Goal: Task Accomplishment & Management: Complete application form

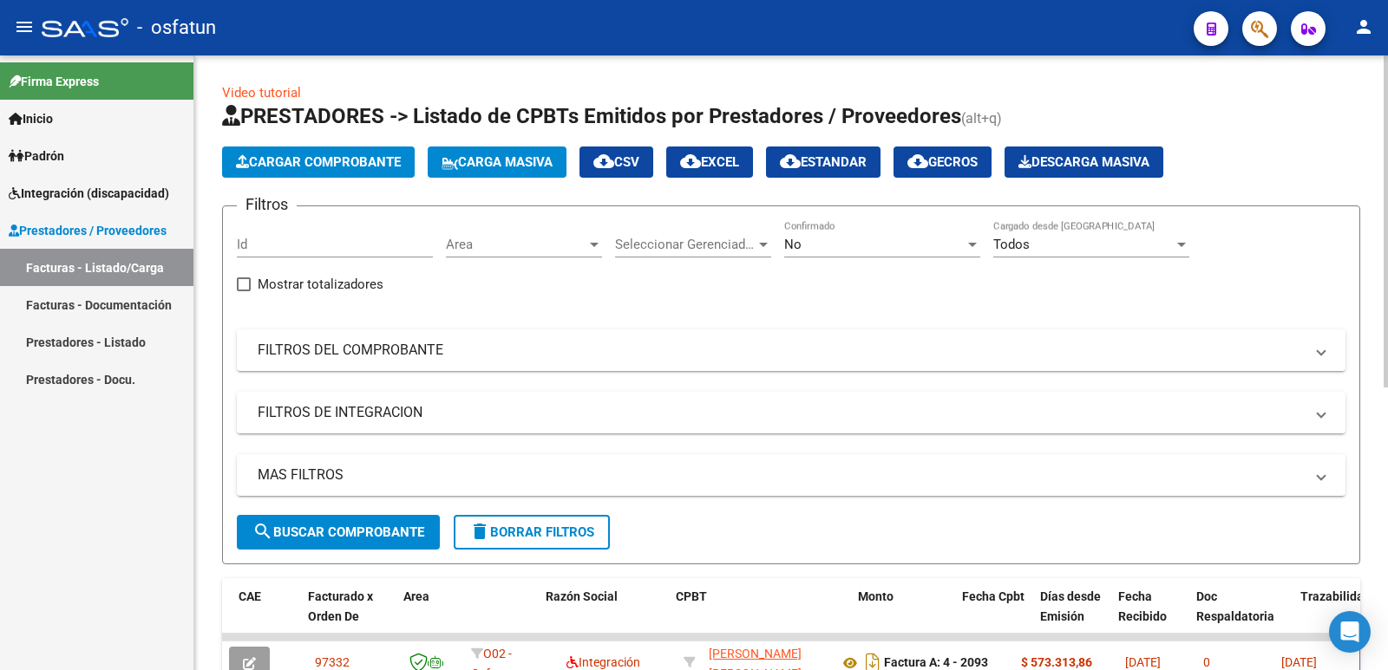
scroll to position [0, 163]
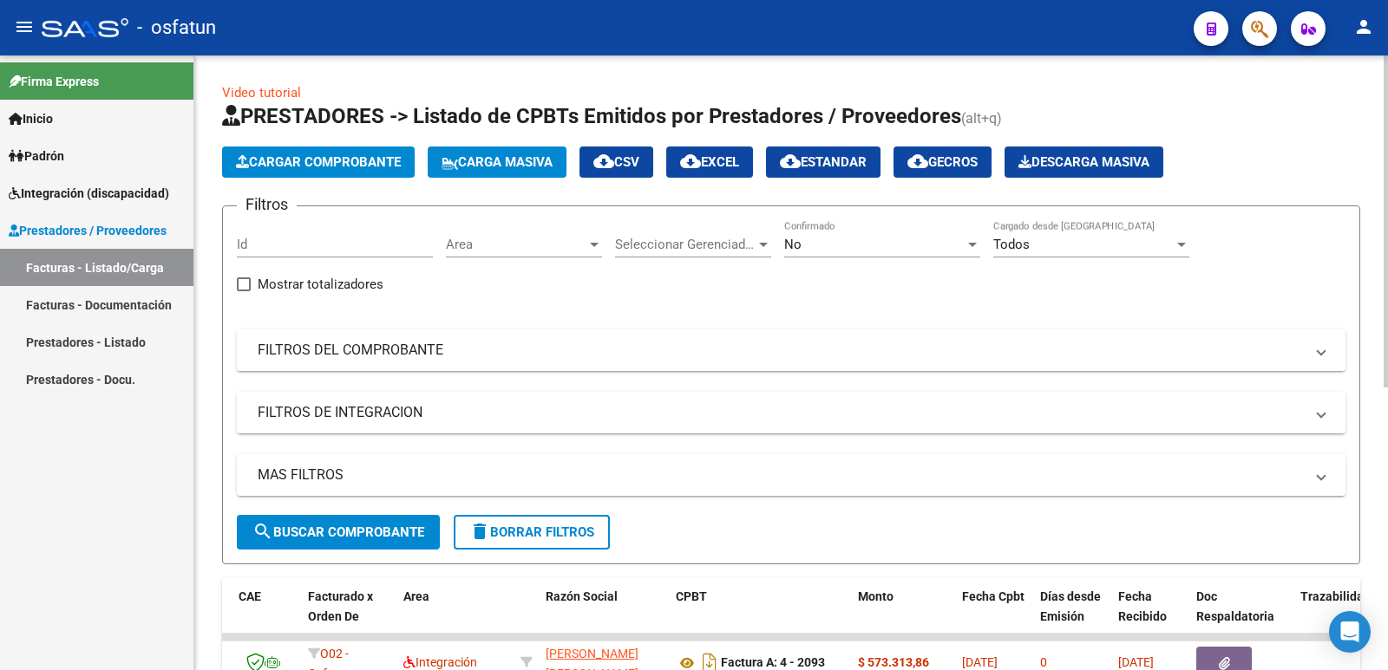
click at [280, 155] on span "Cargar Comprobante" at bounding box center [318, 162] width 165 height 16
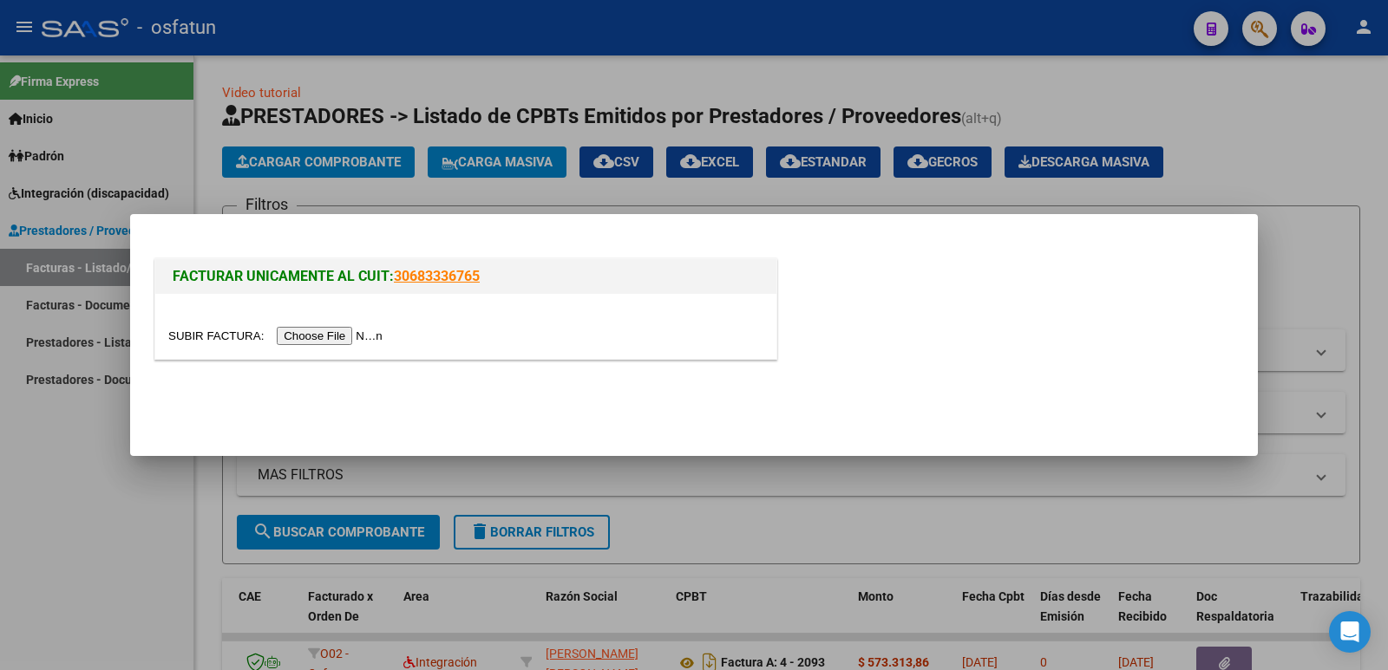
click at [360, 331] on input "file" at bounding box center [277, 336] width 219 height 18
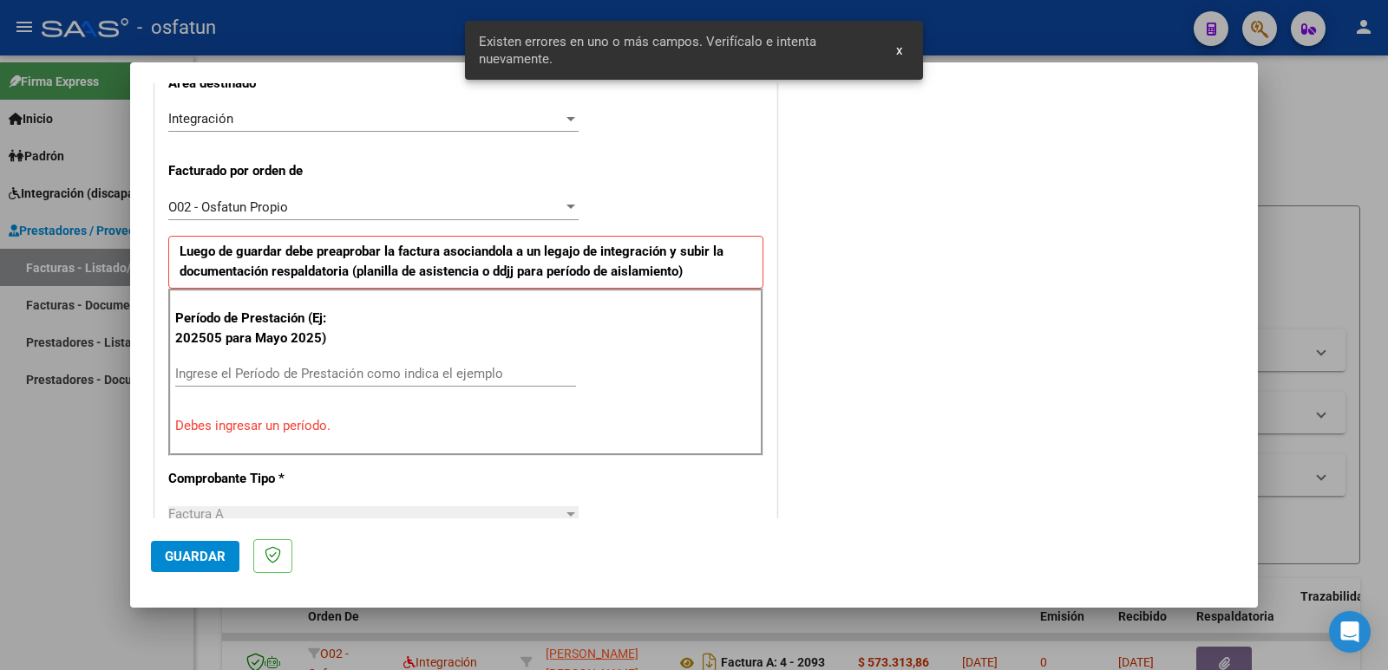
scroll to position [441, 0]
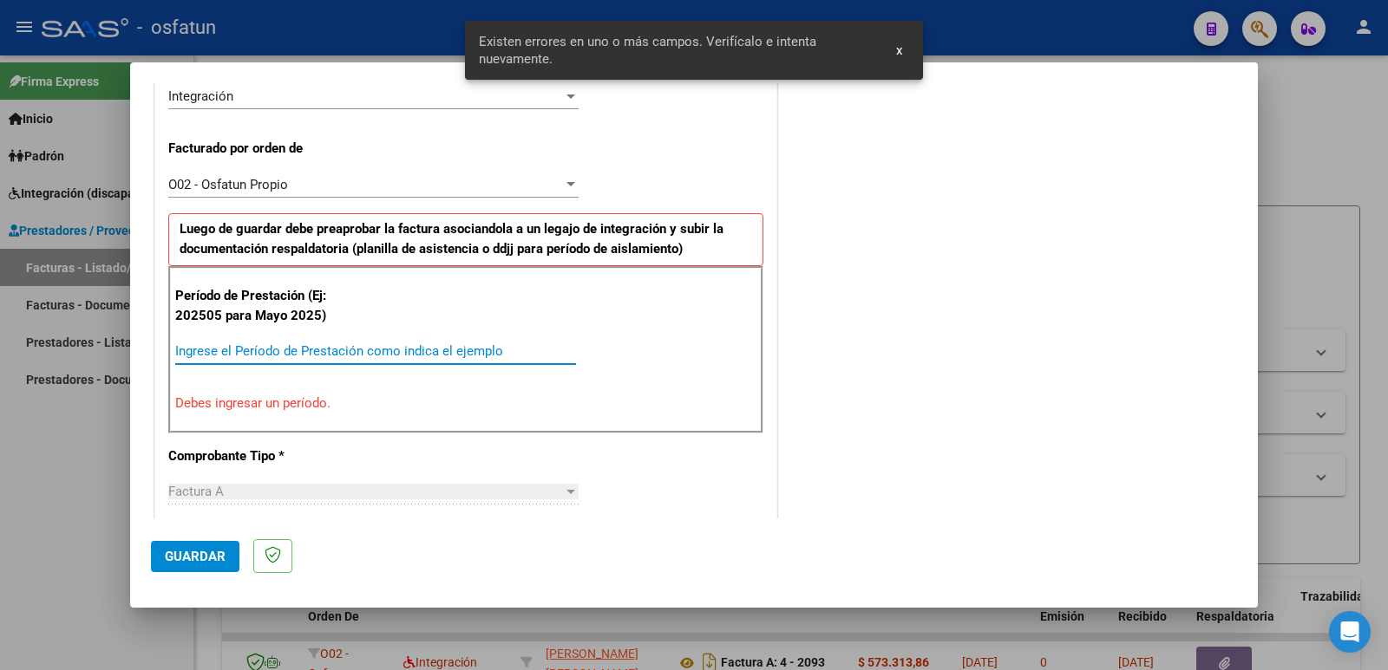
click at [254, 353] on input "Ingrese el Período de Prestación como indica el ejemplo" at bounding box center [375, 351] width 401 height 16
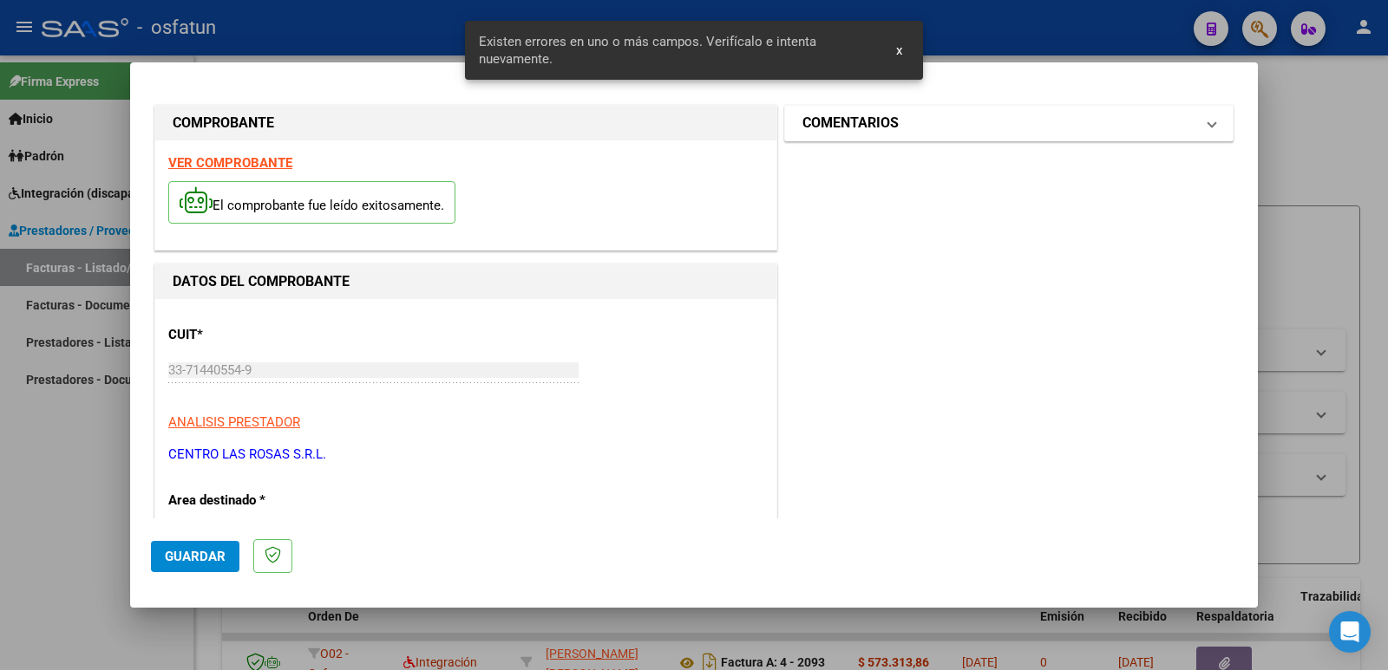
scroll to position [0, 0]
type input "202509"
click at [865, 141] on mat-expansion-panel-header "COMENTARIOS" at bounding box center [1009, 125] width 448 height 35
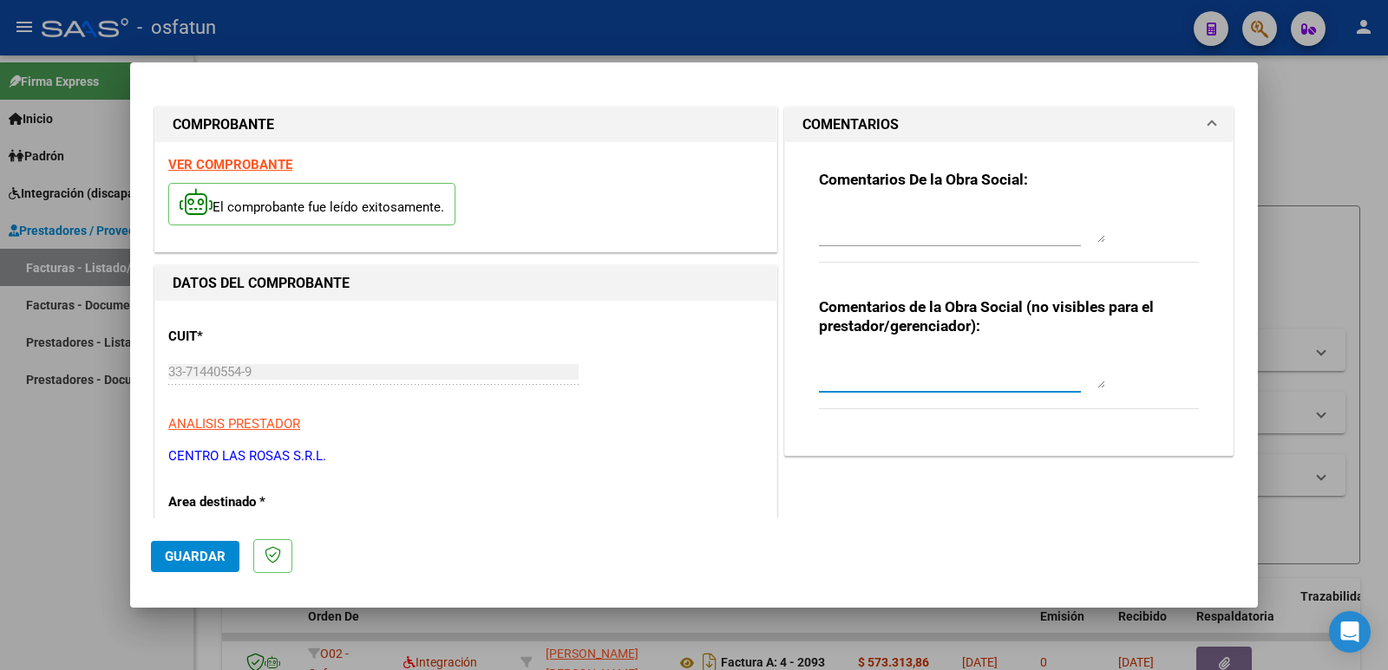
click at [859, 365] on textarea at bounding box center [962, 371] width 286 height 35
paste textarea "Fc Cargada por [PERSON_NAME]. [PERSON_NAME] / sin verificación de legajo"
type textarea "Fc Cargada por [PERSON_NAME]. [PERSON_NAME] / sin verificación de legajo"
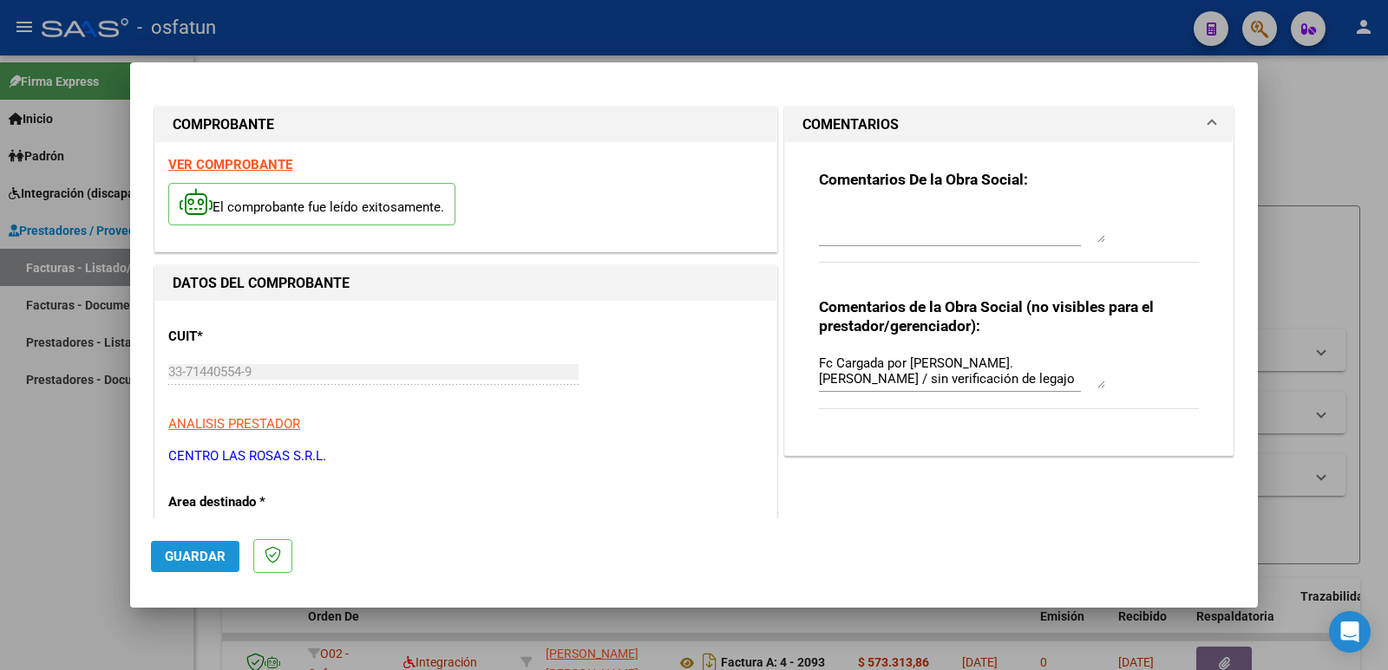
click at [174, 559] on span "Guardar" at bounding box center [195, 557] width 61 height 16
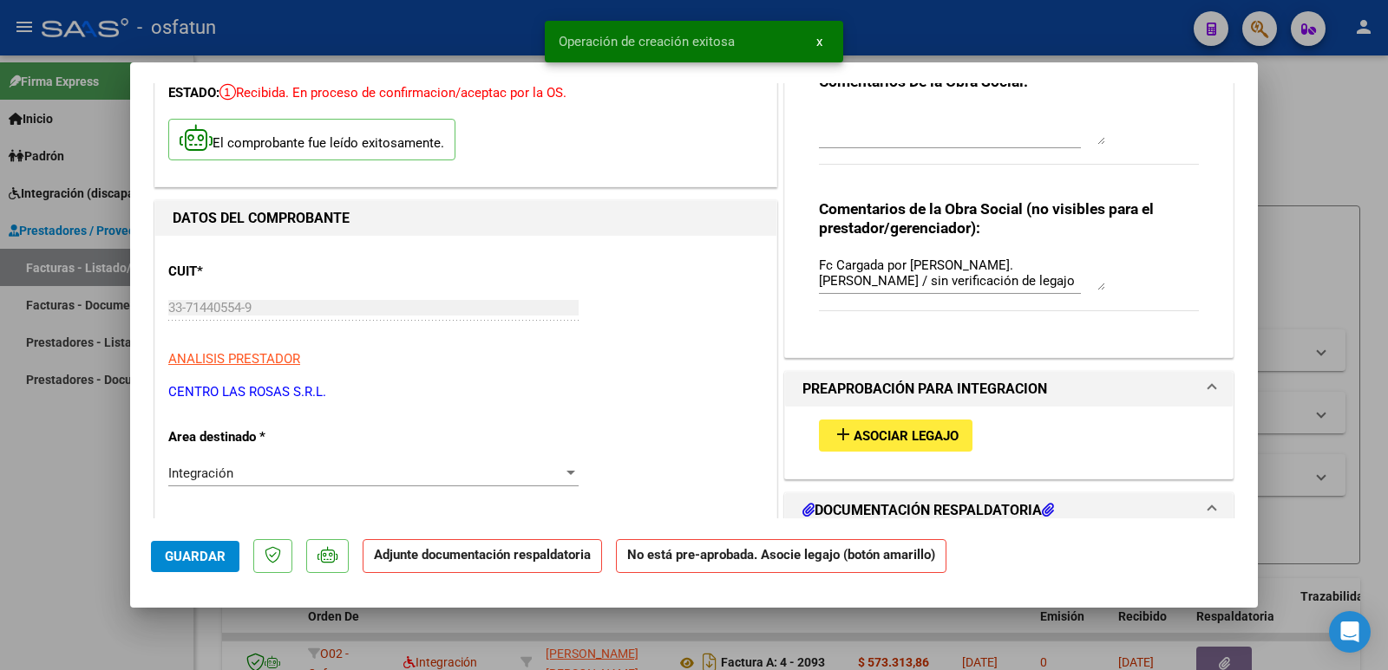
scroll to position [260, 0]
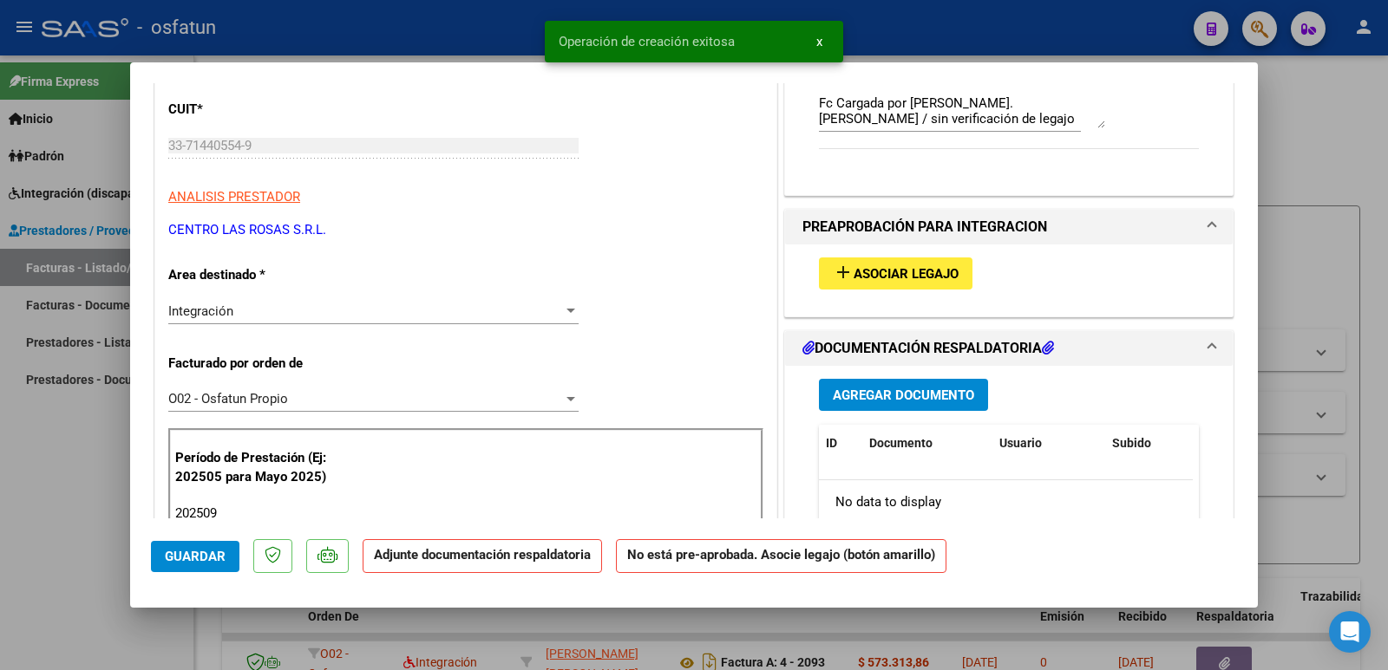
click at [861, 271] on span "Asociar Legajo" at bounding box center [905, 274] width 105 height 16
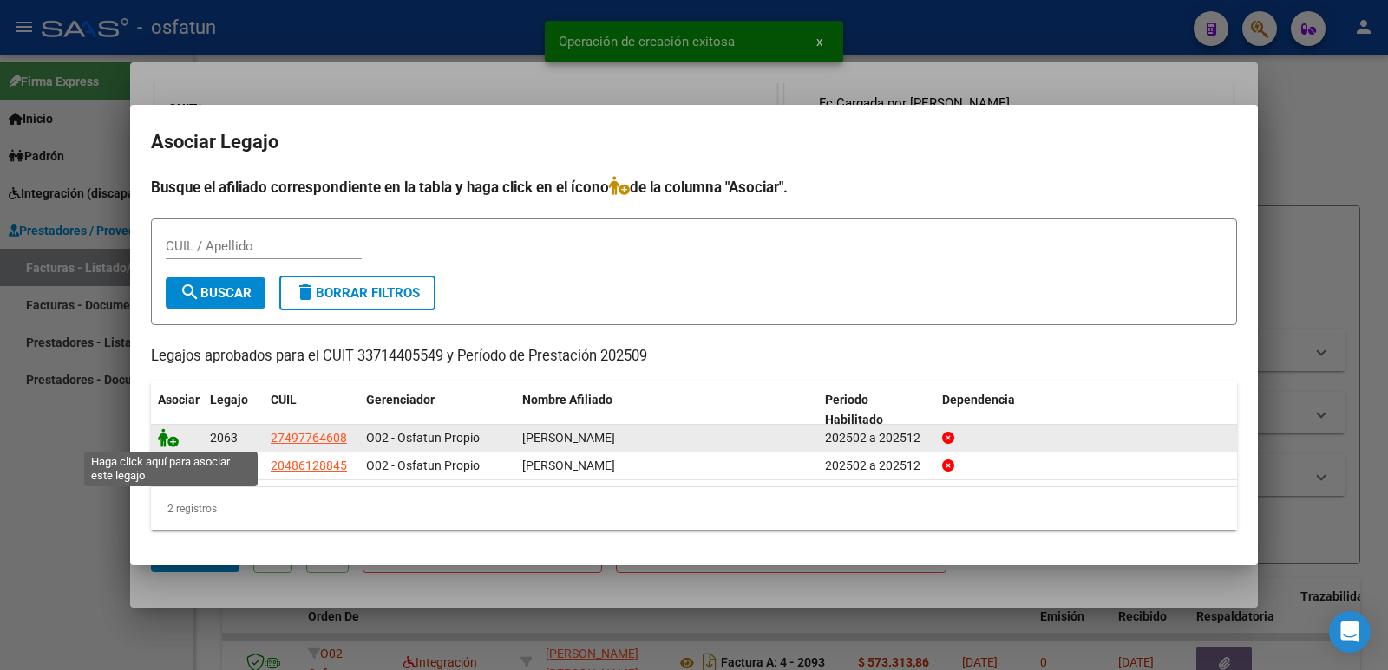
click at [165, 436] on icon at bounding box center [168, 437] width 21 height 19
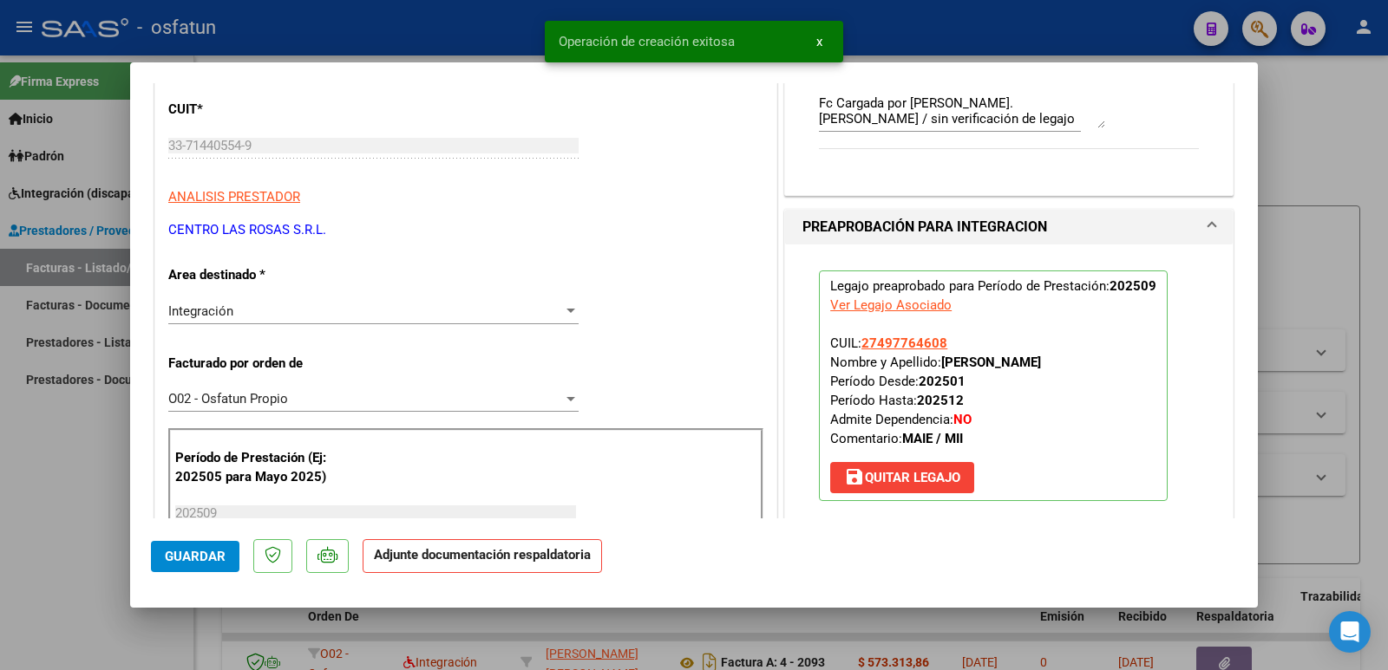
scroll to position [520, 0]
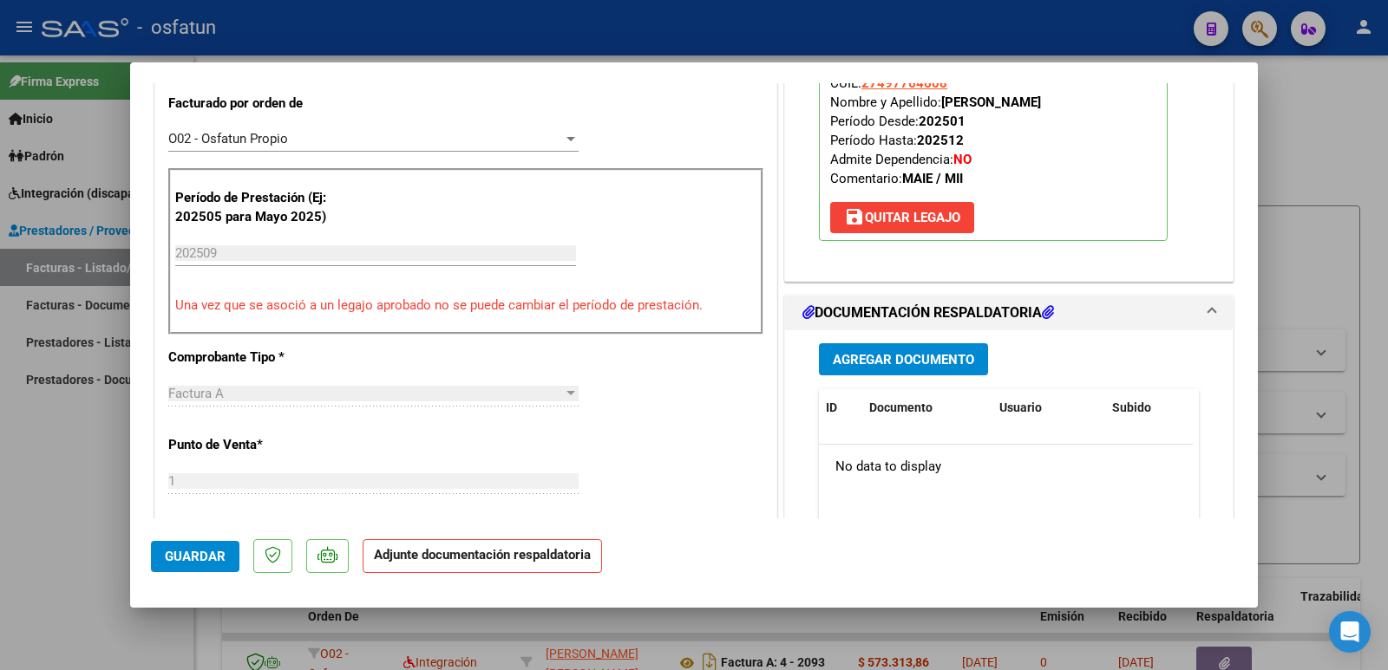
click at [937, 367] on span "Agregar Documento" at bounding box center [903, 360] width 141 height 16
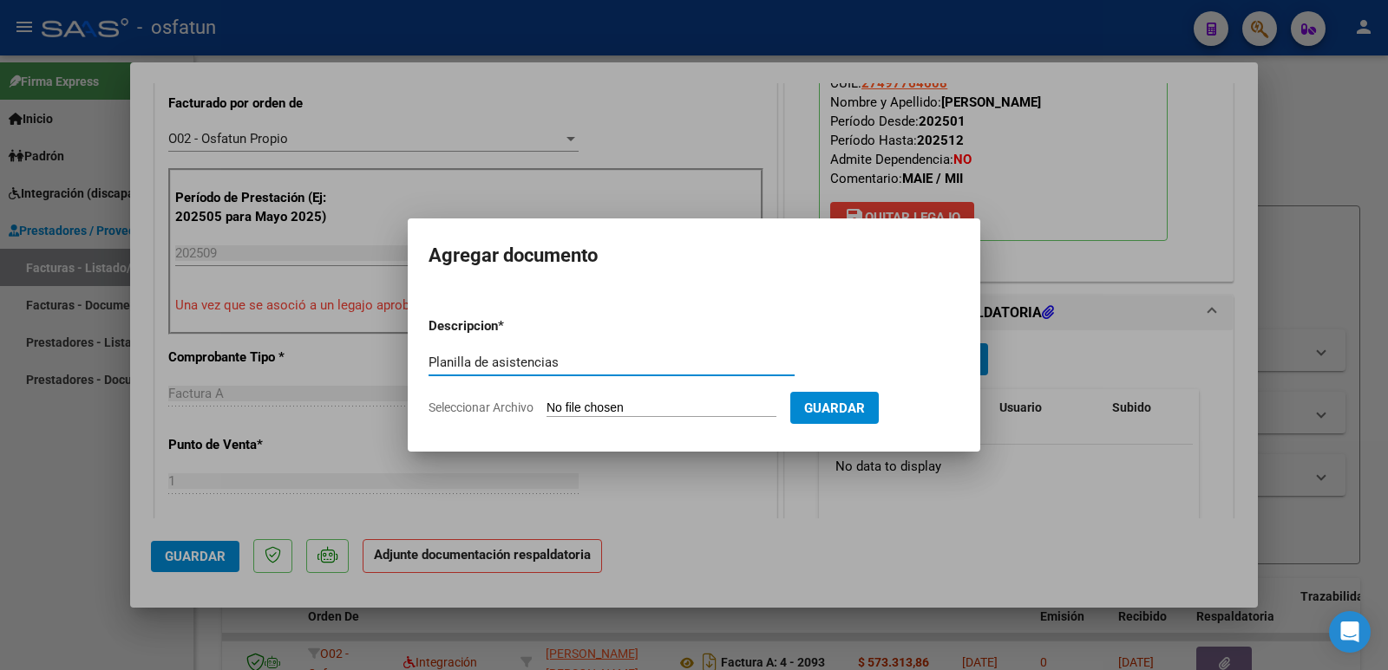
type input "Planilla de asistencias"
click at [612, 410] on input "Seleccionar Archivo" at bounding box center [661, 409] width 230 height 16
type input "C:\fakepath\ASISTENCIA [PERSON_NAME]- MMA.pdf"
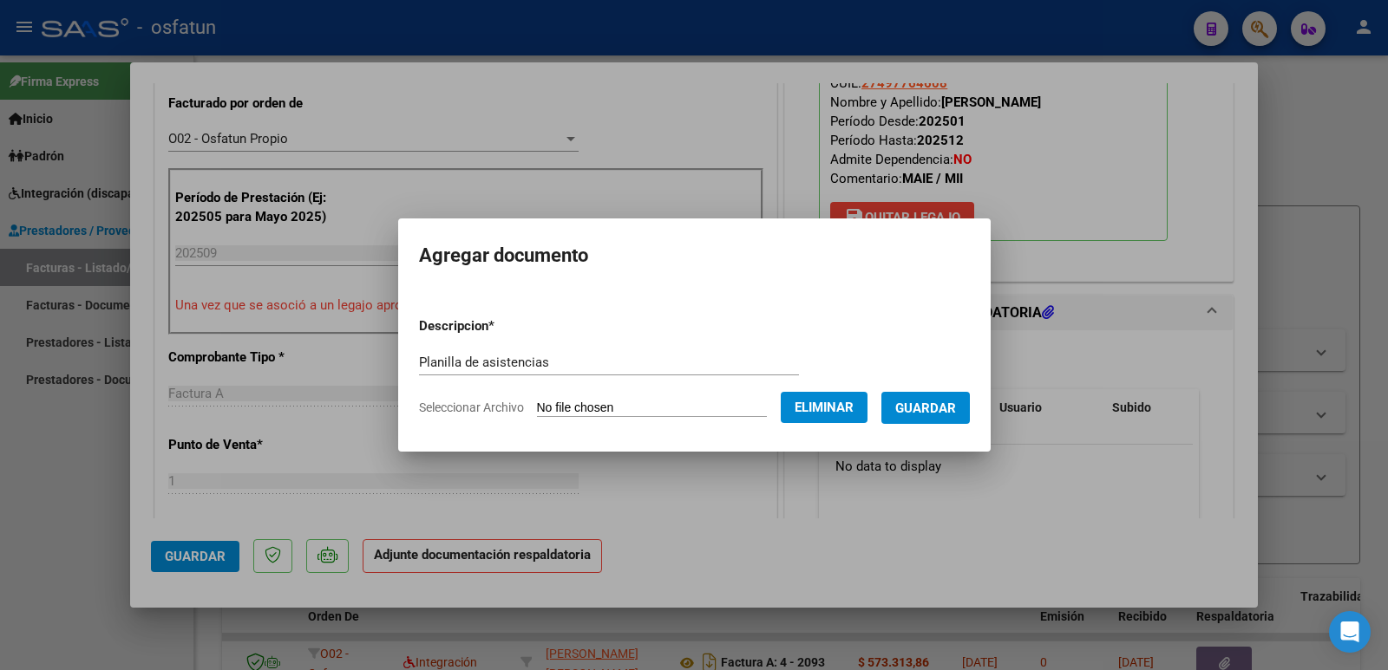
click at [937, 408] on span "Guardar" at bounding box center [925, 409] width 61 height 16
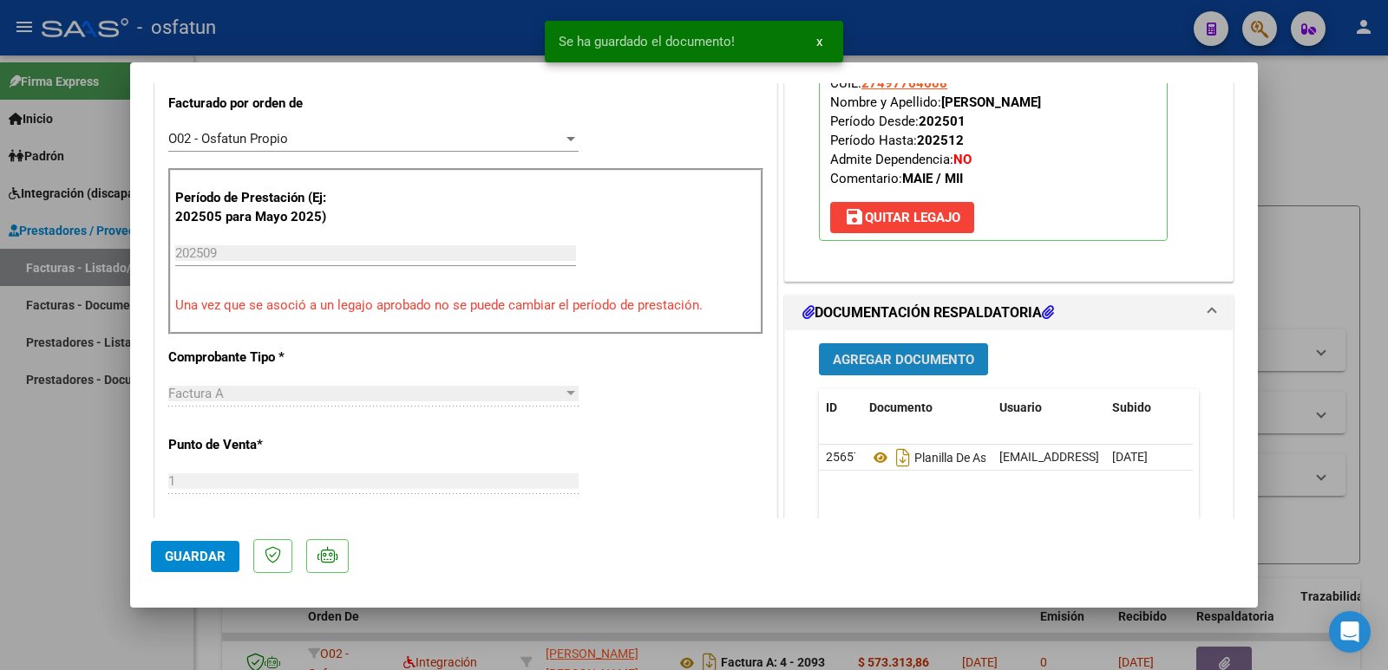
click at [865, 358] on span "Agregar Documento" at bounding box center [903, 360] width 141 height 16
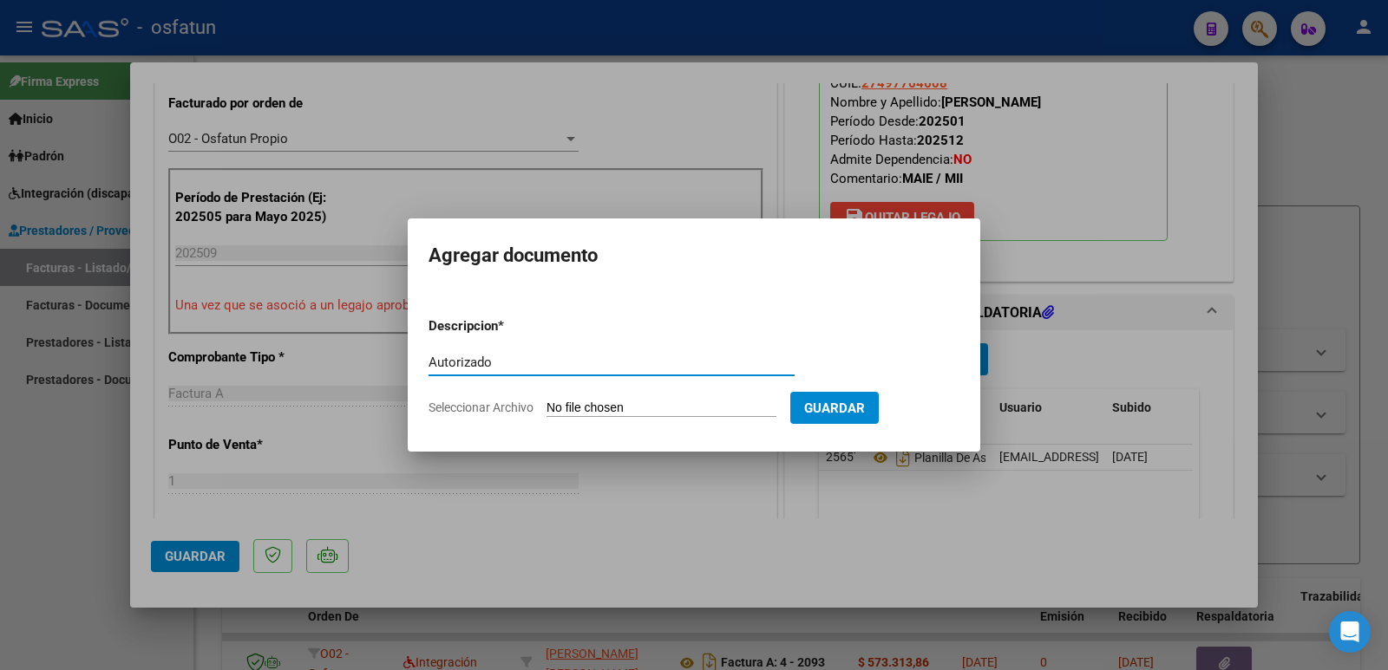
type input "Autorizado"
click at [713, 410] on input "Seleccionar Archivo" at bounding box center [661, 409] width 230 height 16
type input "C:\fakepath\AUT. [PERSON_NAME] MMA.pdf"
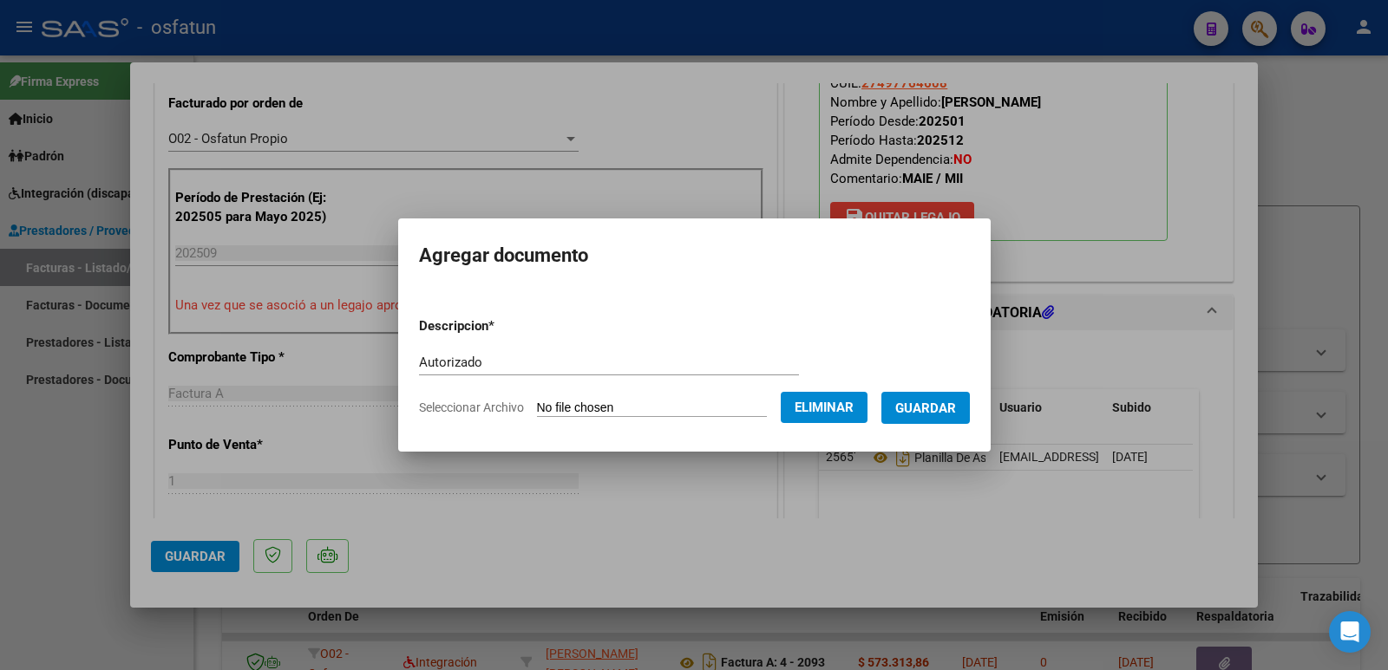
click at [942, 411] on span "Guardar" at bounding box center [925, 409] width 61 height 16
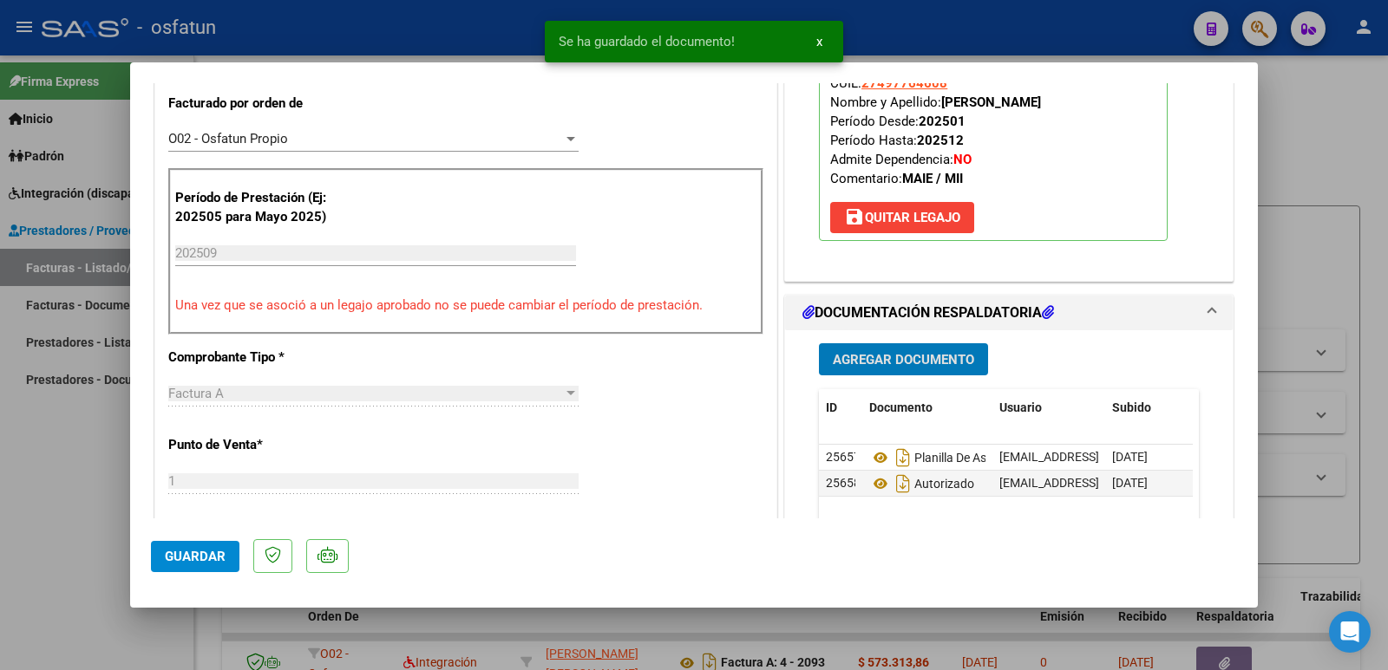
click at [203, 550] on span "Guardar" at bounding box center [195, 557] width 61 height 16
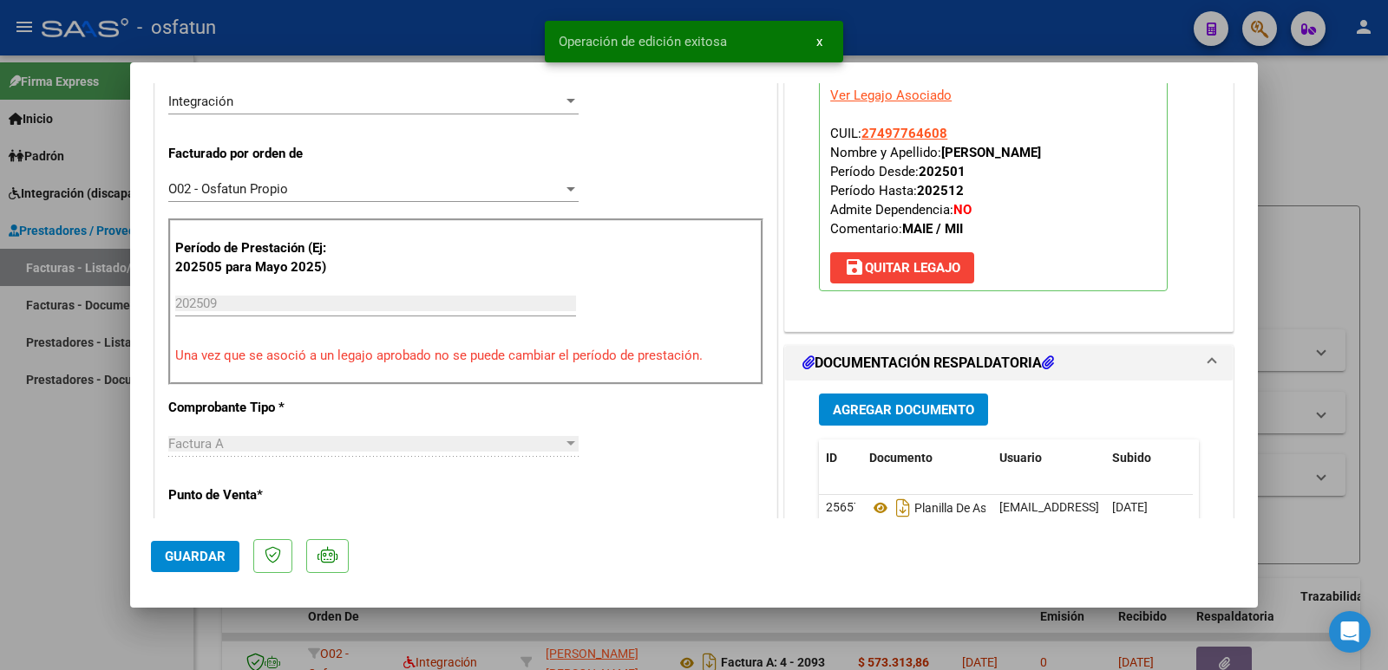
scroll to position [469, 0]
drag, startPoint x: 935, startPoint y: 102, endPoint x: 1080, endPoint y: 160, distance: 155.7
click at [1080, 160] on p "Legajo preaprobado para Período de Prestación: 202509 Ver Legajo Asociado CUIL:…" at bounding box center [993, 177] width 349 height 231
copy strong "[PERSON_NAME]"
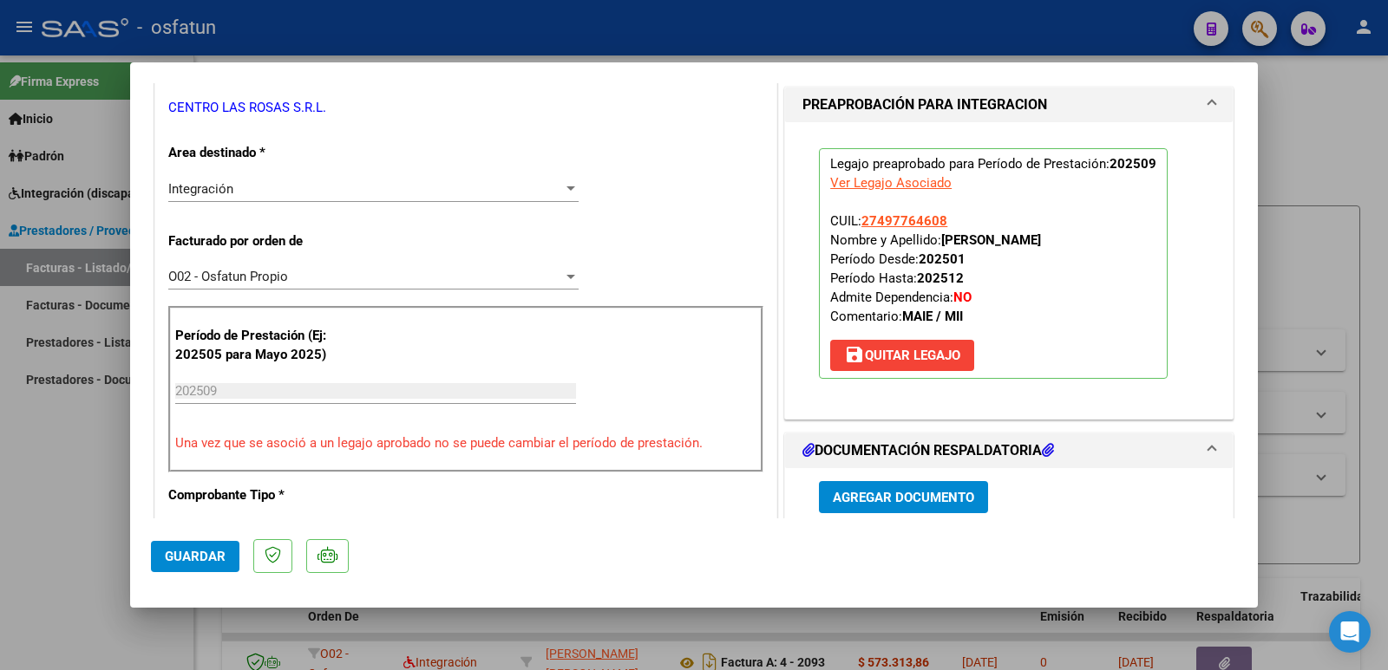
scroll to position [296, 0]
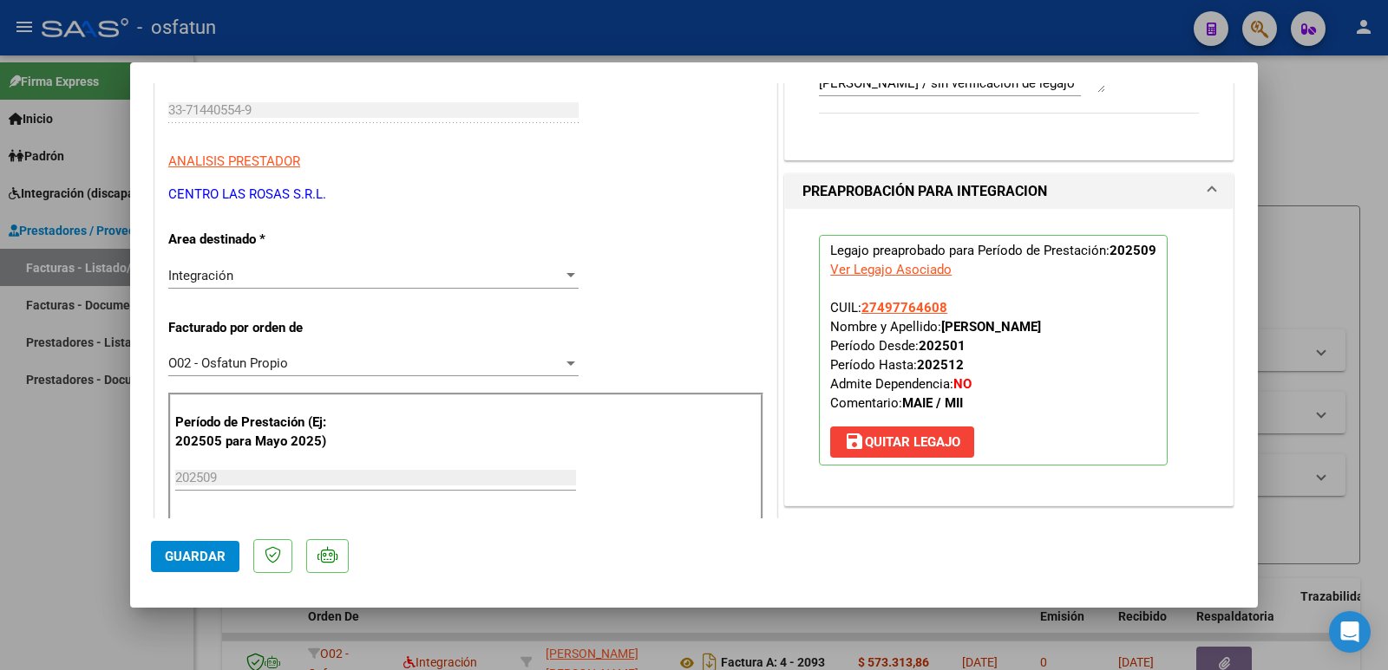
click at [137, 111] on mat-dialog-content "COMPROBANTE VER COMPROBANTE ESTADO: Recibida. En proceso de confirmacion/acepta…" at bounding box center [693, 300] width 1127 height 435
drag, startPoint x: 331, startPoint y: 190, endPoint x: 205, endPoint y: 206, distance: 127.7
click at [144, 200] on mat-dialog-content "COMPROBANTE VER COMPROBANTE ESTADO: Recibida. En proceso de confirmacion/acepta…" at bounding box center [693, 300] width 1127 height 435
copy p "CENTRO LAS ROSAS S.R.L."
click at [196, 566] on button "Guardar" at bounding box center [195, 556] width 88 height 31
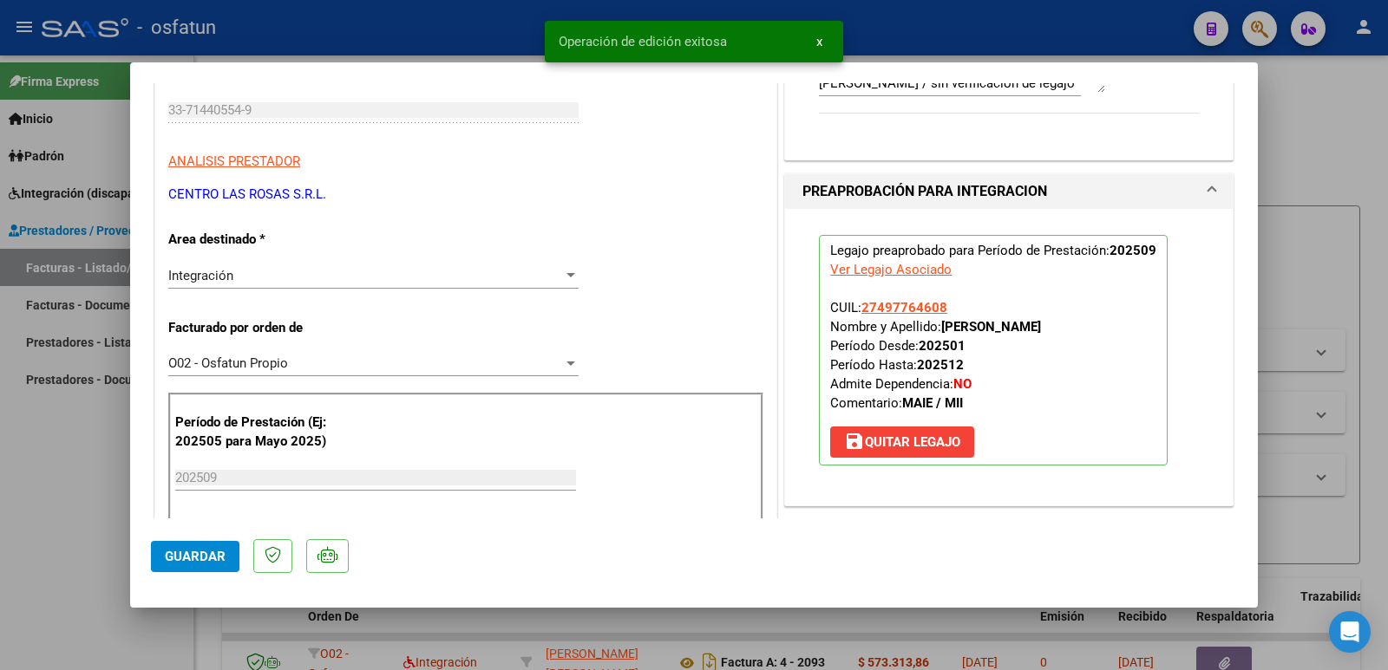
click at [34, 540] on div at bounding box center [694, 335] width 1388 height 670
type input "$ 0,00"
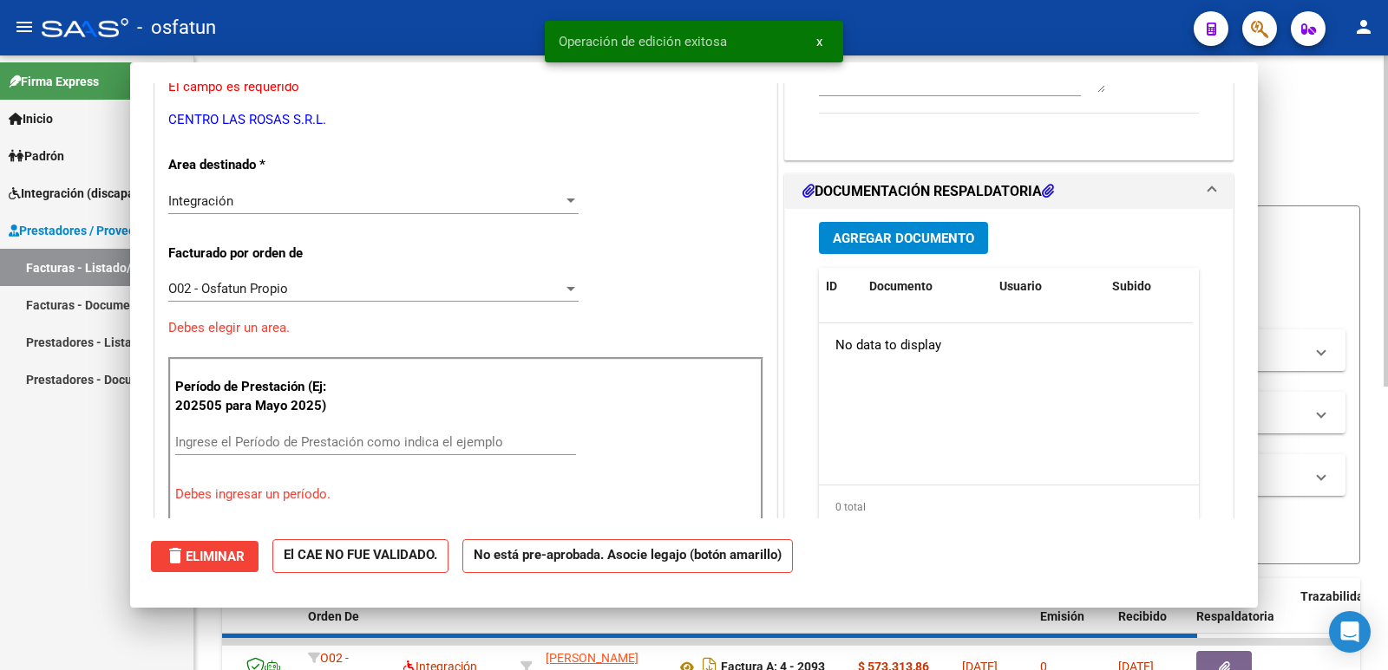
scroll to position [243, 0]
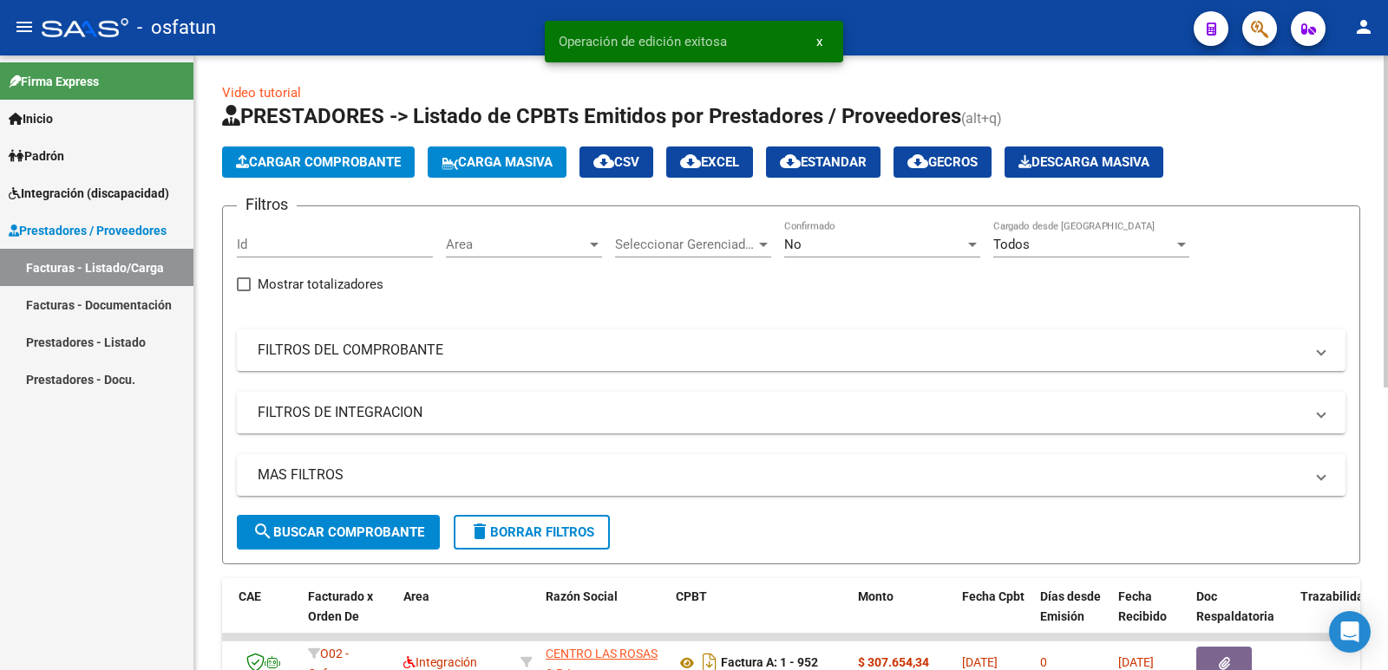
click at [332, 165] on span "Cargar Comprobante" at bounding box center [318, 162] width 165 height 16
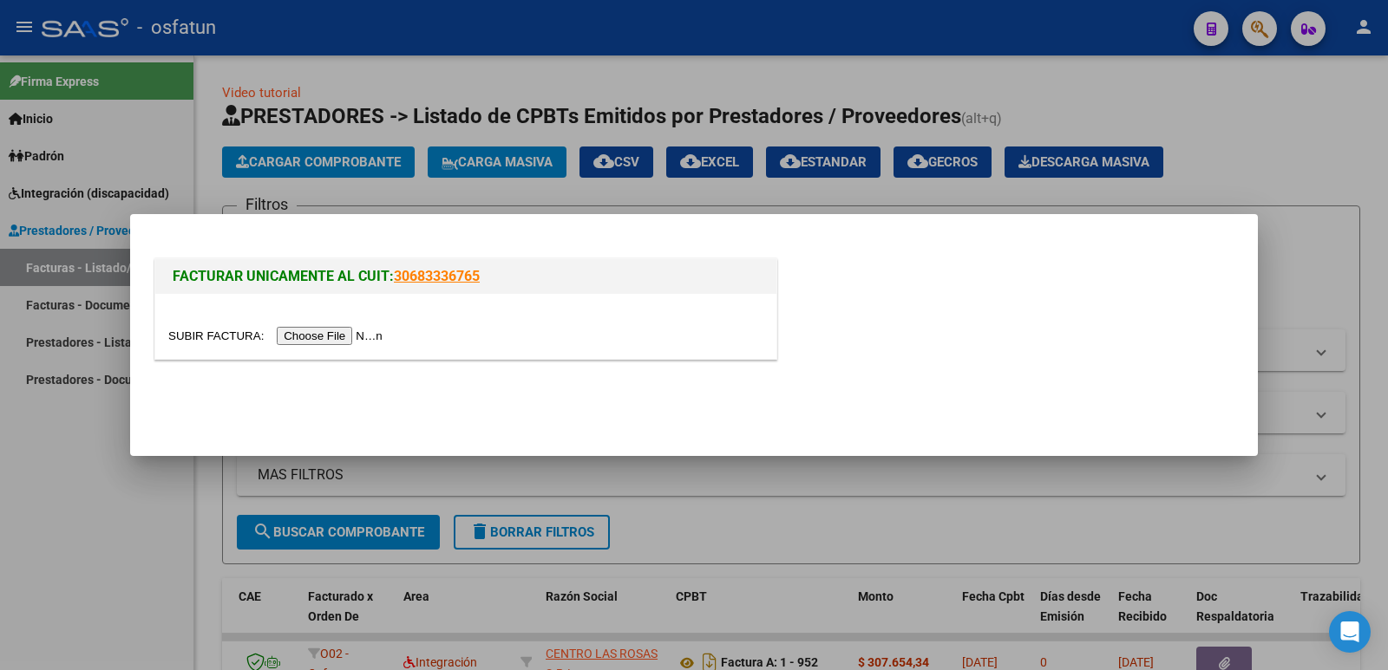
click at [332, 329] on input "file" at bounding box center [277, 336] width 219 height 18
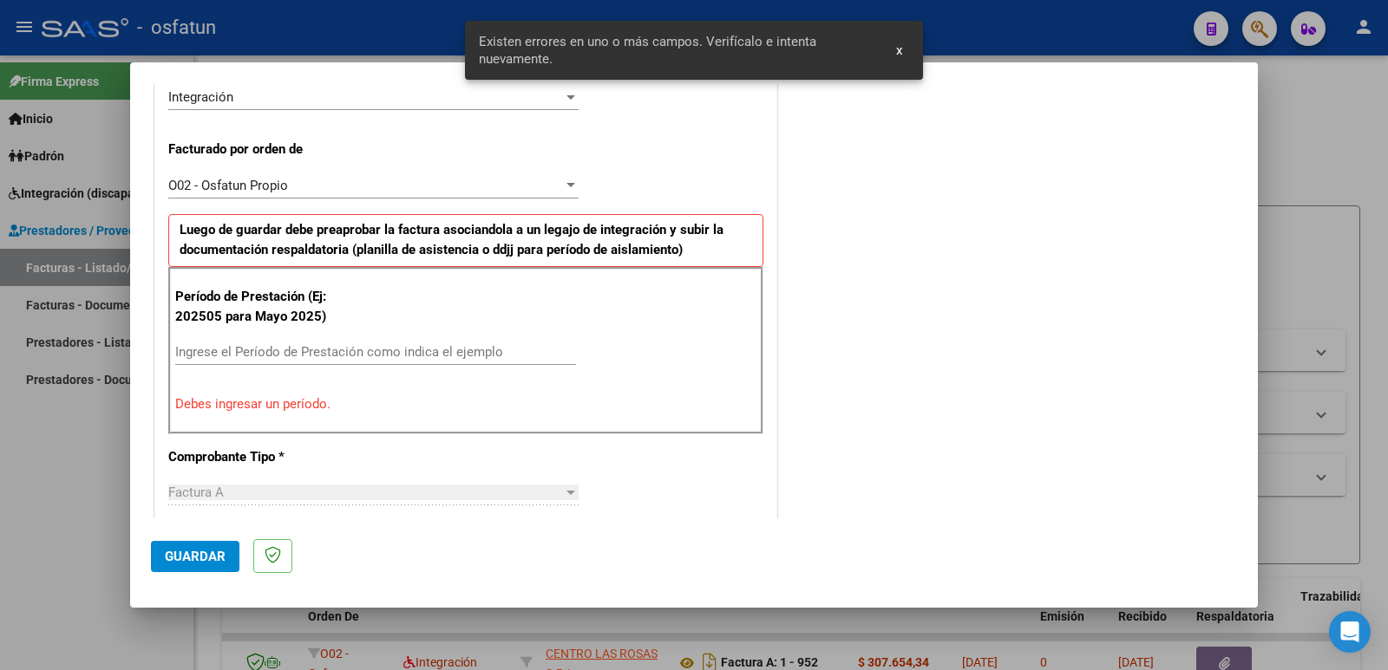
scroll to position [441, 0]
click at [376, 355] on input "Ingrese el Período de Prestación como indica el ejemplo" at bounding box center [375, 351] width 401 height 16
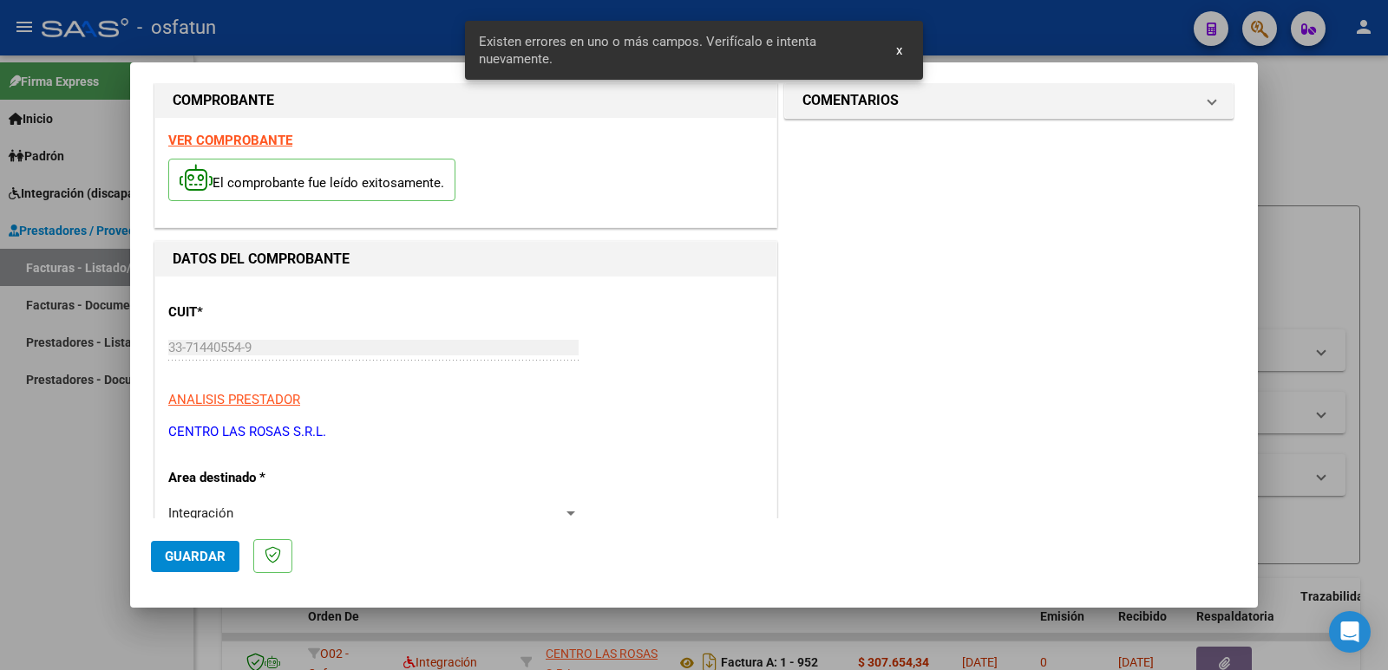
scroll to position [0, 0]
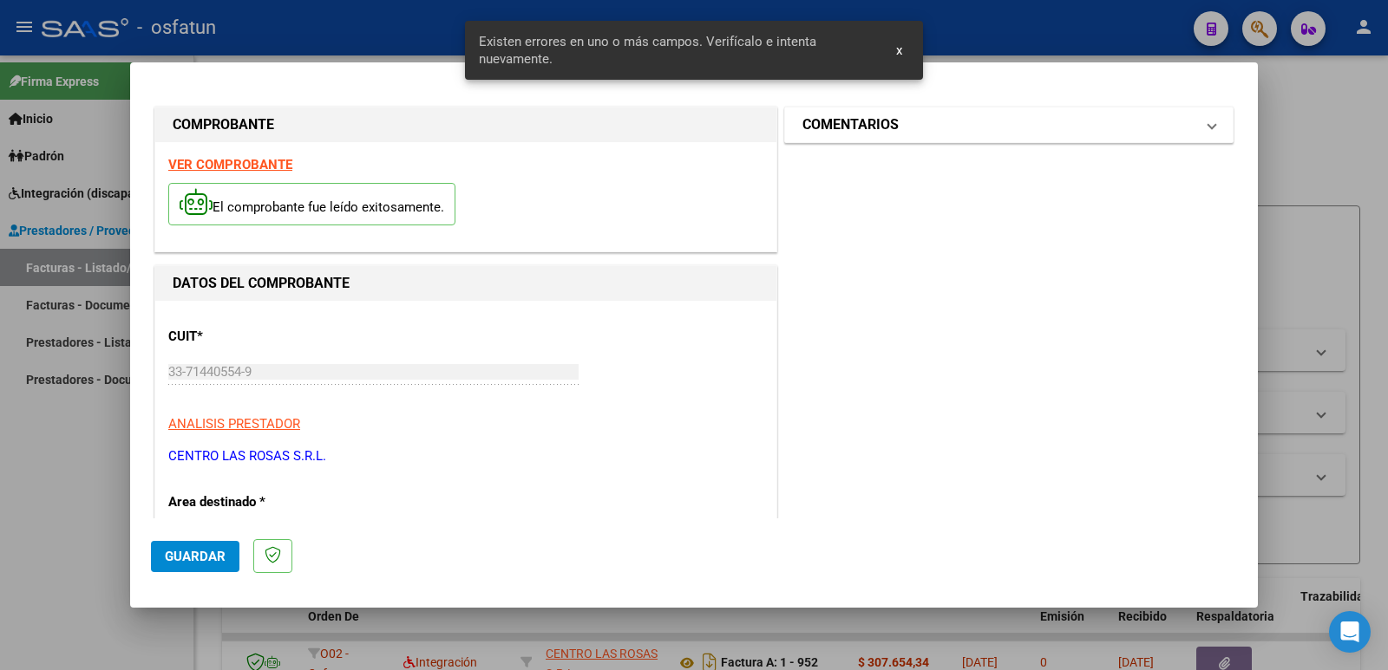
type input "202509"
click at [874, 132] on h1 "COMENTARIOS" at bounding box center [850, 124] width 96 height 21
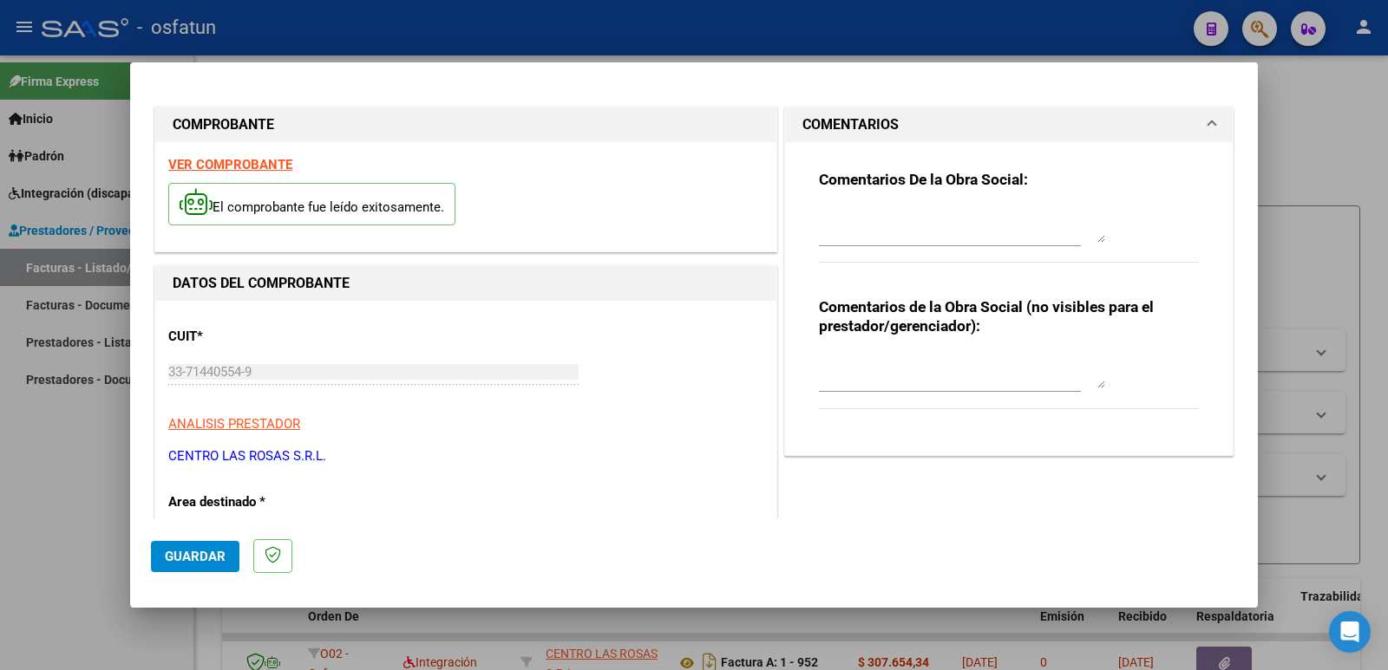
click at [853, 376] on textarea at bounding box center [962, 371] width 286 height 35
paste textarea "Fc Cargada por [PERSON_NAME]. [PERSON_NAME] / sin verificación de legajo"
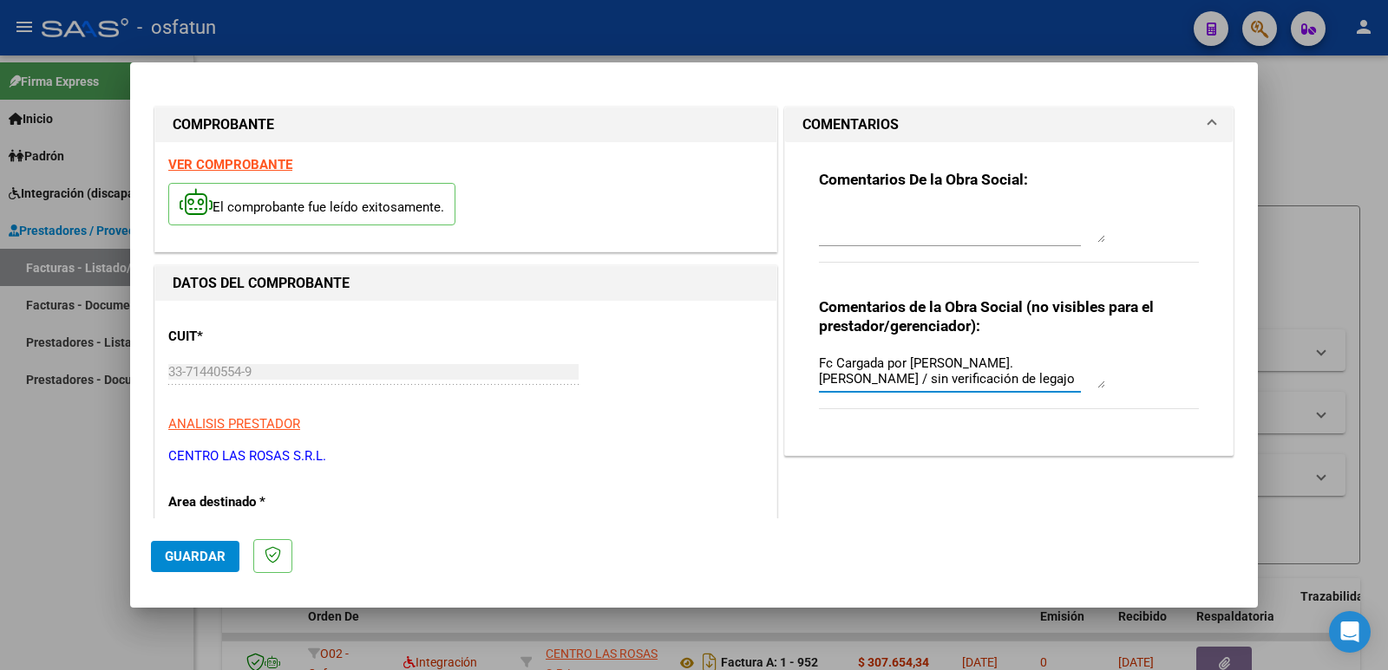
type textarea "Fc Cargada por [PERSON_NAME]. [PERSON_NAME] / sin verificación de legajo"
click at [218, 550] on span "Guardar" at bounding box center [195, 557] width 61 height 16
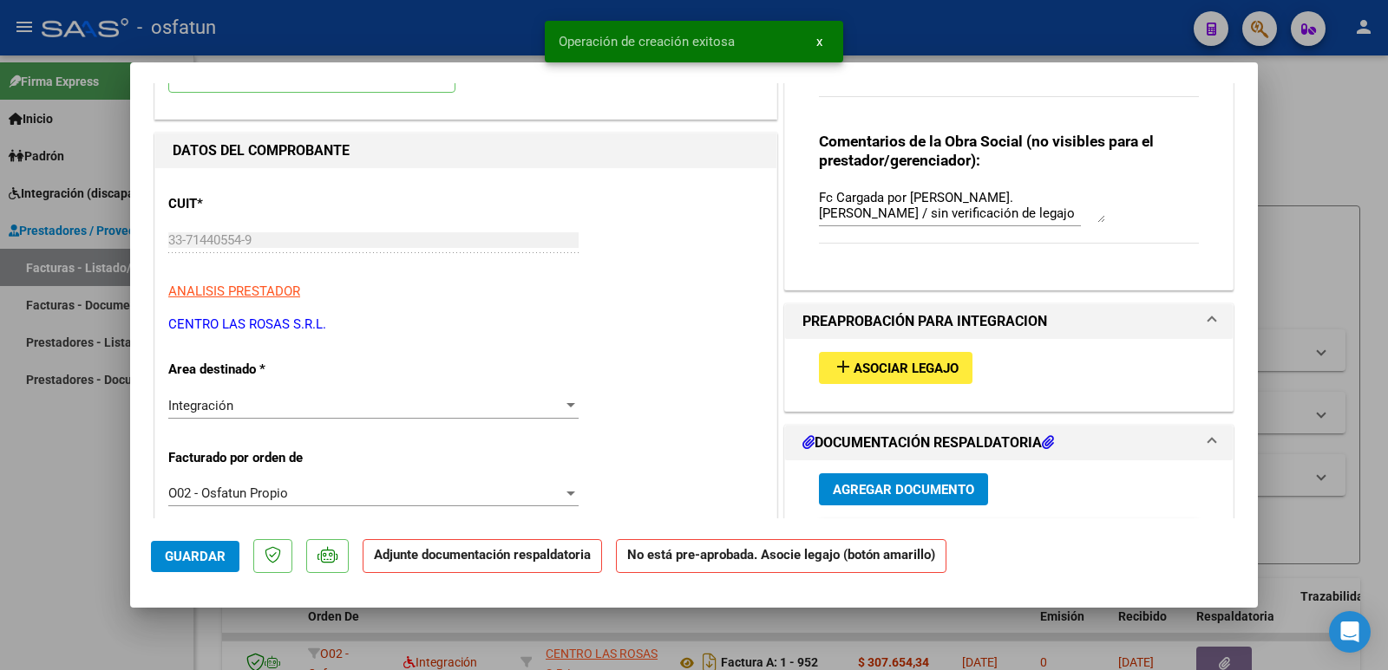
scroll to position [173, 0]
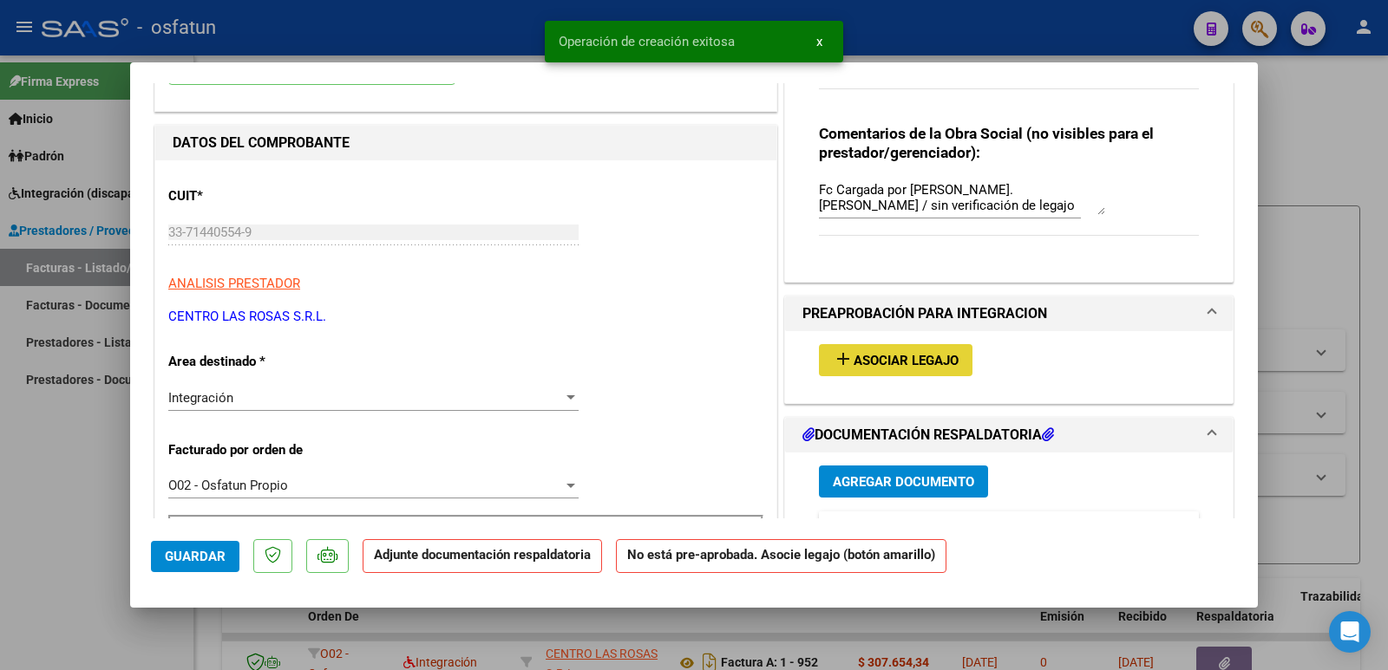
click at [938, 362] on span "Asociar Legajo" at bounding box center [905, 361] width 105 height 16
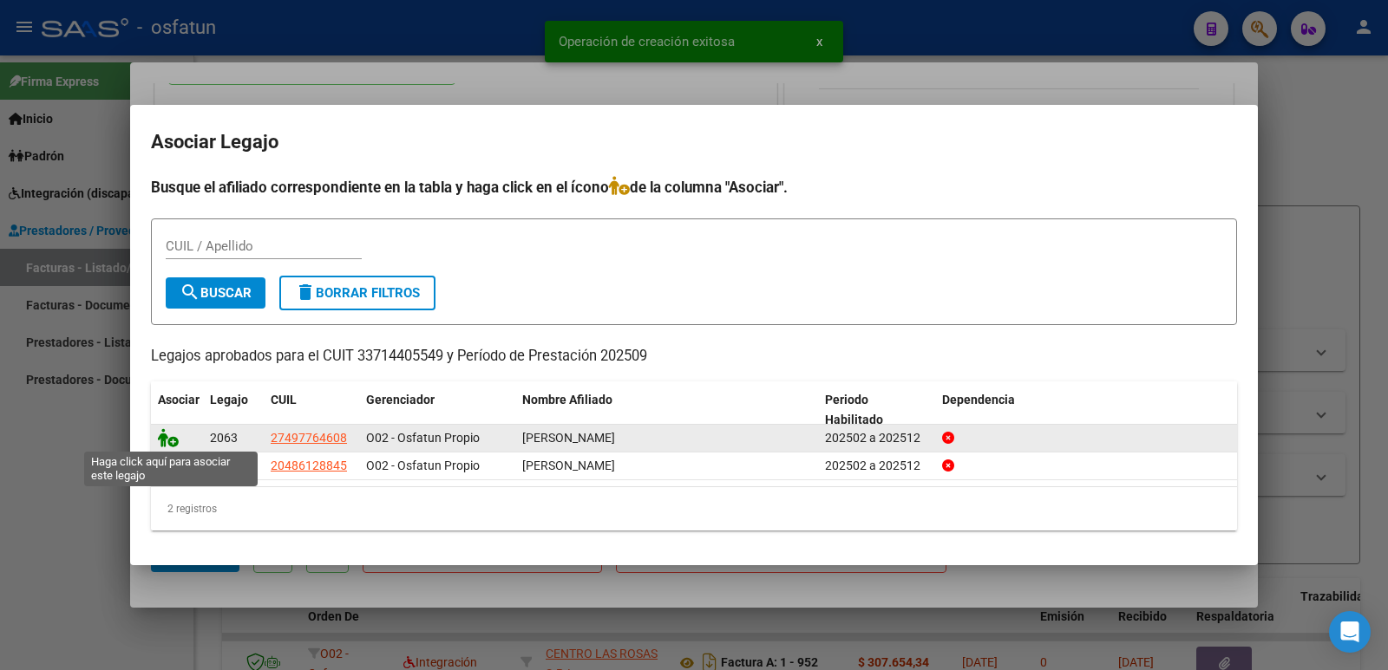
click at [166, 438] on icon at bounding box center [168, 437] width 21 height 19
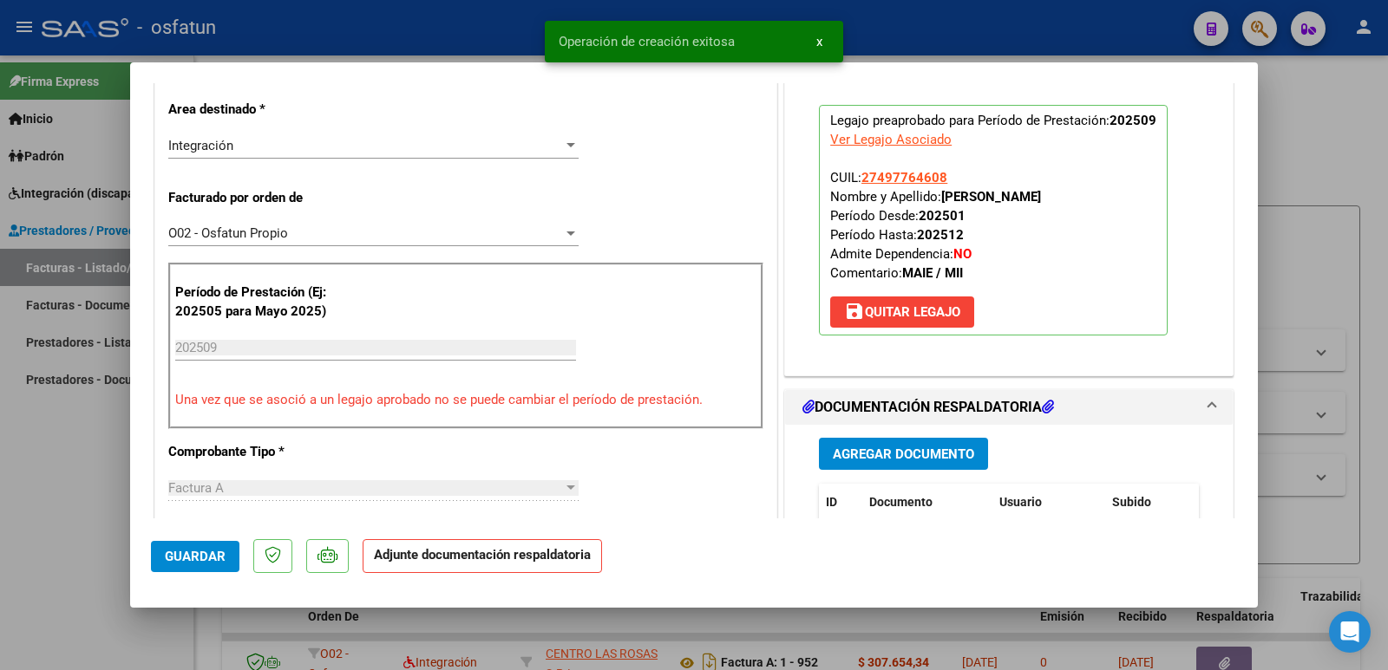
scroll to position [434, 0]
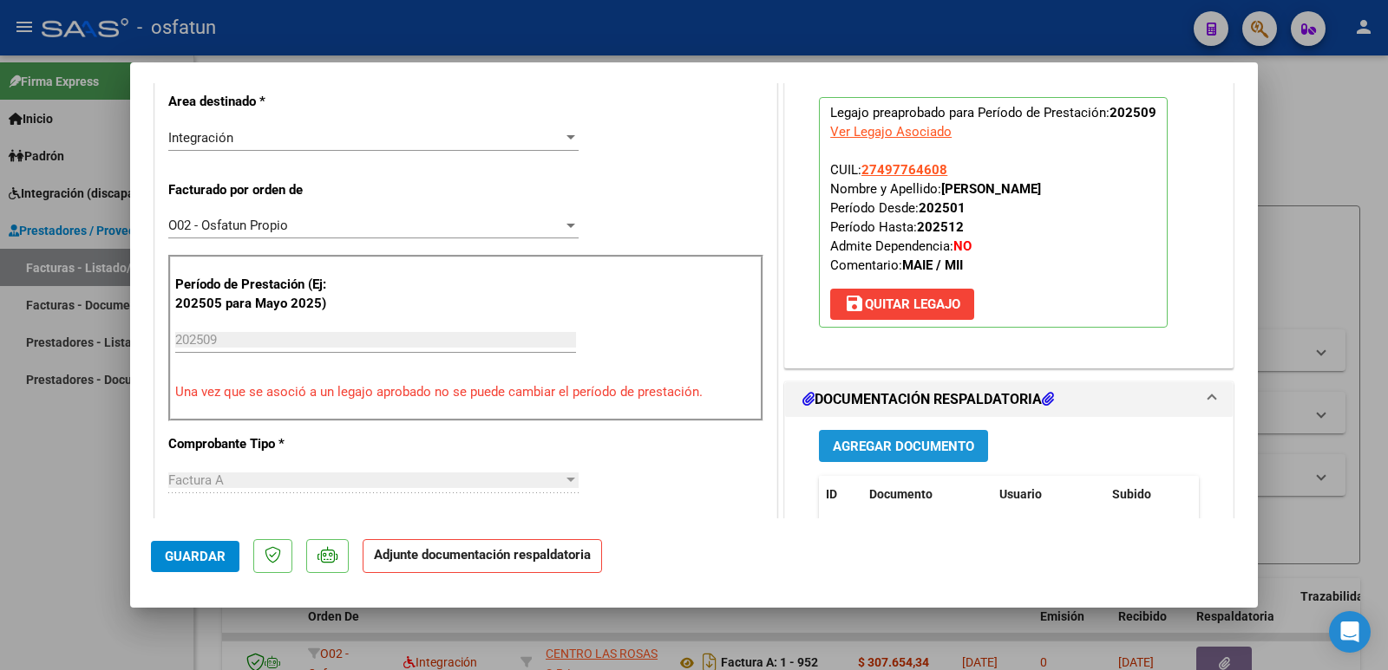
click at [924, 451] on span "Agregar Documento" at bounding box center [903, 447] width 141 height 16
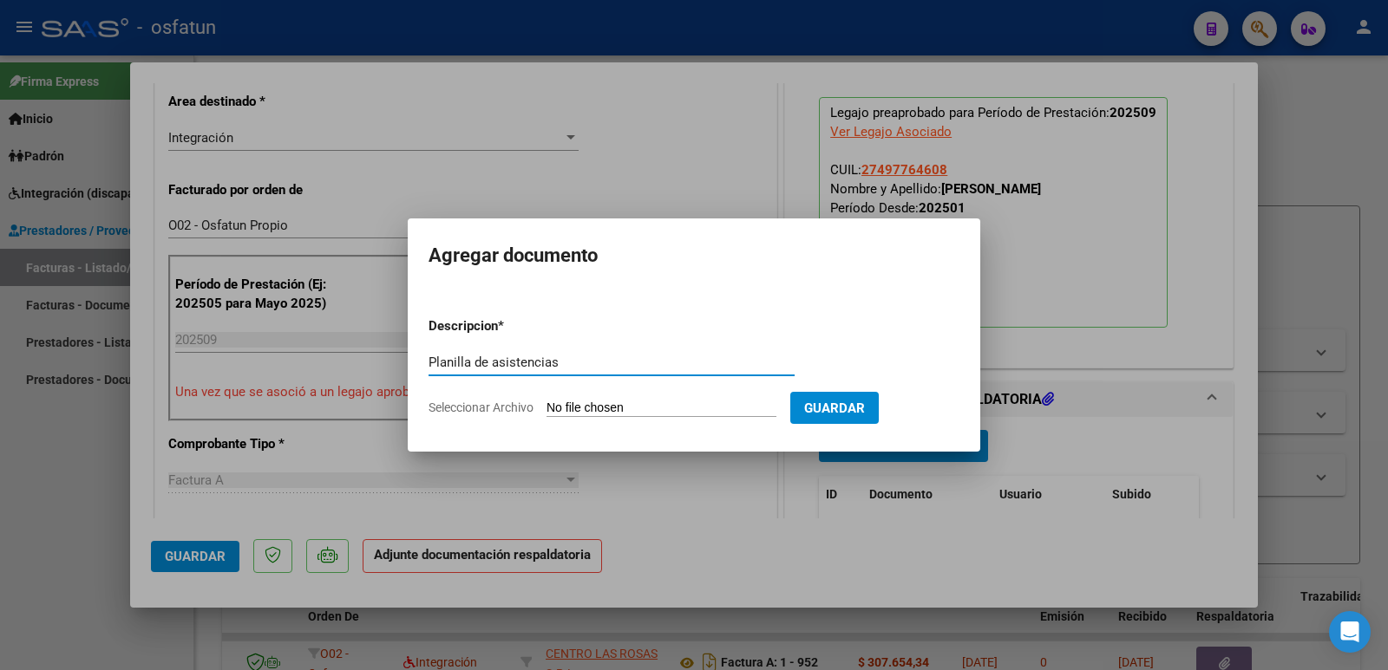
type input "Planilla de asistencias"
click at [656, 408] on input "Seleccionar Archivo" at bounding box center [661, 409] width 230 height 16
type input "C:\fakepath\ASISTENCIA [PERSON_NAME]- MII.pdf"
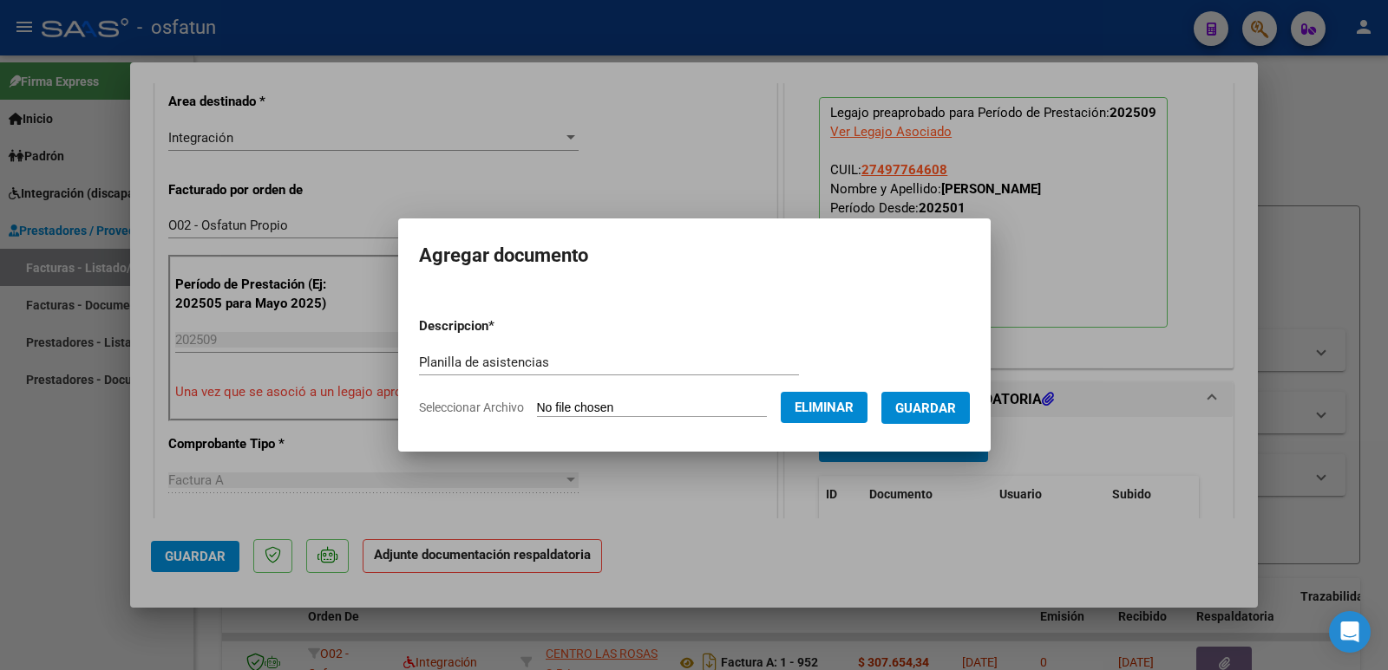
click at [954, 408] on span "Guardar" at bounding box center [925, 409] width 61 height 16
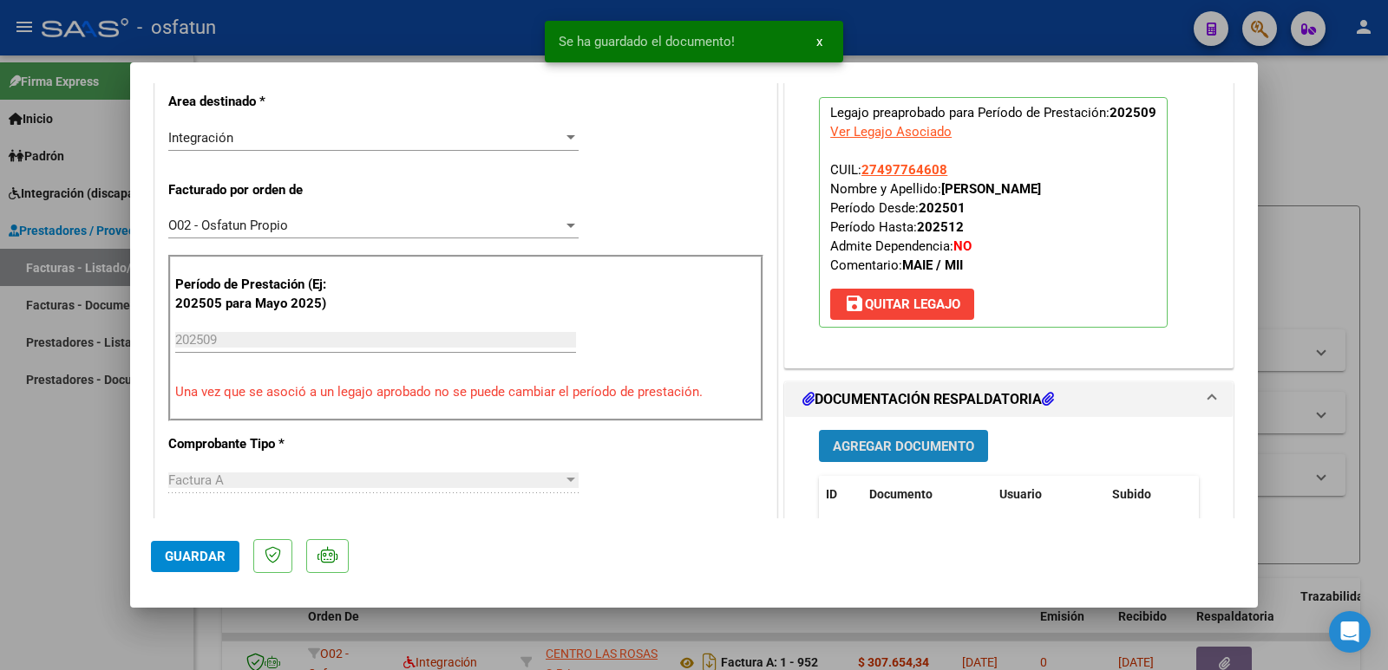
click at [923, 441] on span "Agregar Documento" at bounding box center [903, 447] width 141 height 16
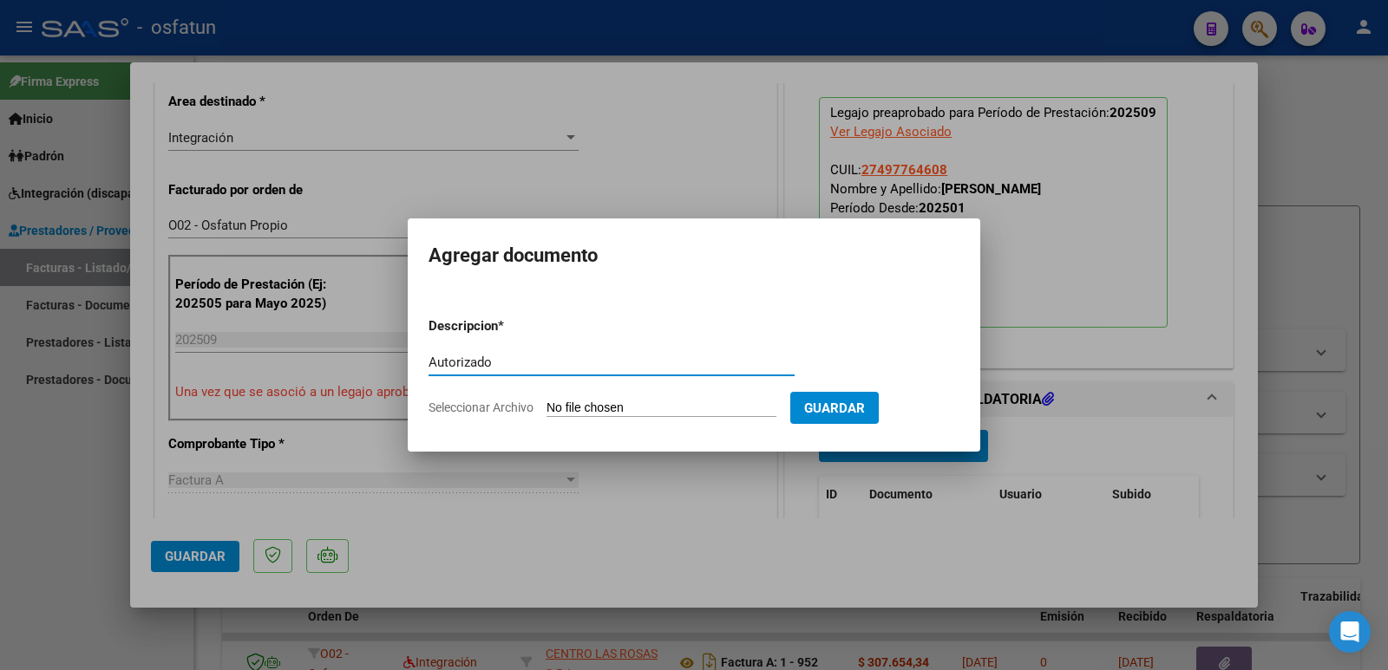
type input "Autorizado"
click at [659, 406] on input "Seleccionar Archivo" at bounding box center [661, 409] width 230 height 16
type input "C:\fakepath\AUT. [PERSON_NAME]- MII.pdf"
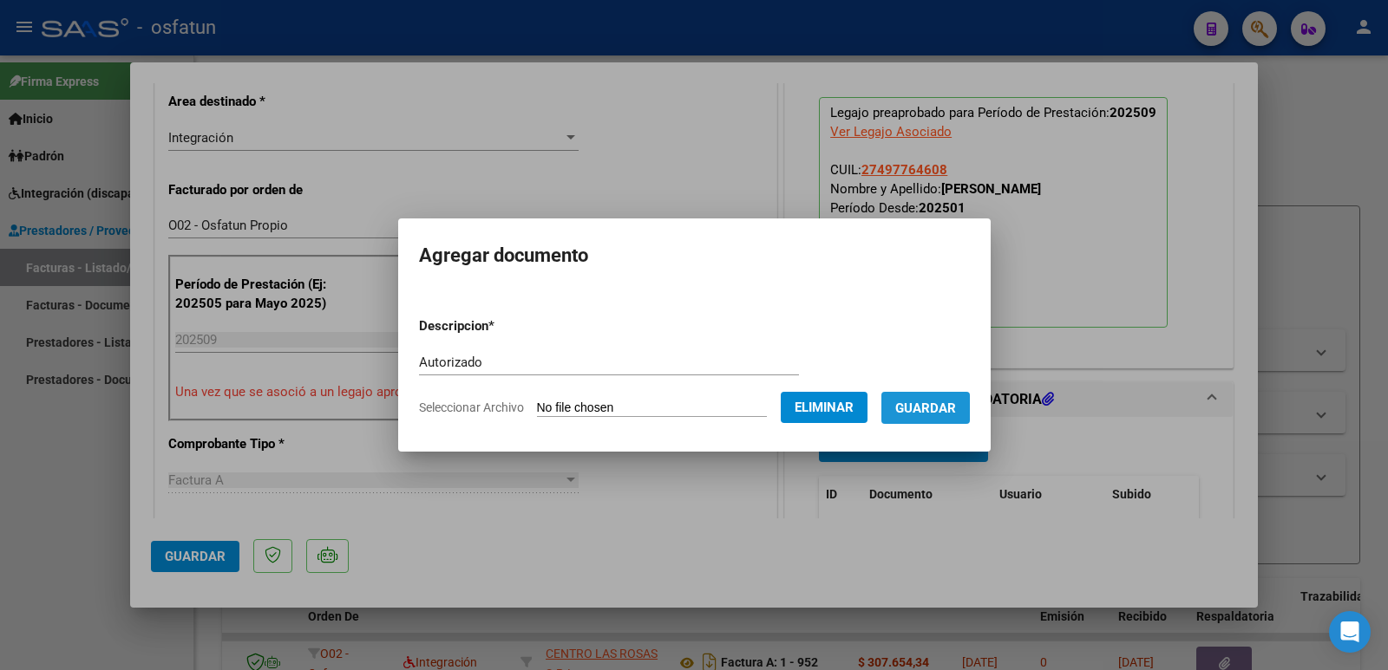
click at [956, 410] on span "Guardar" at bounding box center [925, 409] width 61 height 16
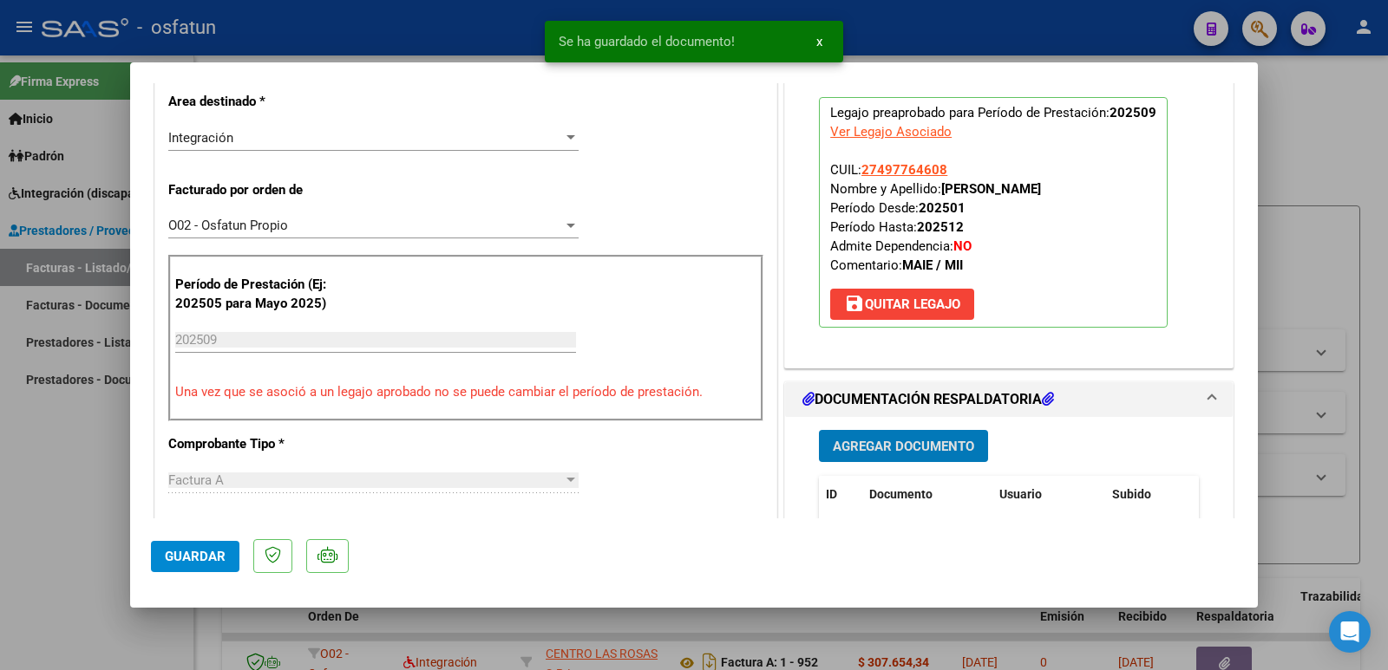
click at [182, 552] on span "Guardar" at bounding box center [195, 557] width 61 height 16
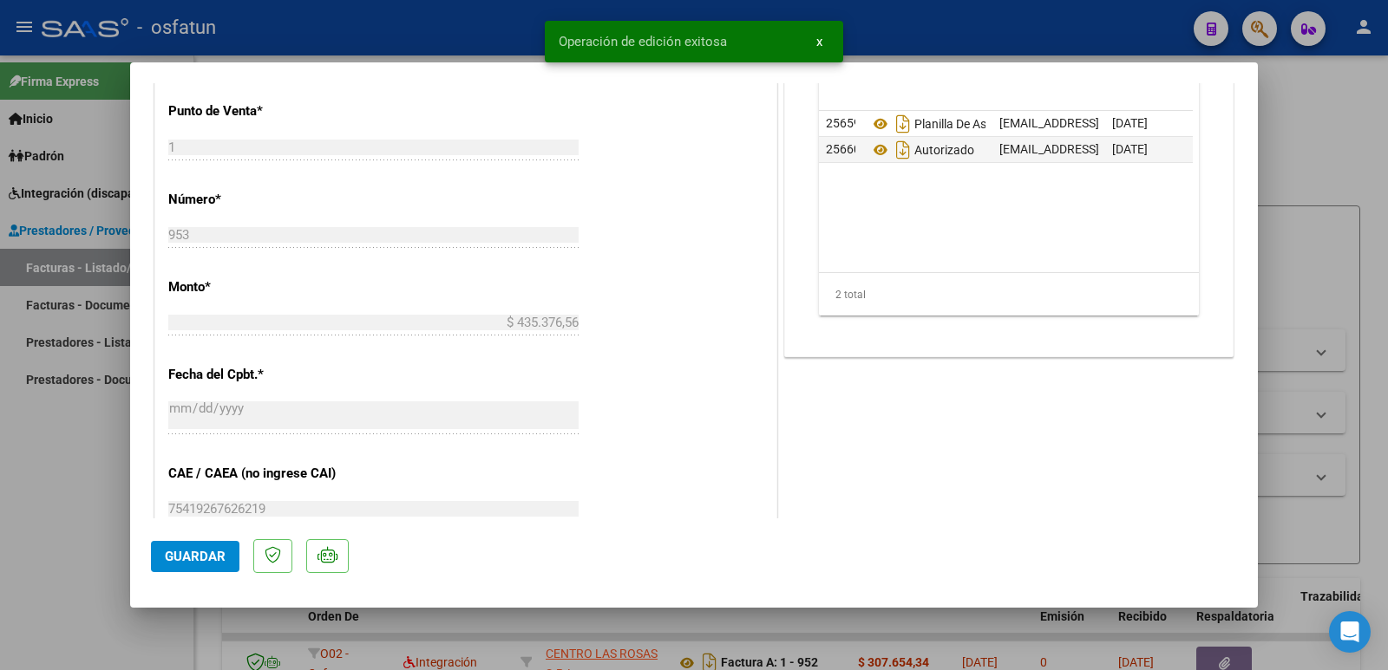
scroll to position [867, 0]
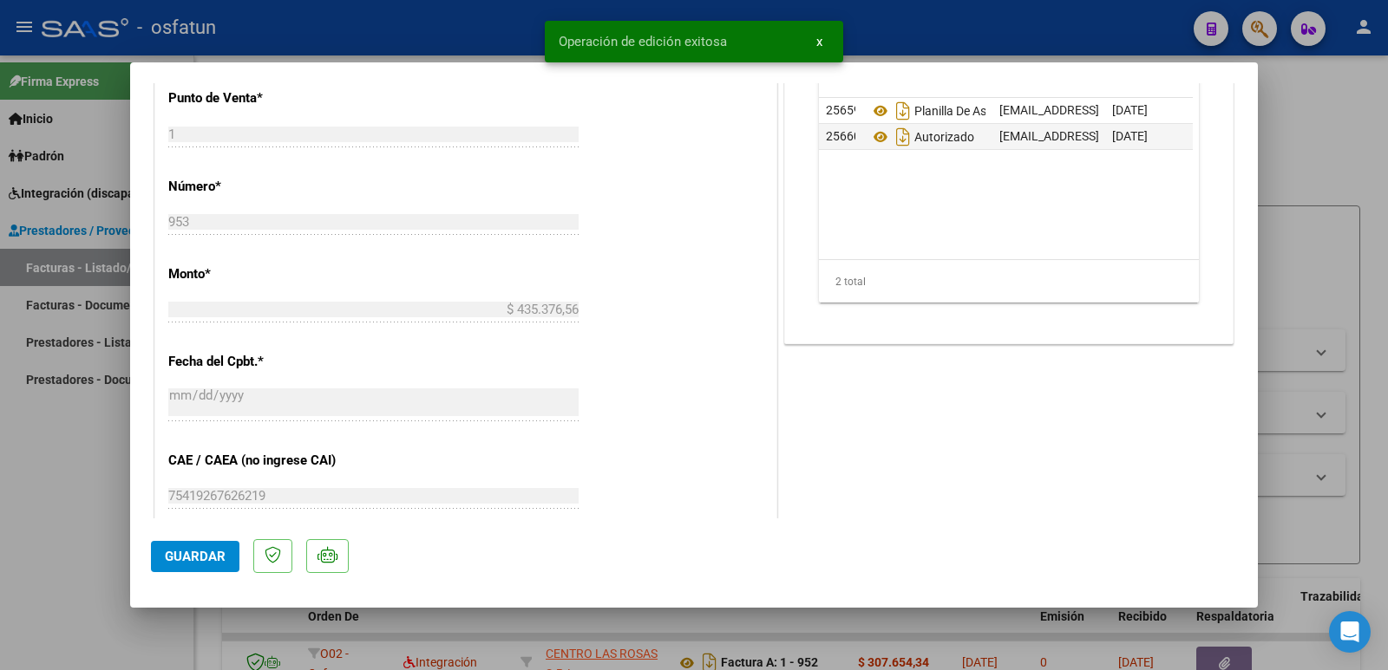
click at [27, 538] on div at bounding box center [694, 335] width 1388 height 670
type input "$ 0,00"
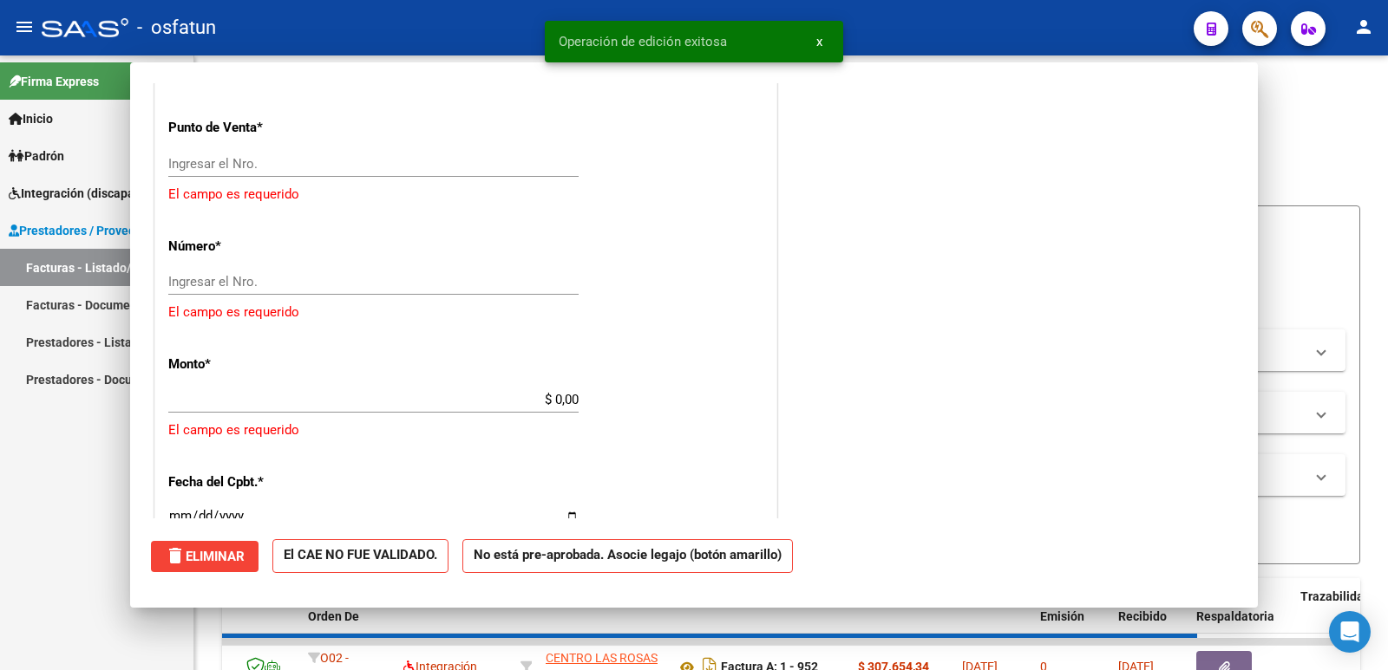
scroll to position [0, 0]
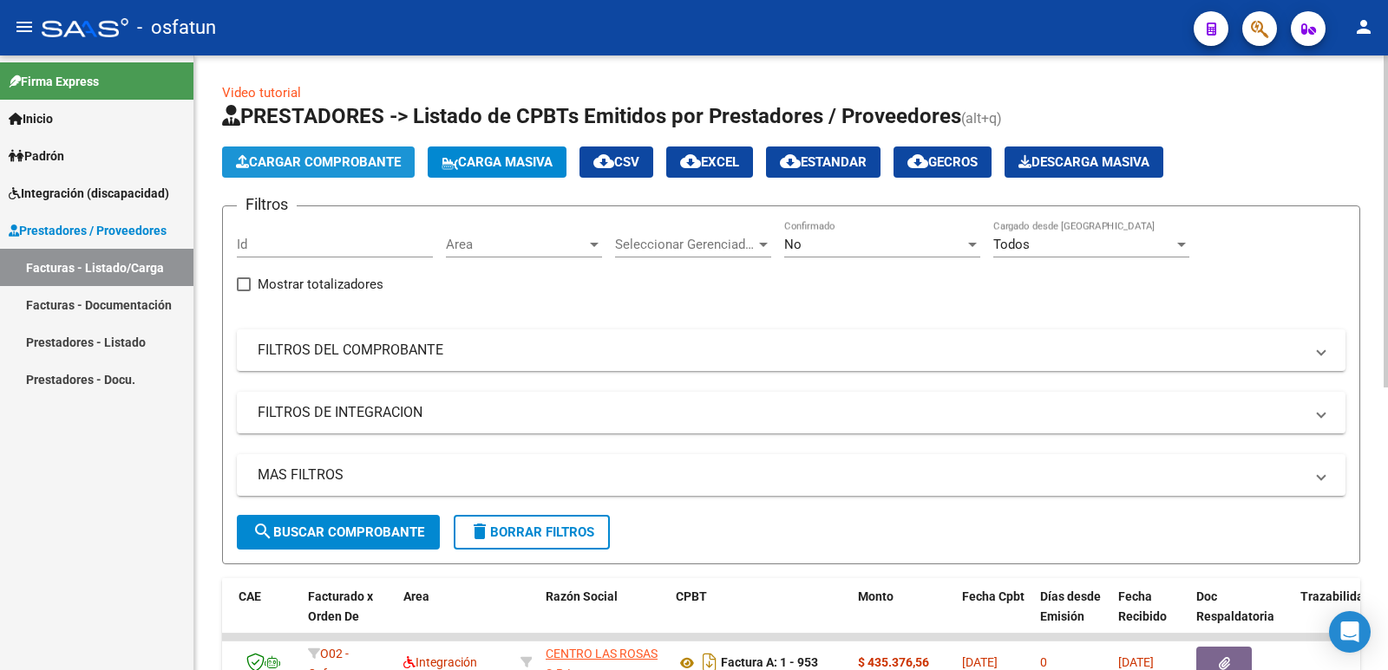
click at [356, 157] on span "Cargar Comprobante" at bounding box center [318, 162] width 165 height 16
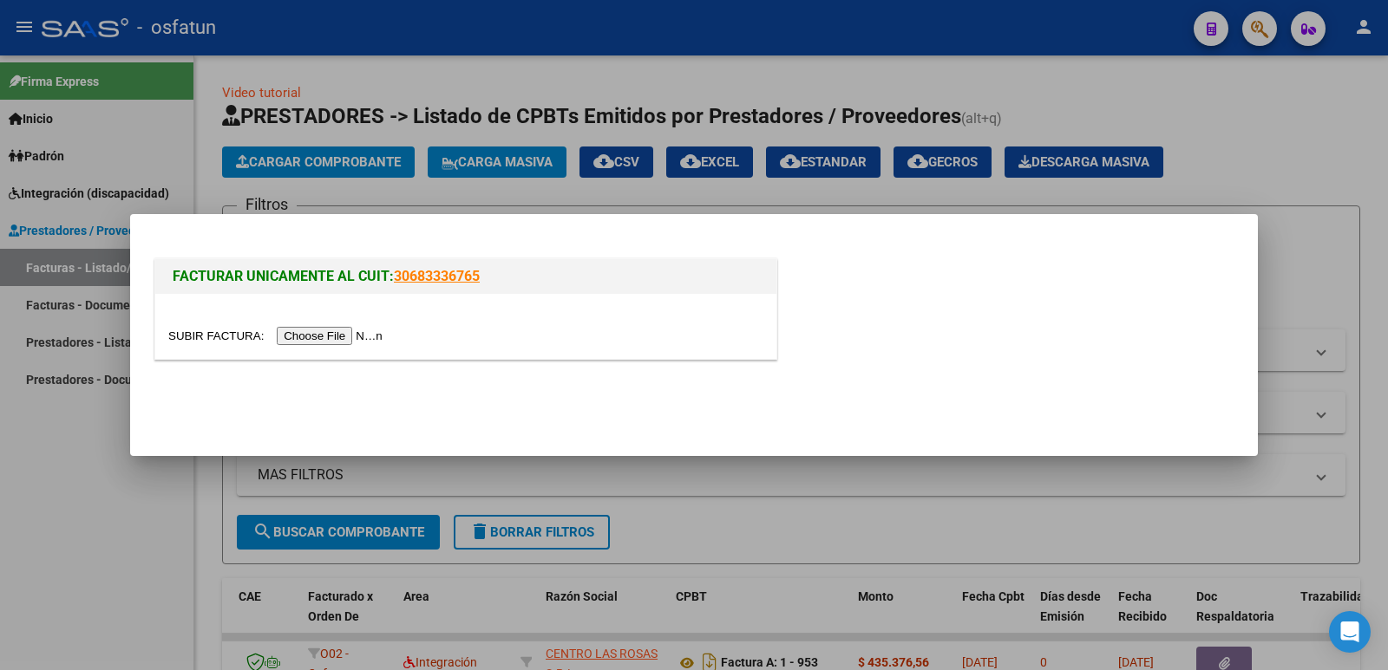
click at [343, 327] on input "file" at bounding box center [277, 336] width 219 height 18
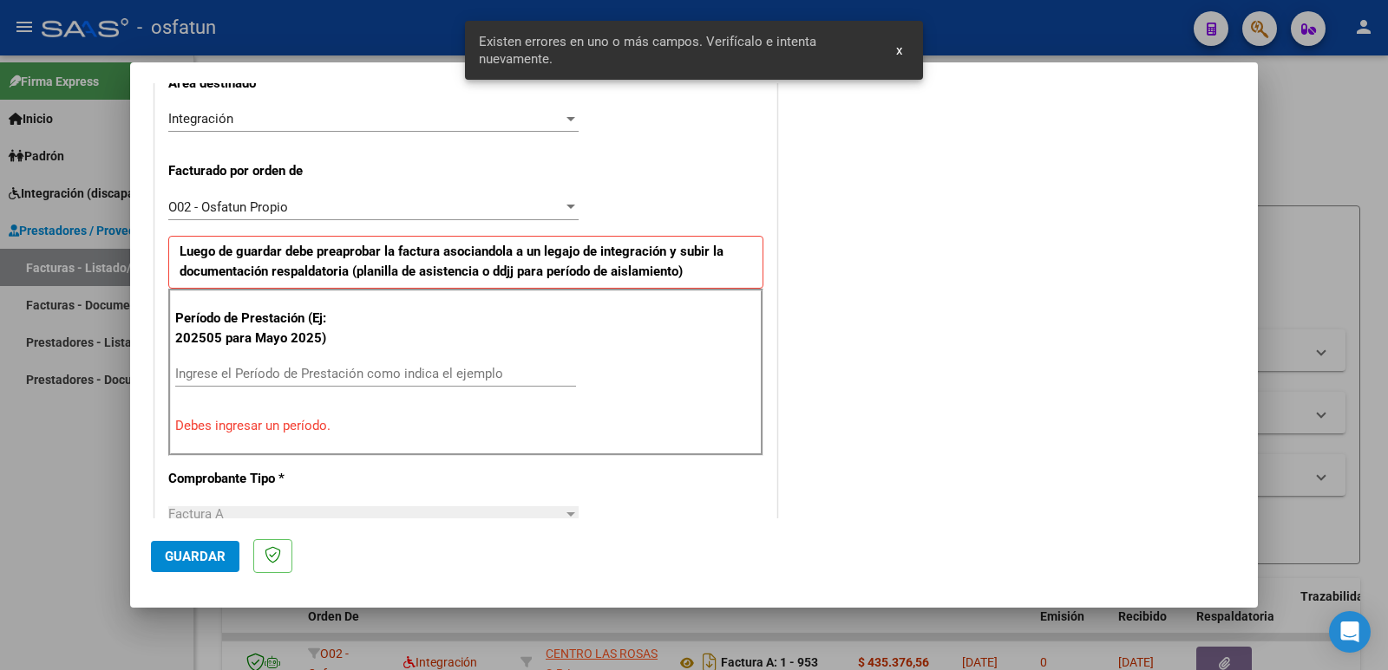
scroll to position [441, 0]
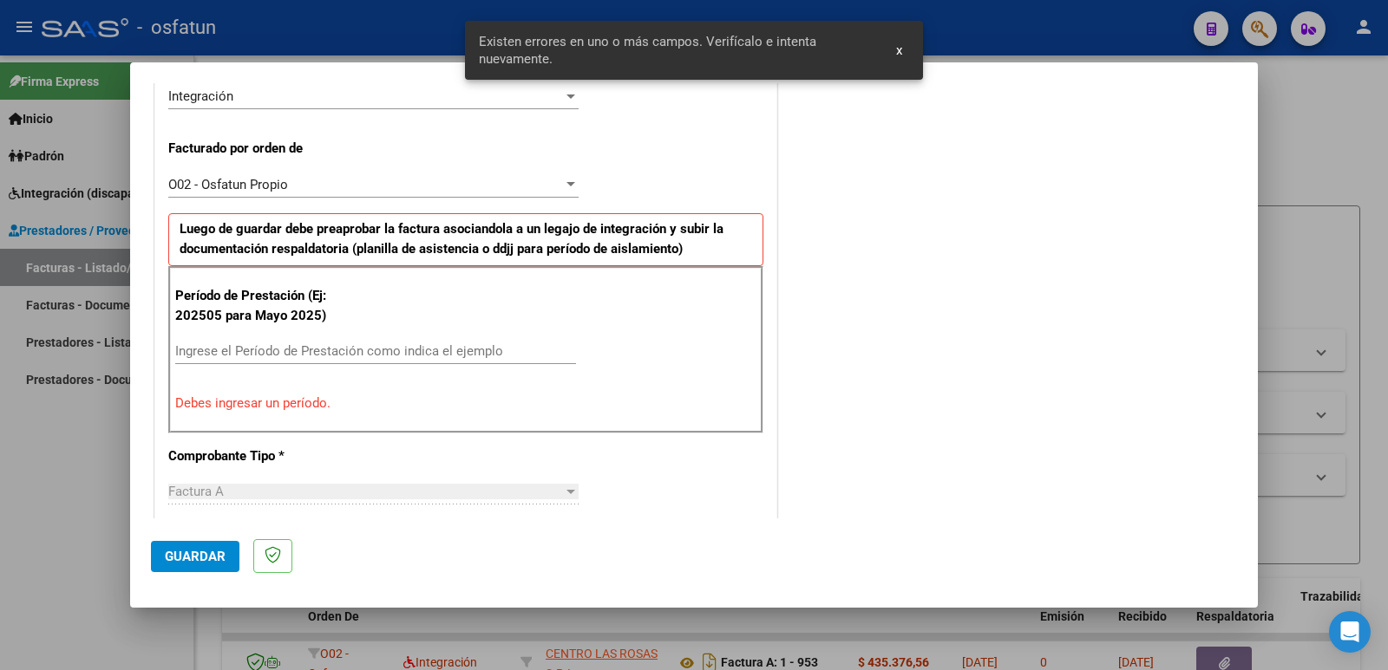
click at [340, 353] on input "Ingrese el Período de Prestación como indica el ejemplo" at bounding box center [375, 351] width 401 height 16
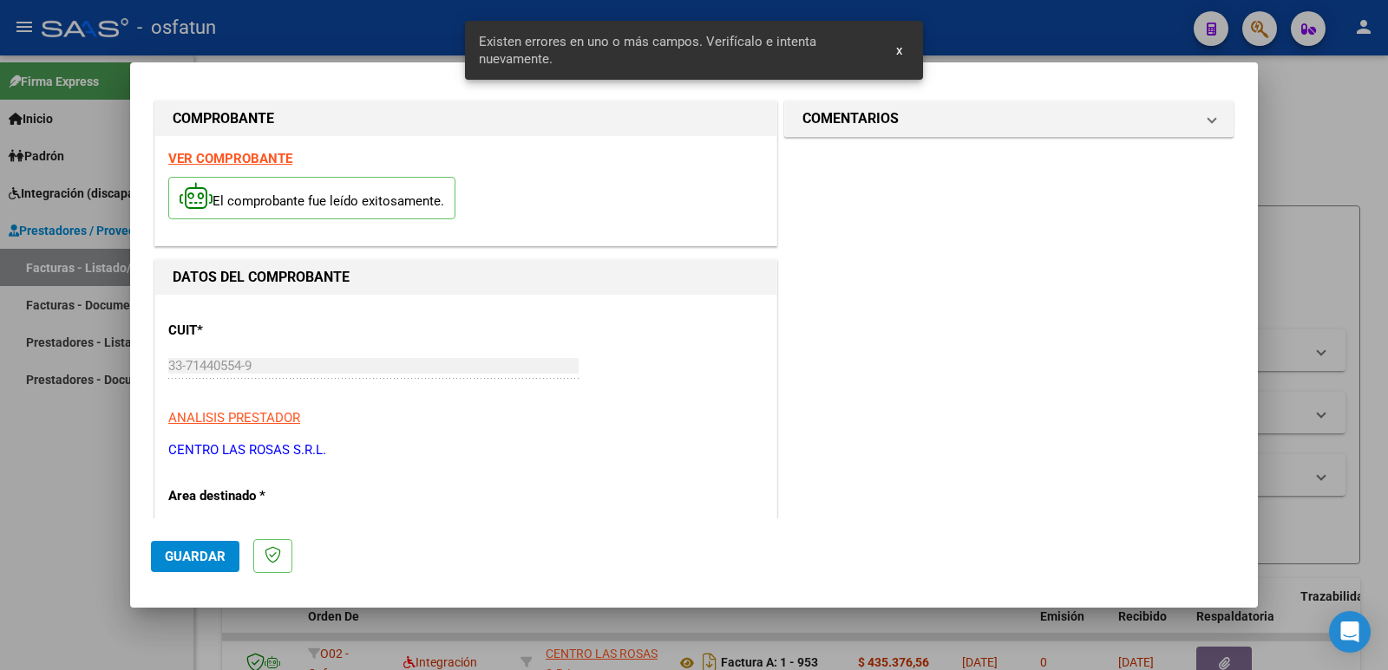
scroll to position [0, 0]
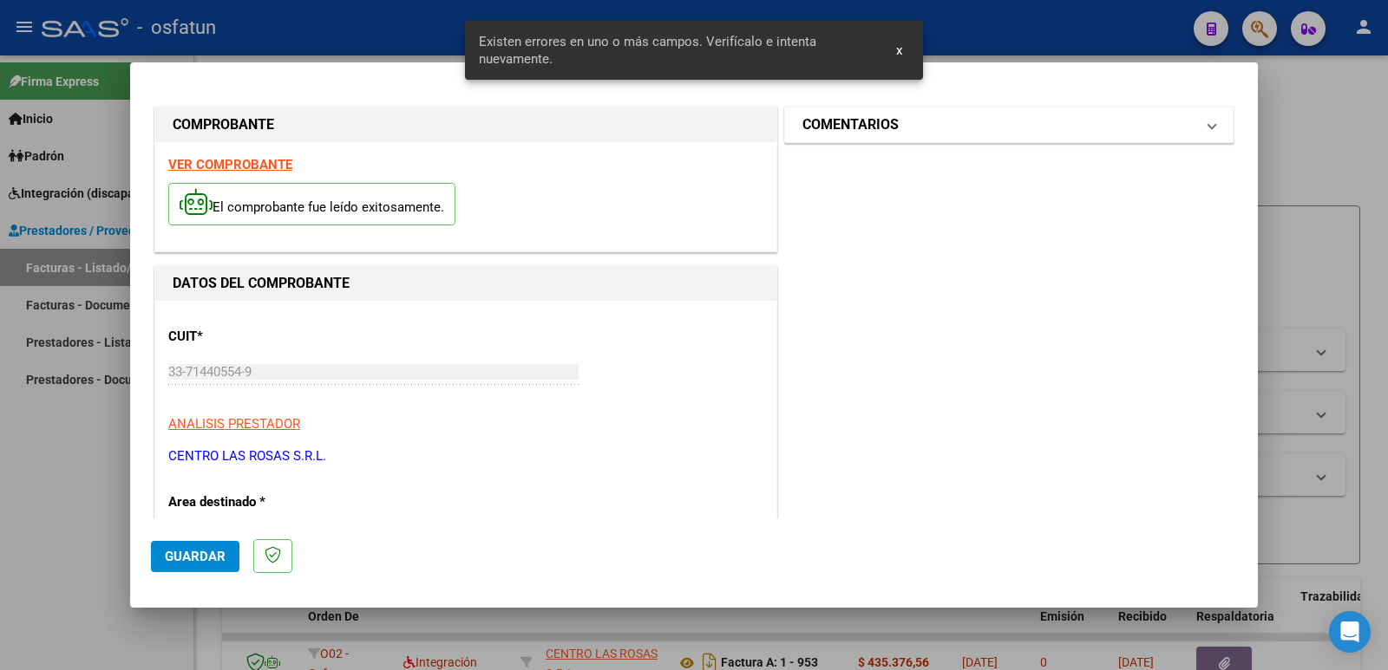
type input "202509"
click at [930, 126] on mat-panel-title "COMENTARIOS" at bounding box center [998, 124] width 392 height 21
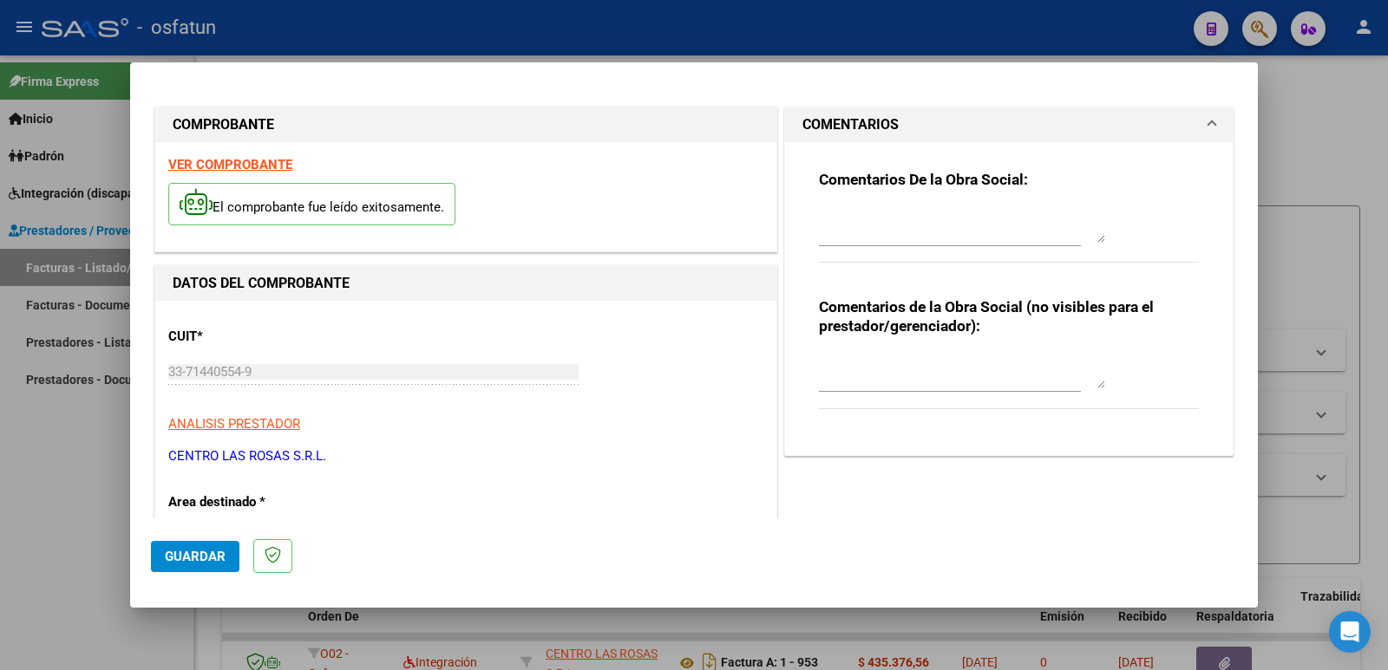
click at [876, 381] on textarea at bounding box center [962, 371] width 286 height 35
paste textarea "Fc Cargada por [PERSON_NAME]. [PERSON_NAME] / sin verificación de legajo"
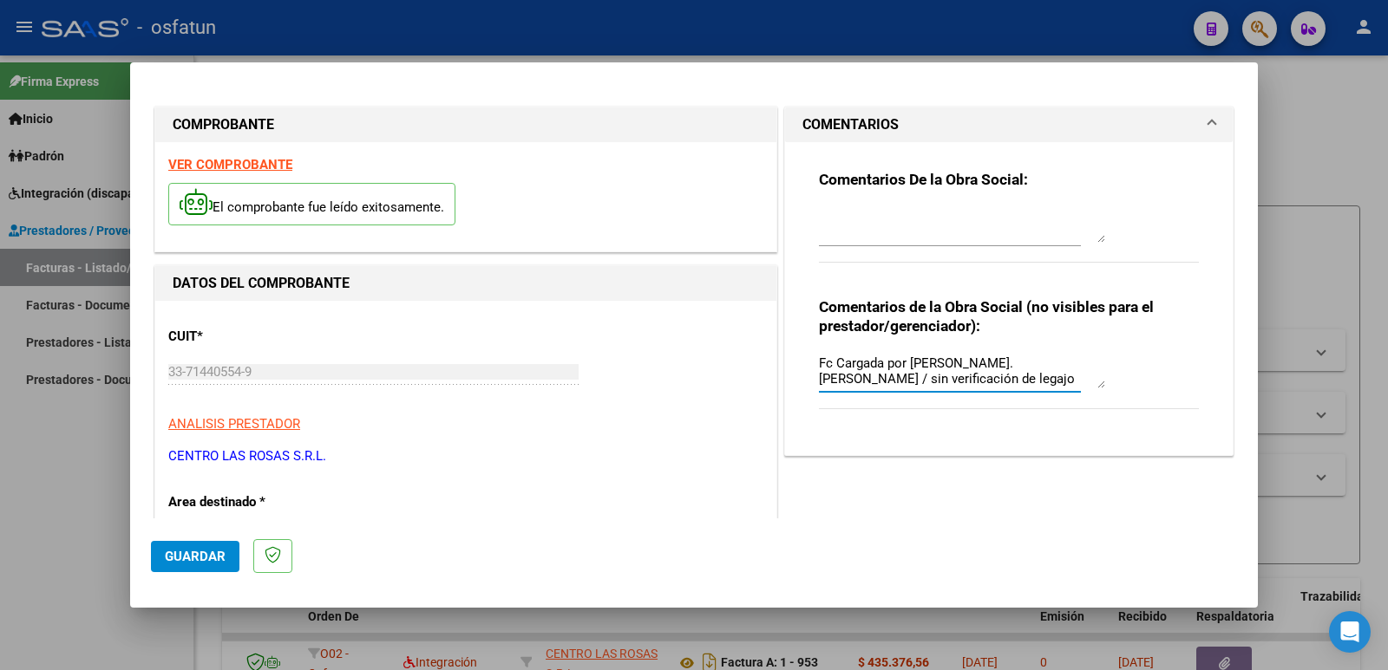
type textarea "Fc Cargada por [PERSON_NAME]. [PERSON_NAME] / sin verificación de legajo"
click at [189, 554] on span "Guardar" at bounding box center [195, 557] width 61 height 16
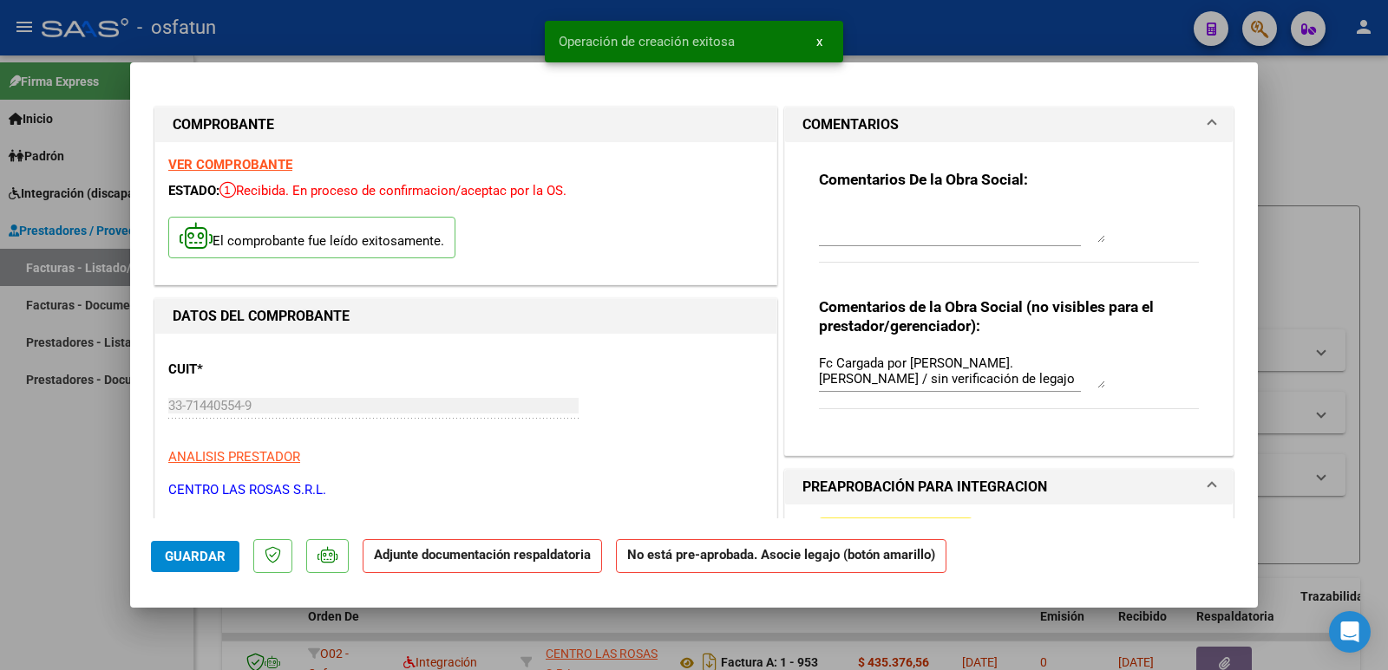
scroll to position [173, 0]
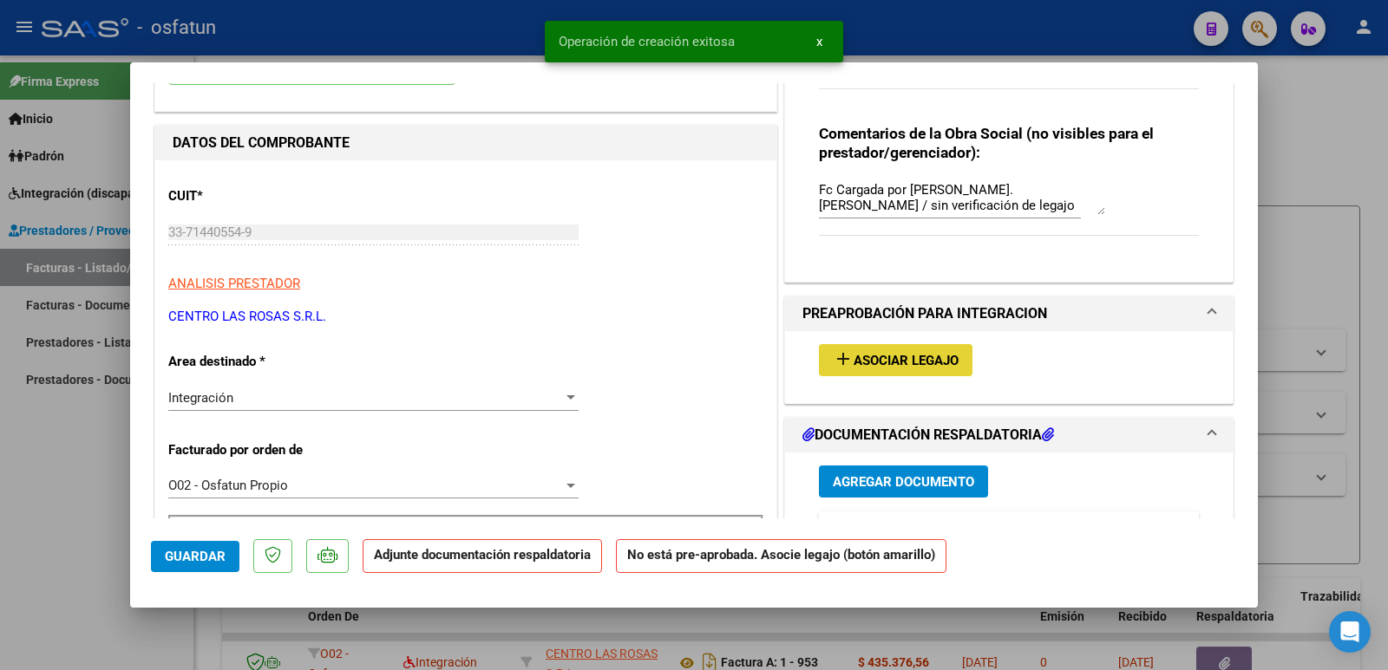
click at [892, 361] on span "Asociar Legajo" at bounding box center [905, 361] width 105 height 16
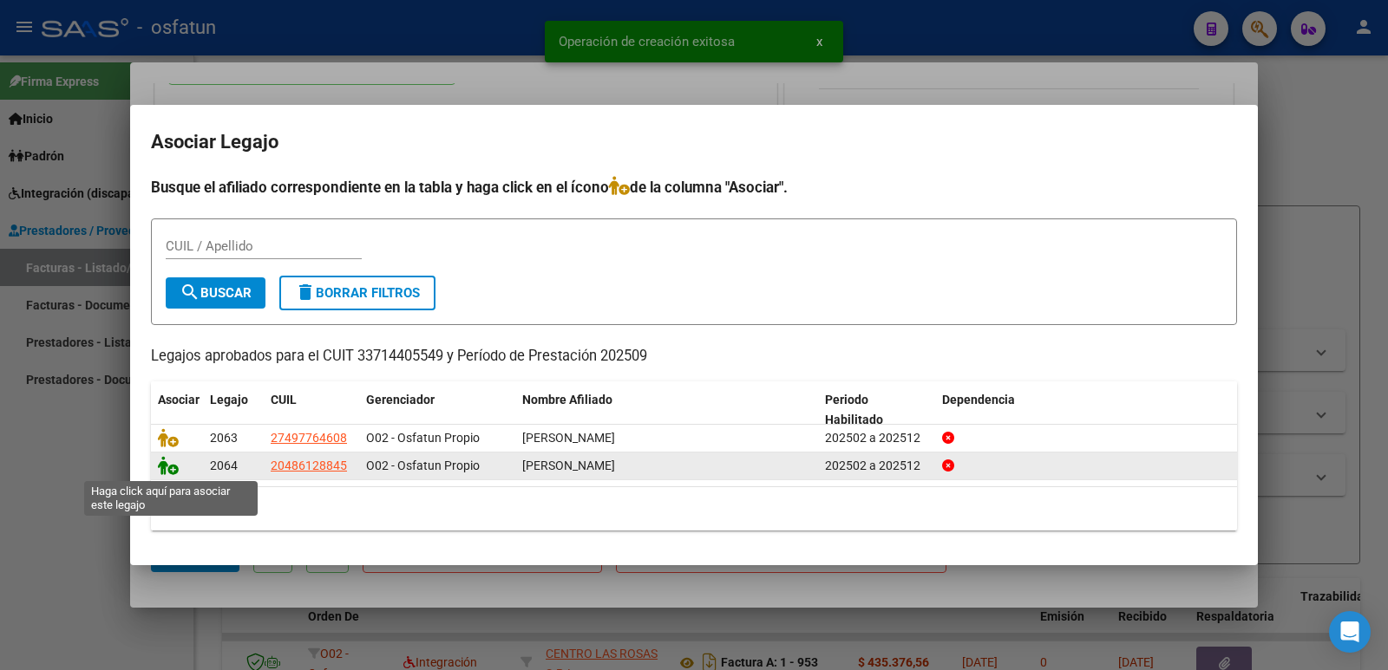
click at [167, 471] on icon at bounding box center [168, 465] width 21 height 19
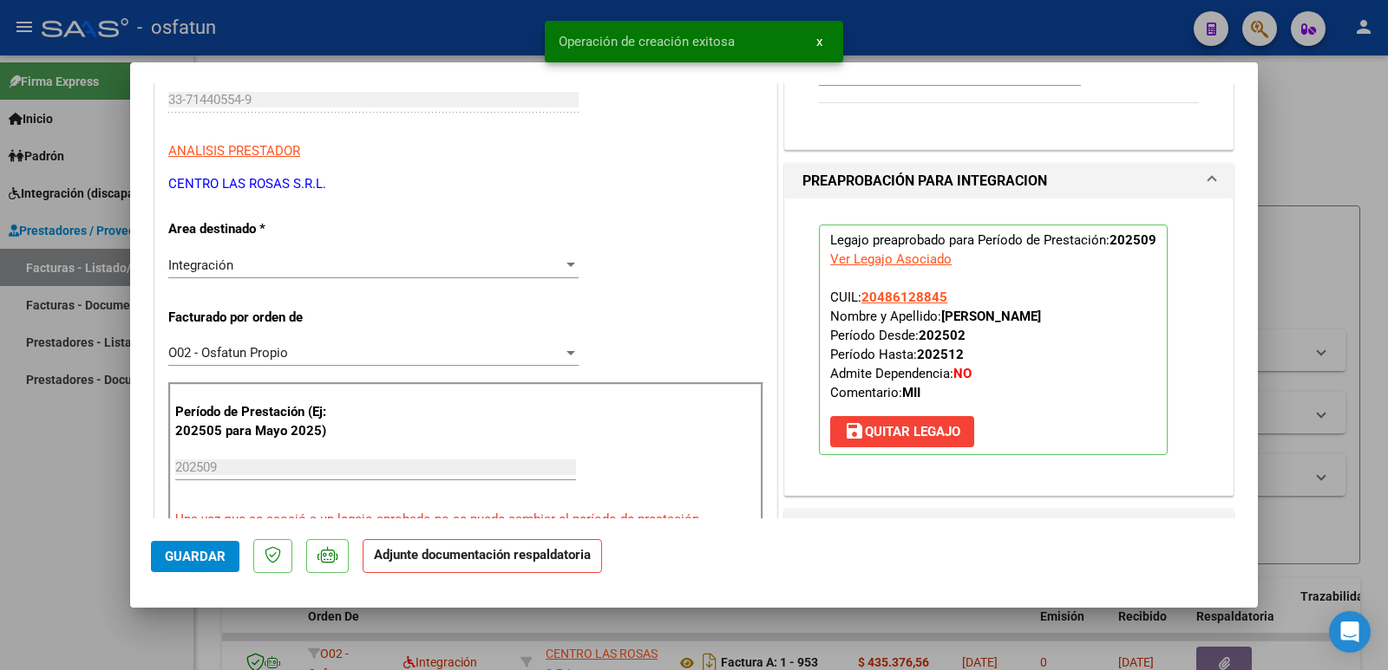
scroll to position [520, 0]
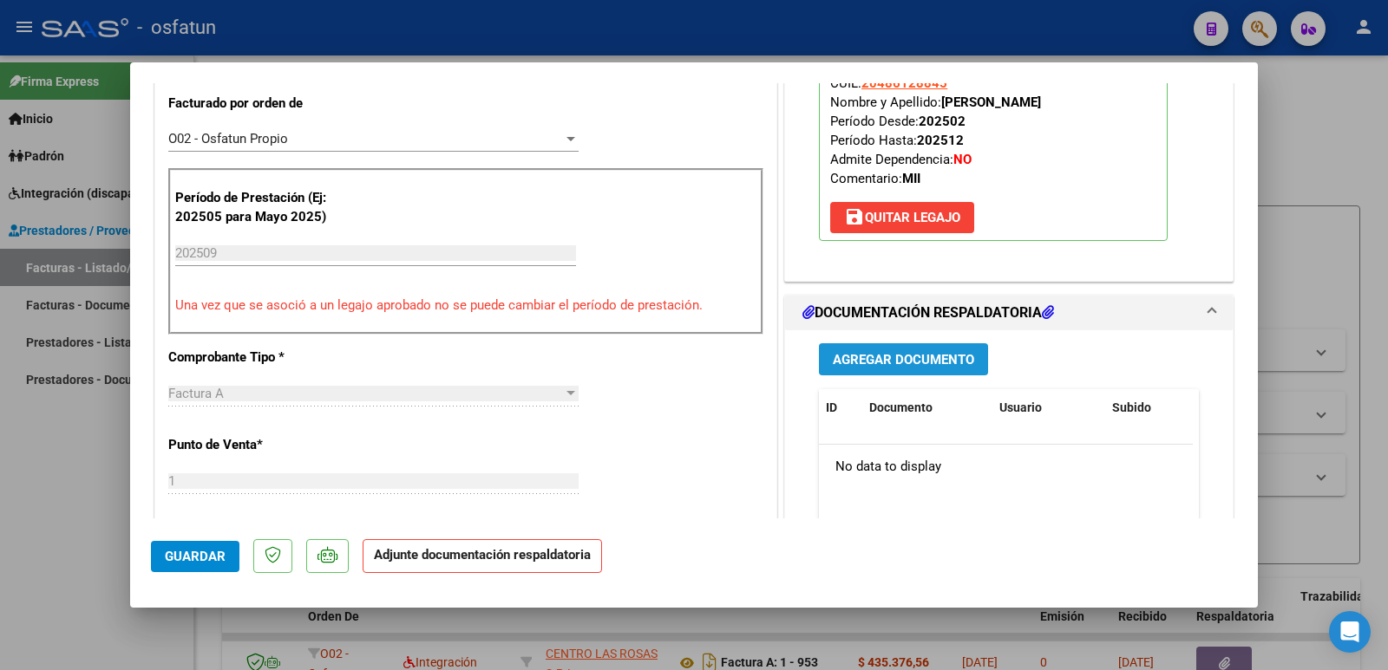
click at [890, 370] on button "Agregar Documento" at bounding box center [903, 359] width 169 height 32
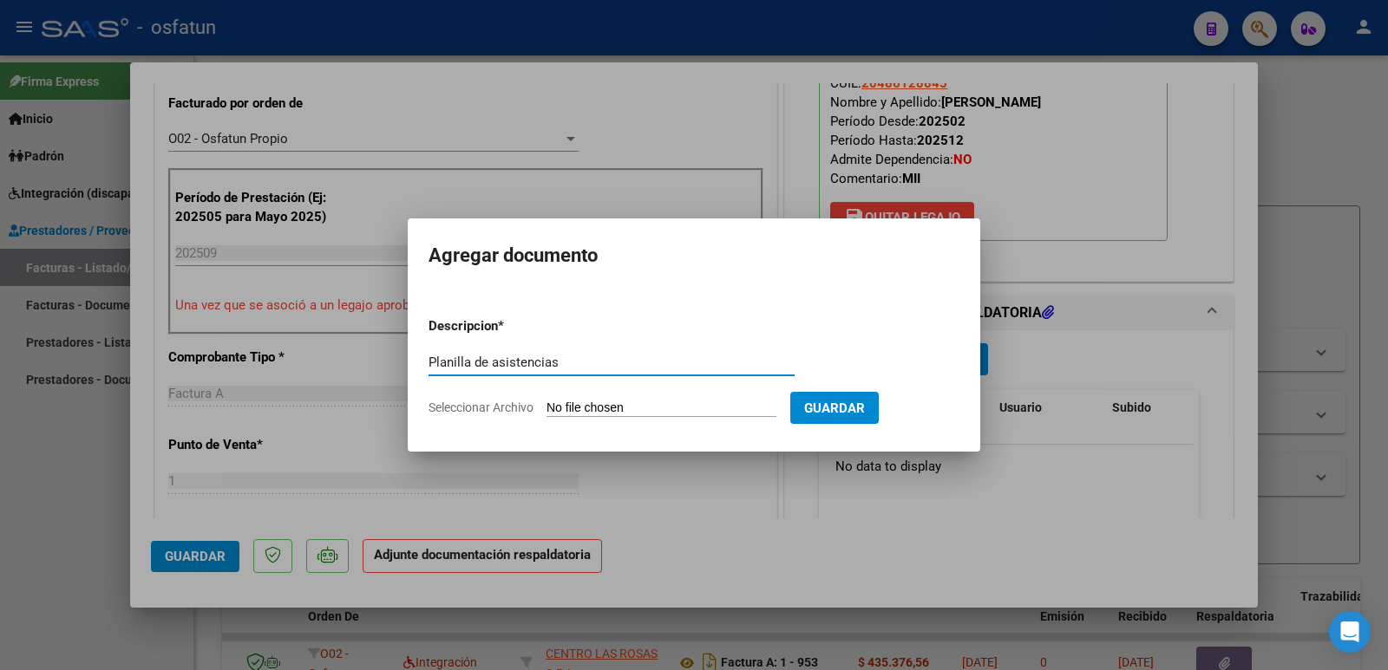
type input "Planilla de asistencias"
click at [637, 408] on input "Seleccionar Archivo" at bounding box center [661, 409] width 230 height 16
type input "C:\fakepath\ASISTENCIA [PERSON_NAME].pdf"
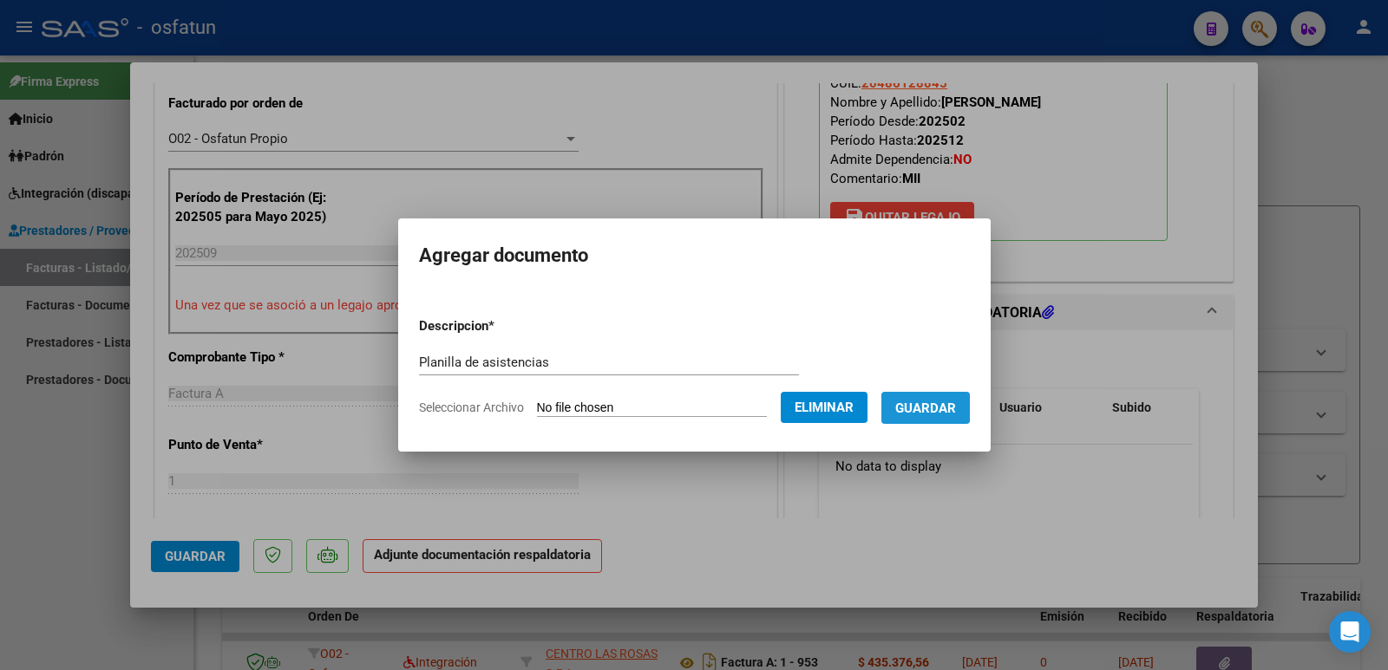
click at [919, 401] on span "Guardar" at bounding box center [925, 409] width 61 height 16
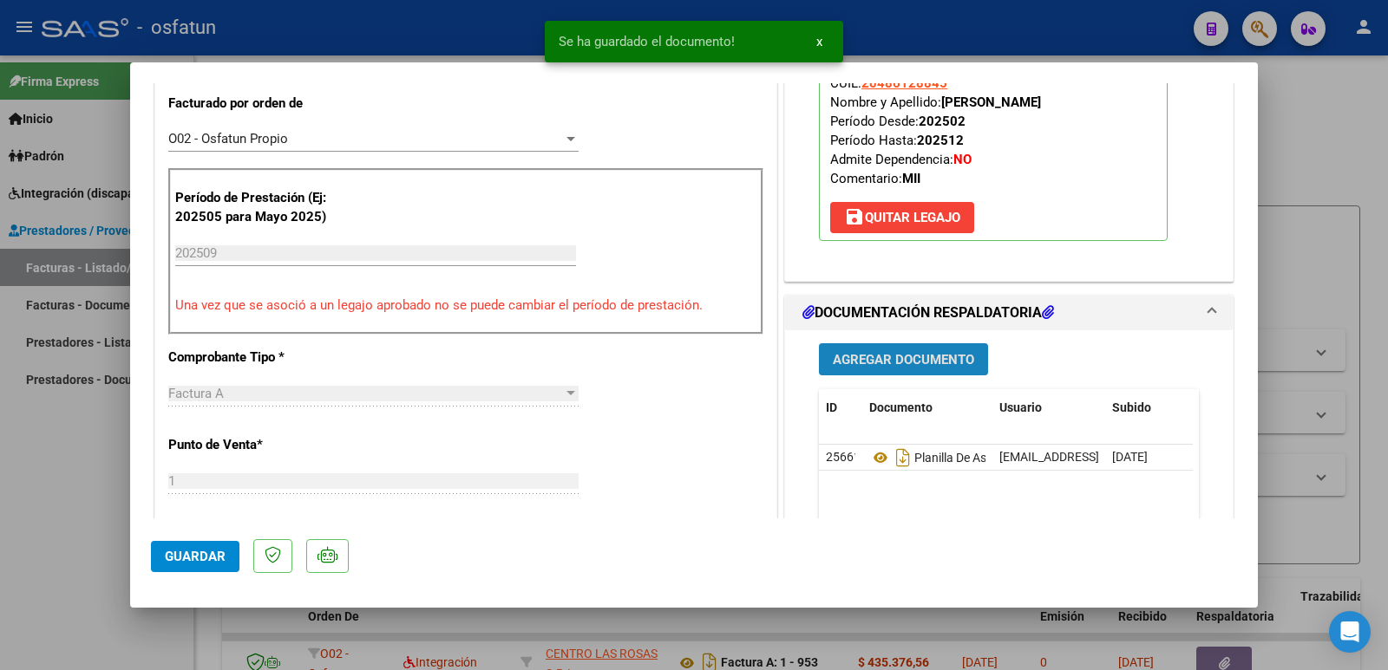
click at [892, 365] on span "Agregar Documento" at bounding box center [903, 360] width 141 height 16
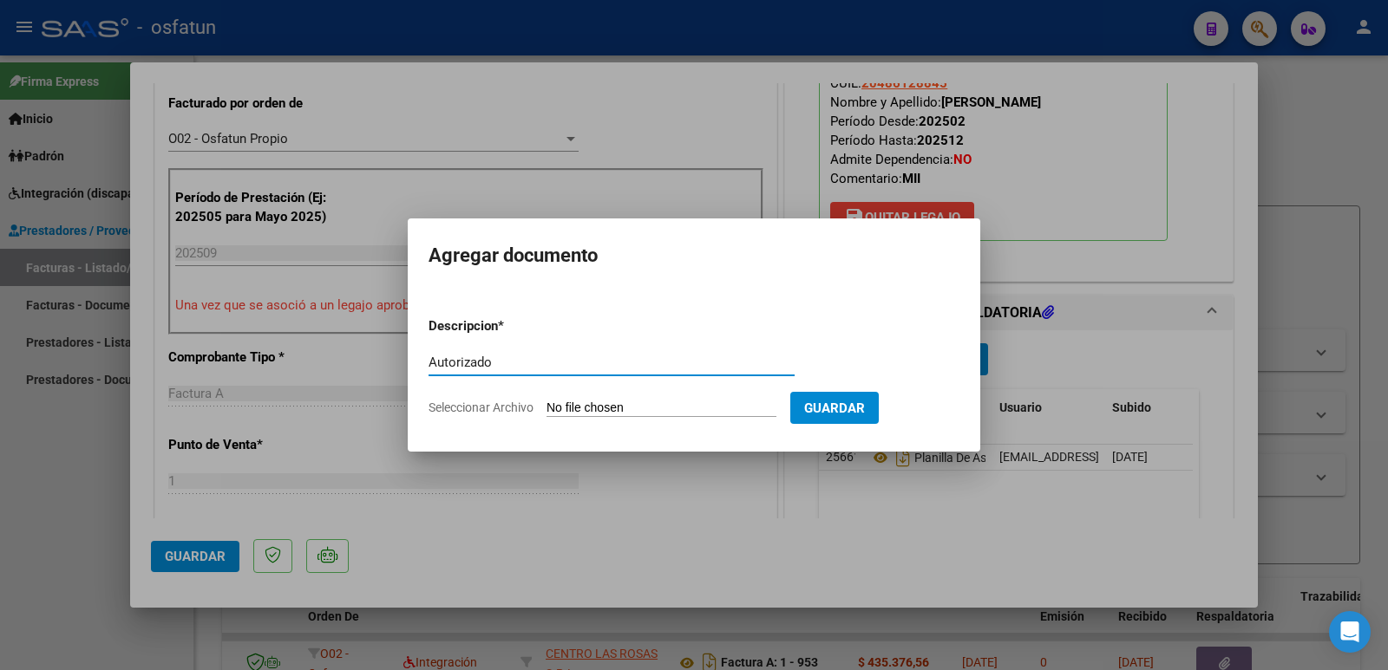
type input "Autorizado"
click at [639, 389] on div "Autorizado Escriba aquí una descripcion" at bounding box center [611, 371] width 366 height 42
click at [642, 408] on input "Seleccionar Archivo" at bounding box center [661, 409] width 230 height 16
type input "C:\fakepath\AUT. [PERSON_NAME]- MII.pdf"
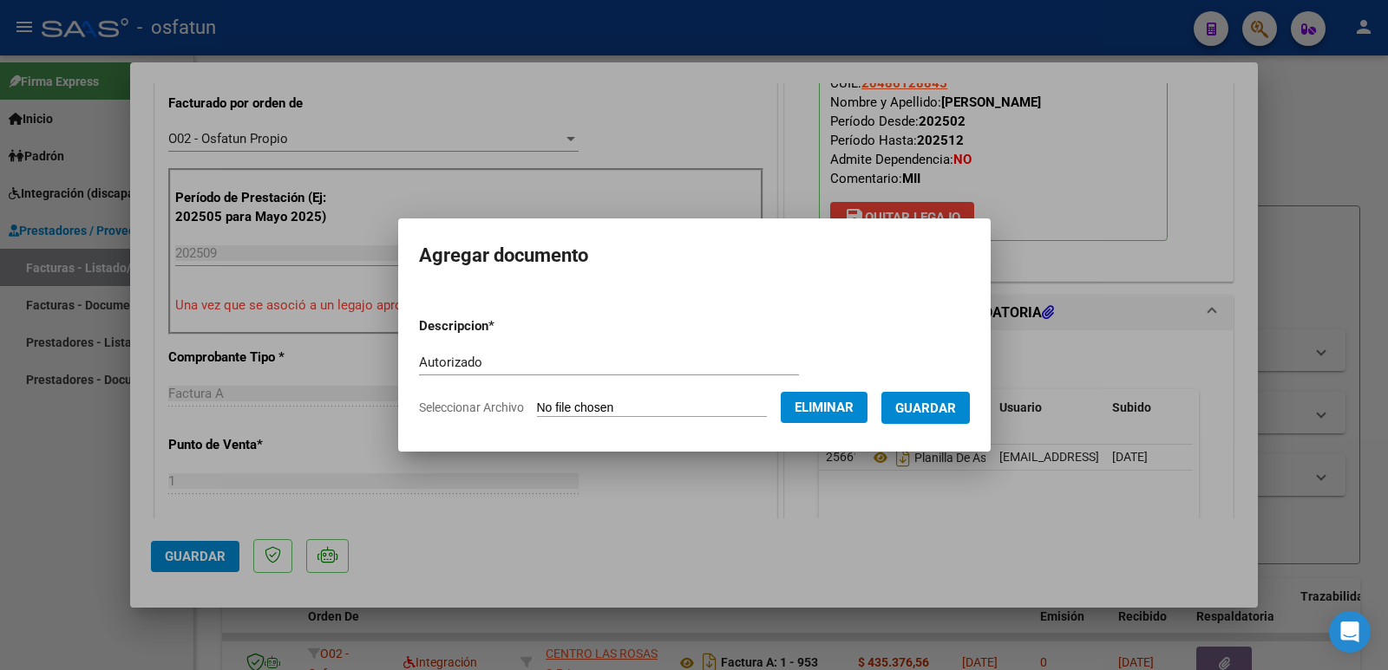
click at [951, 409] on span "Guardar" at bounding box center [925, 409] width 61 height 16
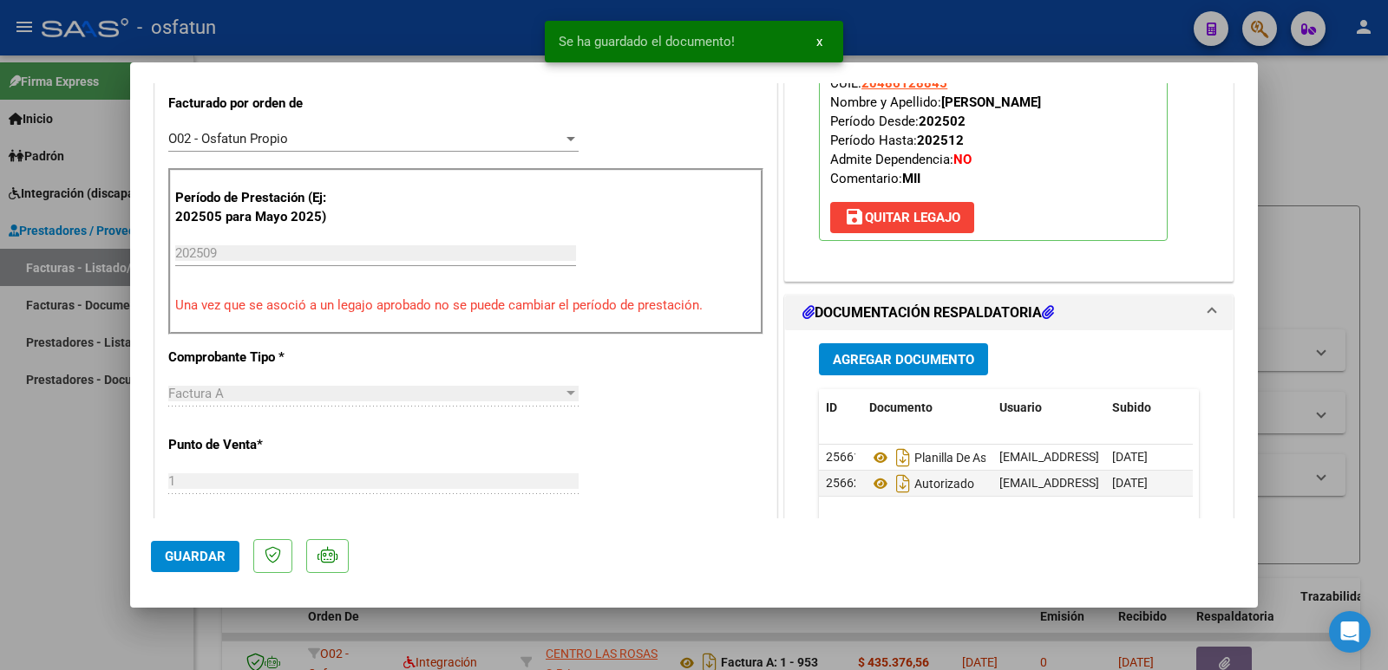
drag, startPoint x: 938, startPoint y: 107, endPoint x: 1096, endPoint y: 109, distance: 158.7
click at [1096, 109] on p "Legajo preaprobado para Período de Prestación: 202509 Ver Legajo Asociado CUIL:…" at bounding box center [993, 125] width 349 height 231
copy strong "[PERSON_NAME]"
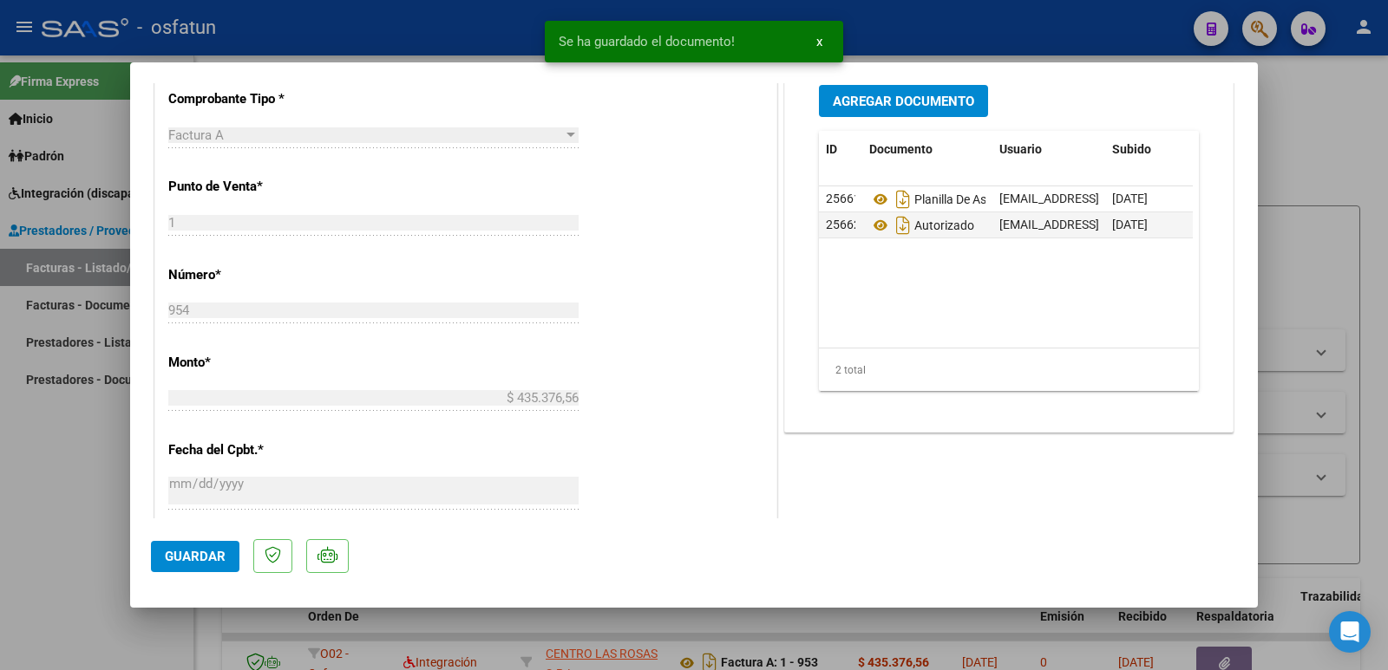
scroll to position [781, 0]
click at [199, 566] on button "Guardar" at bounding box center [195, 556] width 88 height 31
click at [52, 508] on div at bounding box center [694, 335] width 1388 height 670
type input "$ 0,00"
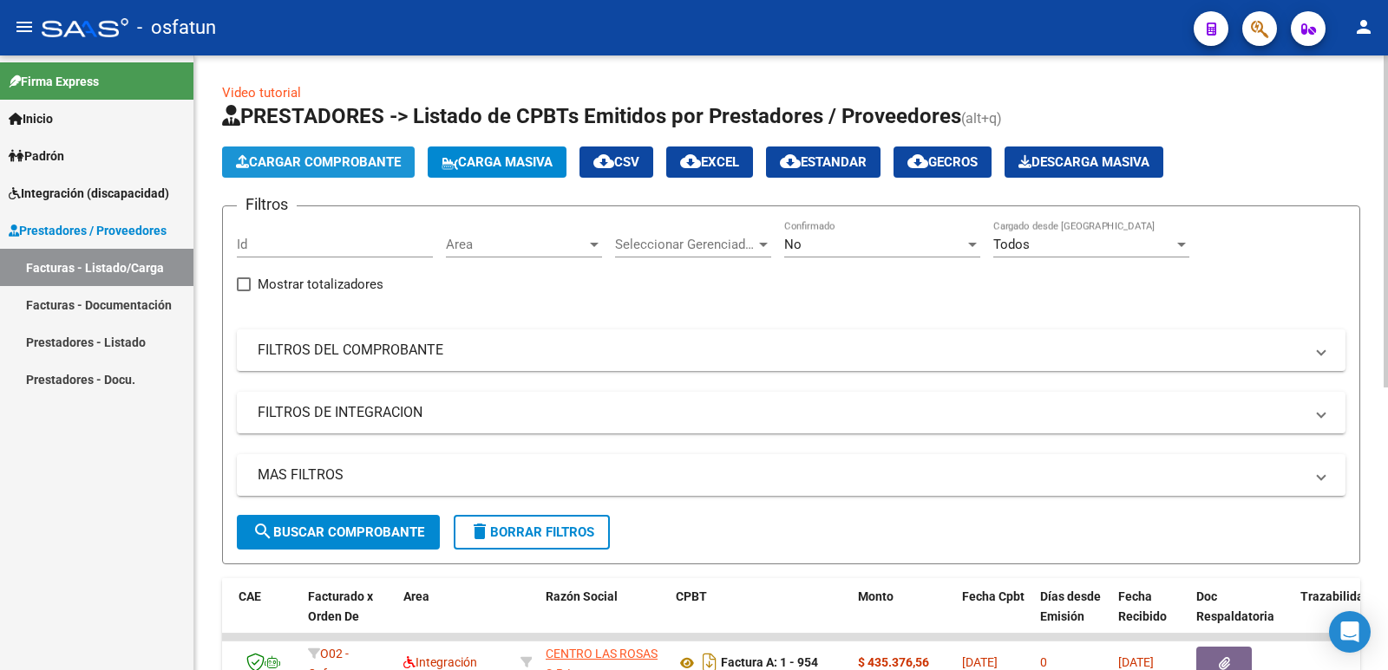
click at [337, 164] on span "Cargar Comprobante" at bounding box center [318, 162] width 165 height 16
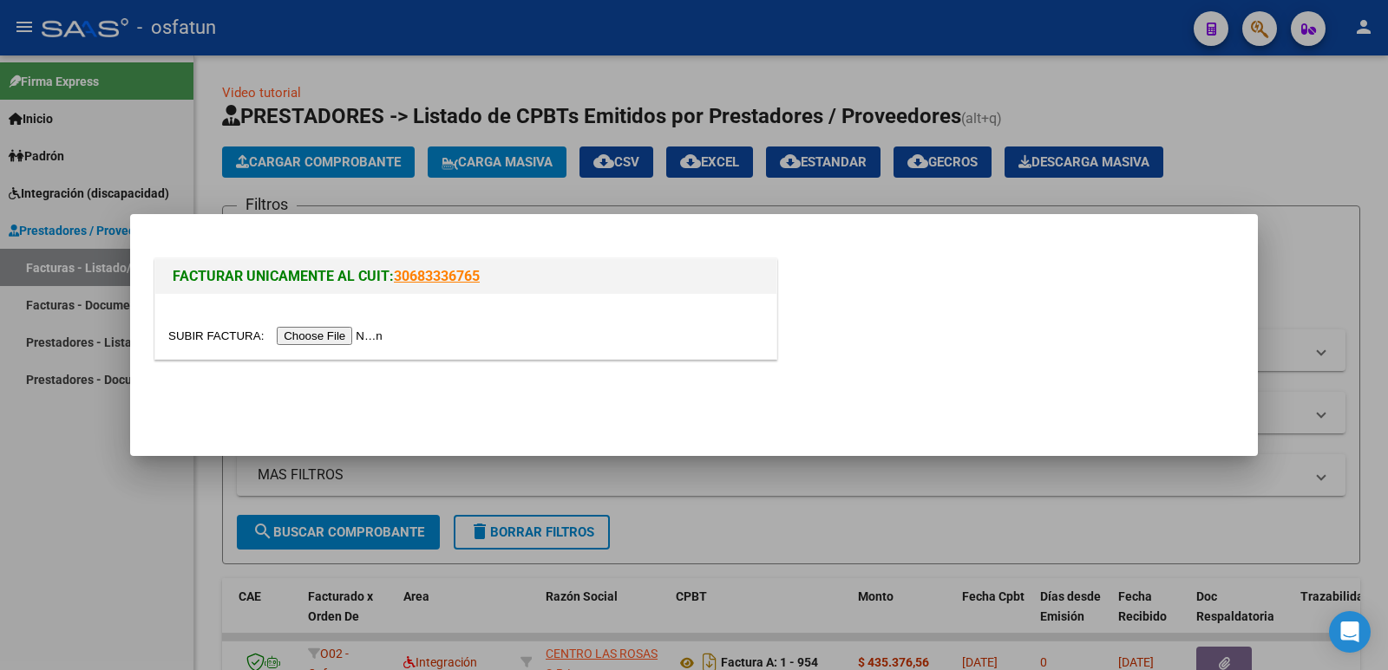
click at [341, 343] on div at bounding box center [465, 326] width 621 height 65
click at [340, 338] on input "file" at bounding box center [277, 336] width 219 height 18
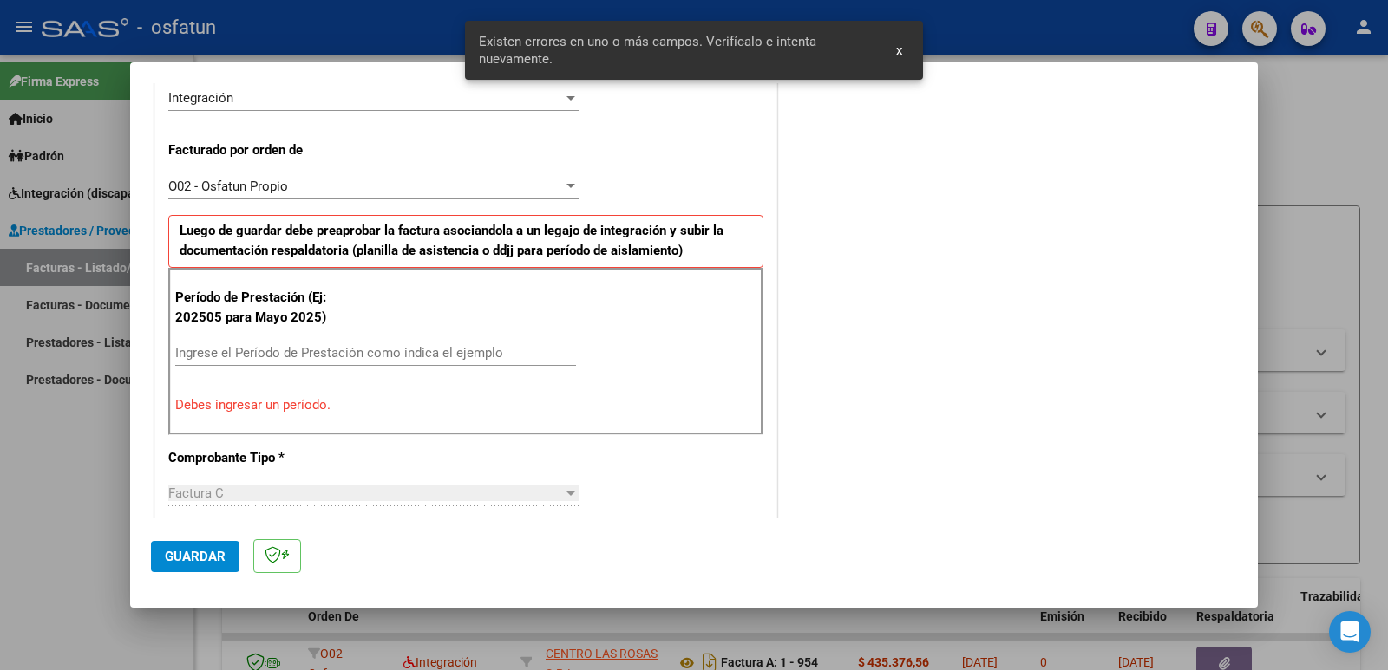
scroll to position [441, 0]
click at [322, 348] on input "Ingrese el Período de Prestación como indica el ejemplo" at bounding box center [375, 351] width 401 height 16
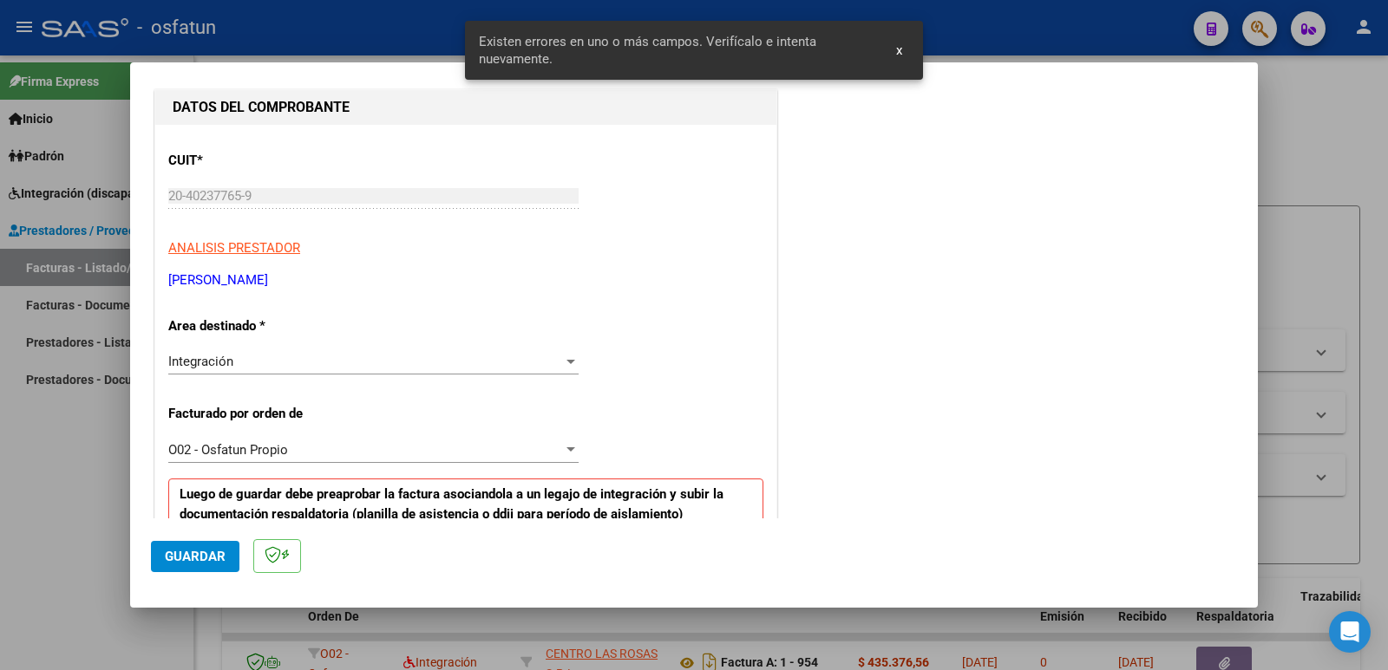
scroll to position [0, 0]
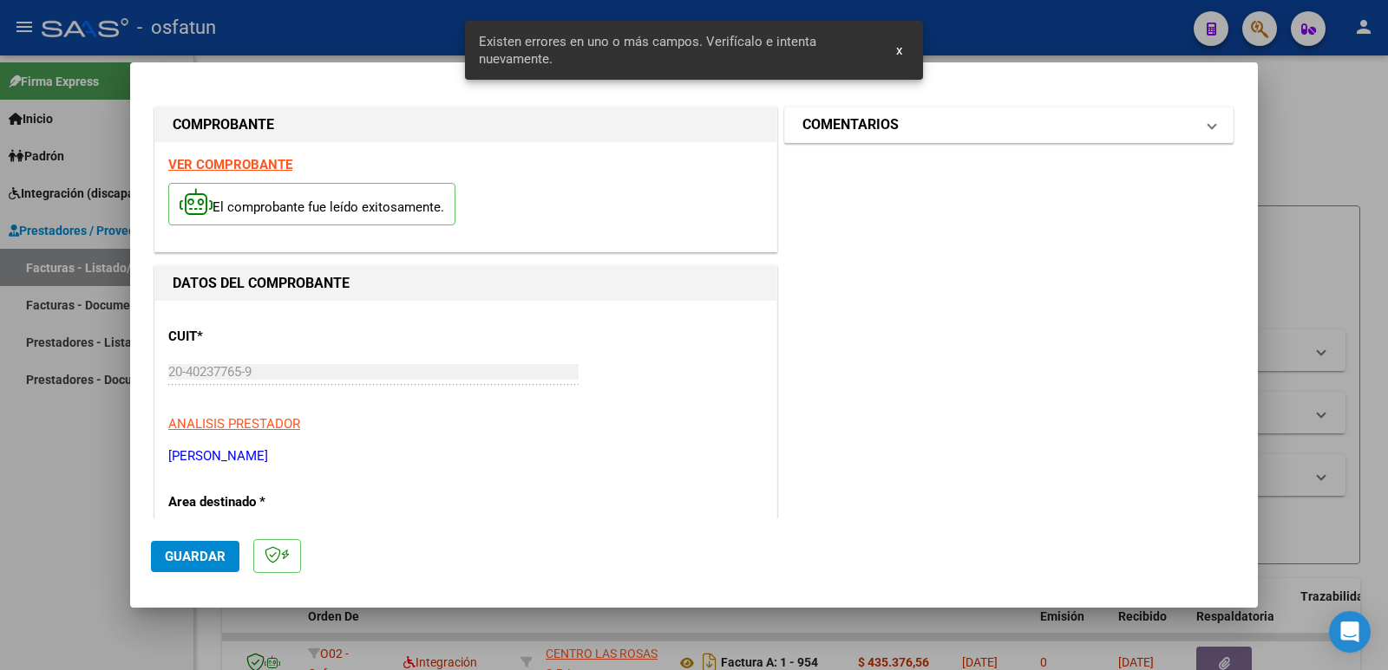
type input "202509"
click at [823, 136] on mat-expansion-panel-header "COMENTARIOS" at bounding box center [1009, 125] width 448 height 35
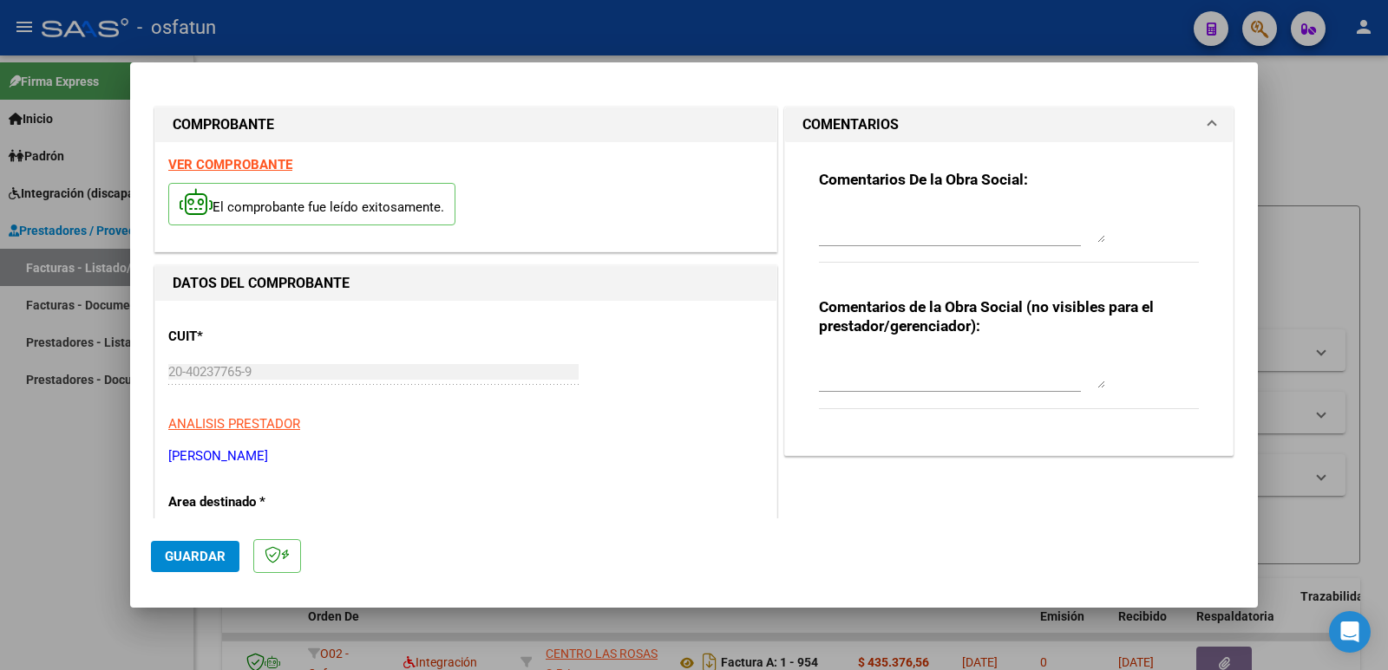
click at [879, 382] on textarea at bounding box center [962, 371] width 286 height 35
paste textarea "Fc Cargada por [PERSON_NAME]. [PERSON_NAME] / sin verificación de legajo"
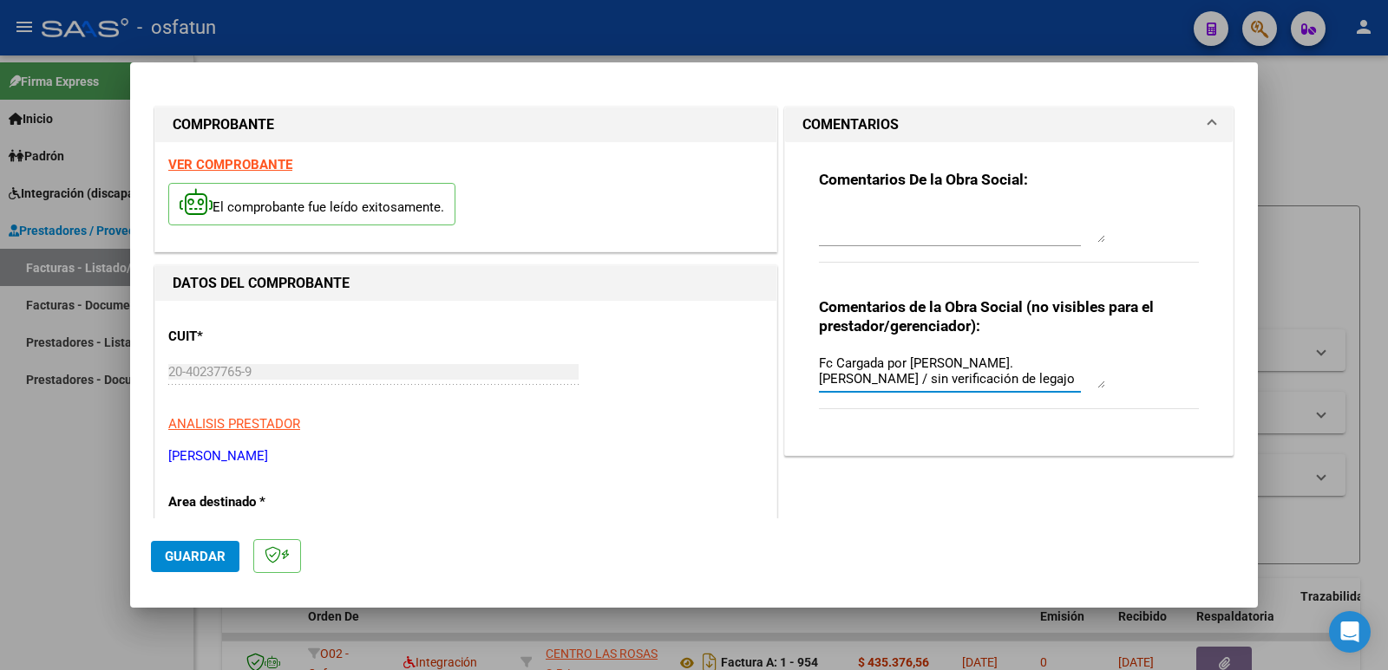
type textarea "Fc Cargada por [PERSON_NAME]. [PERSON_NAME] / sin verificación de legajo"
click at [173, 549] on span "Guardar" at bounding box center [195, 557] width 61 height 16
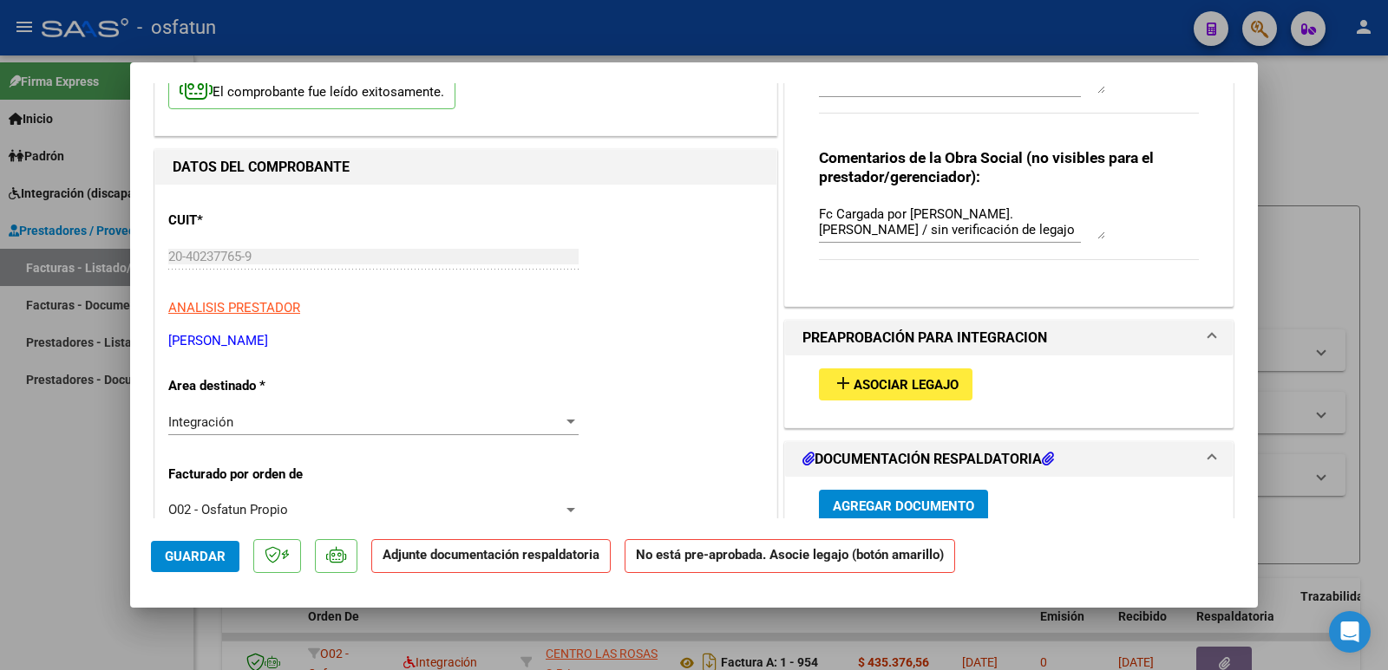
scroll to position [260, 0]
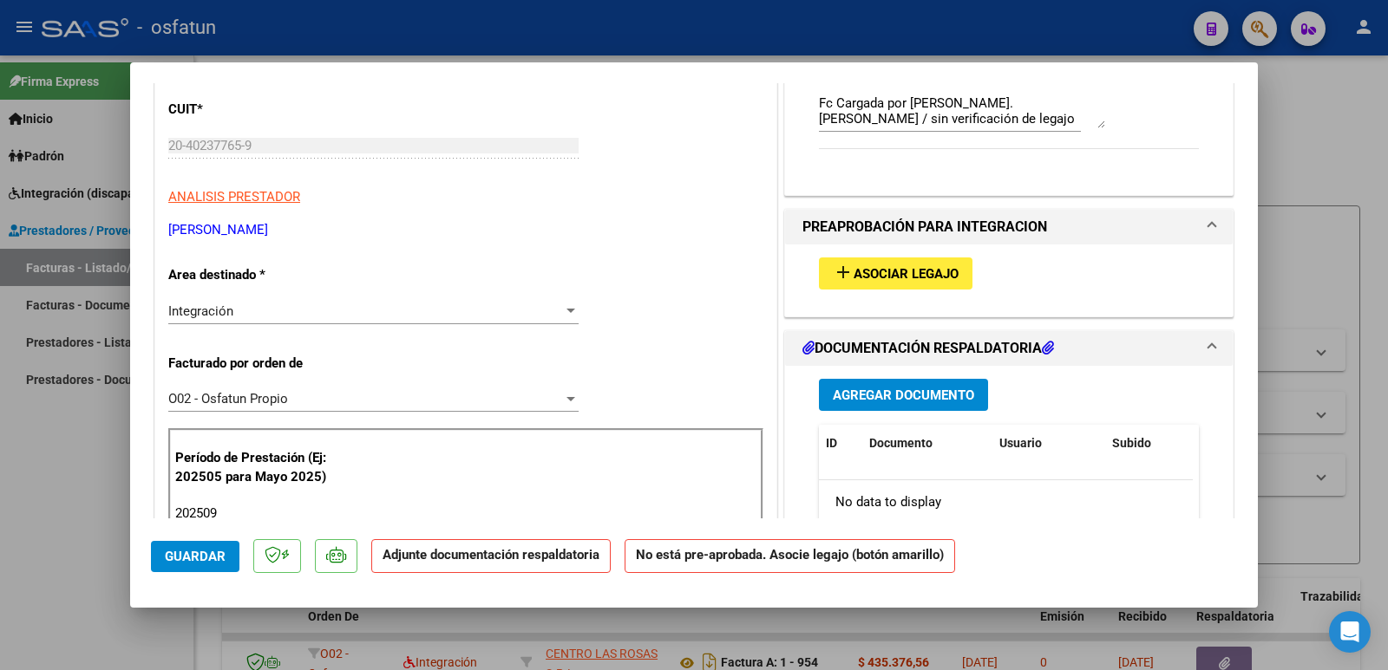
click at [208, 553] on span "Guardar" at bounding box center [195, 557] width 61 height 16
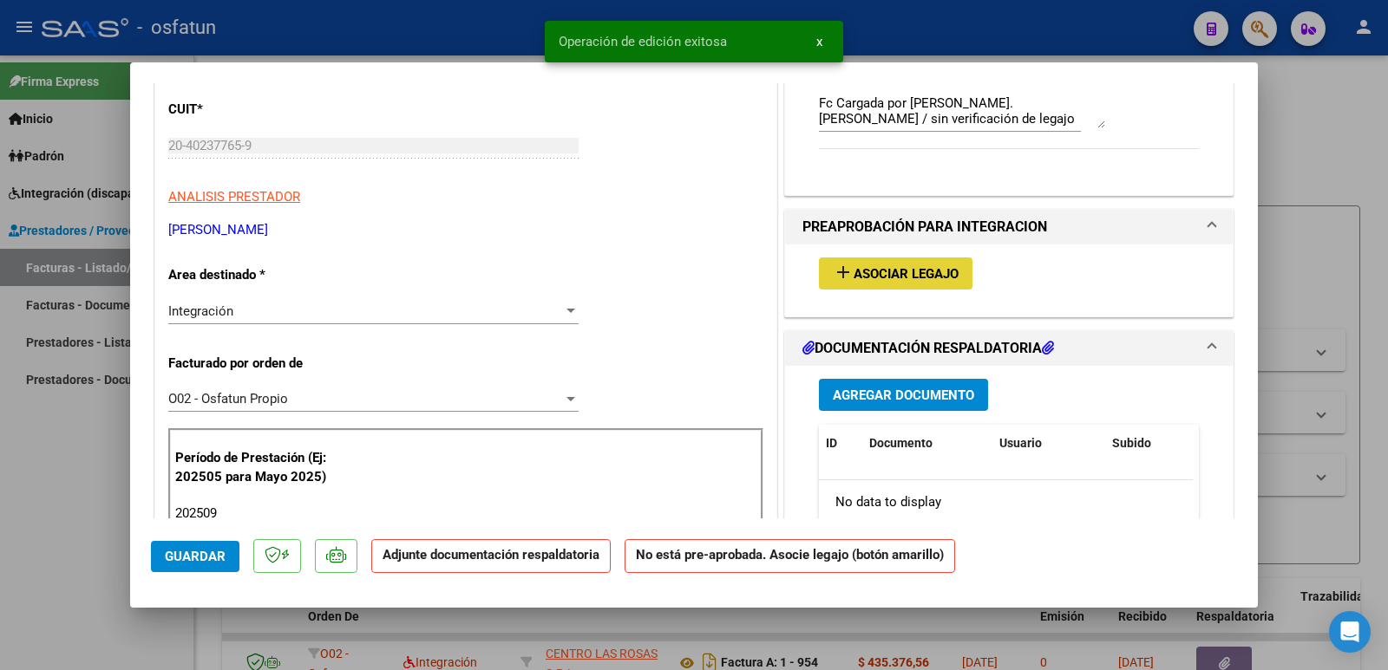
click at [882, 279] on span "Asociar Legajo" at bounding box center [905, 274] width 105 height 16
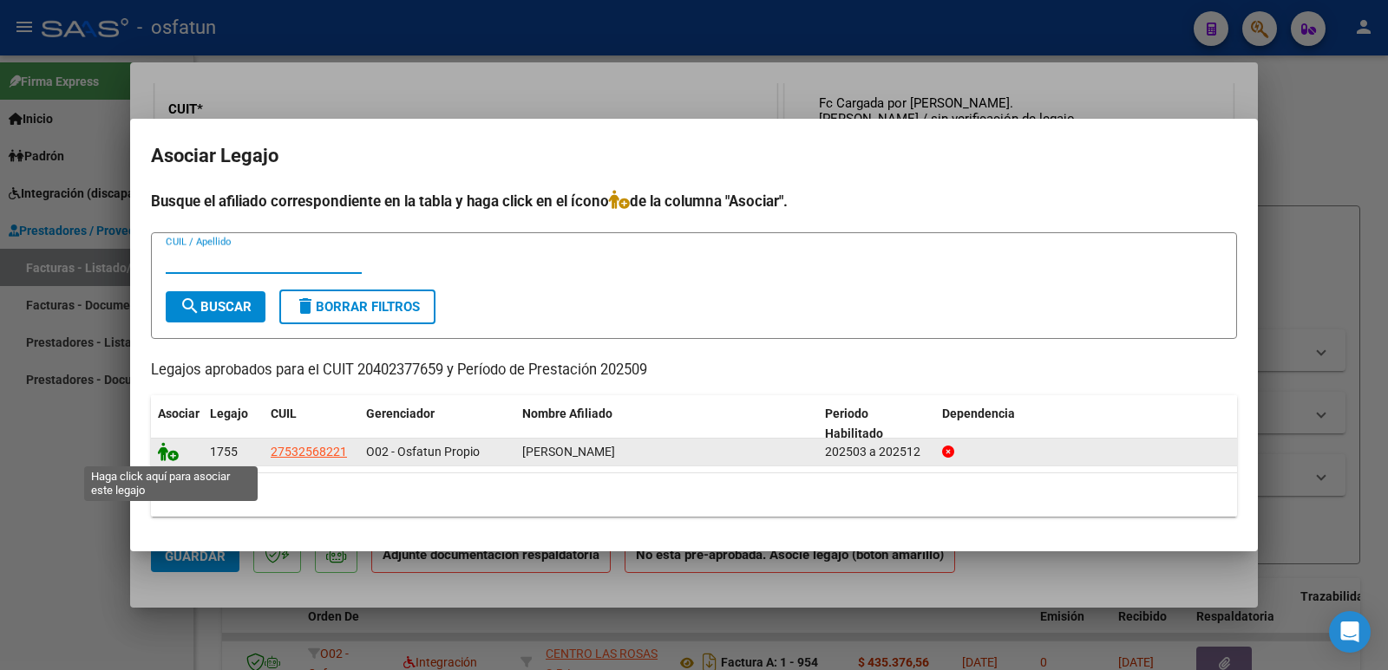
click at [171, 452] on icon at bounding box center [168, 451] width 21 height 19
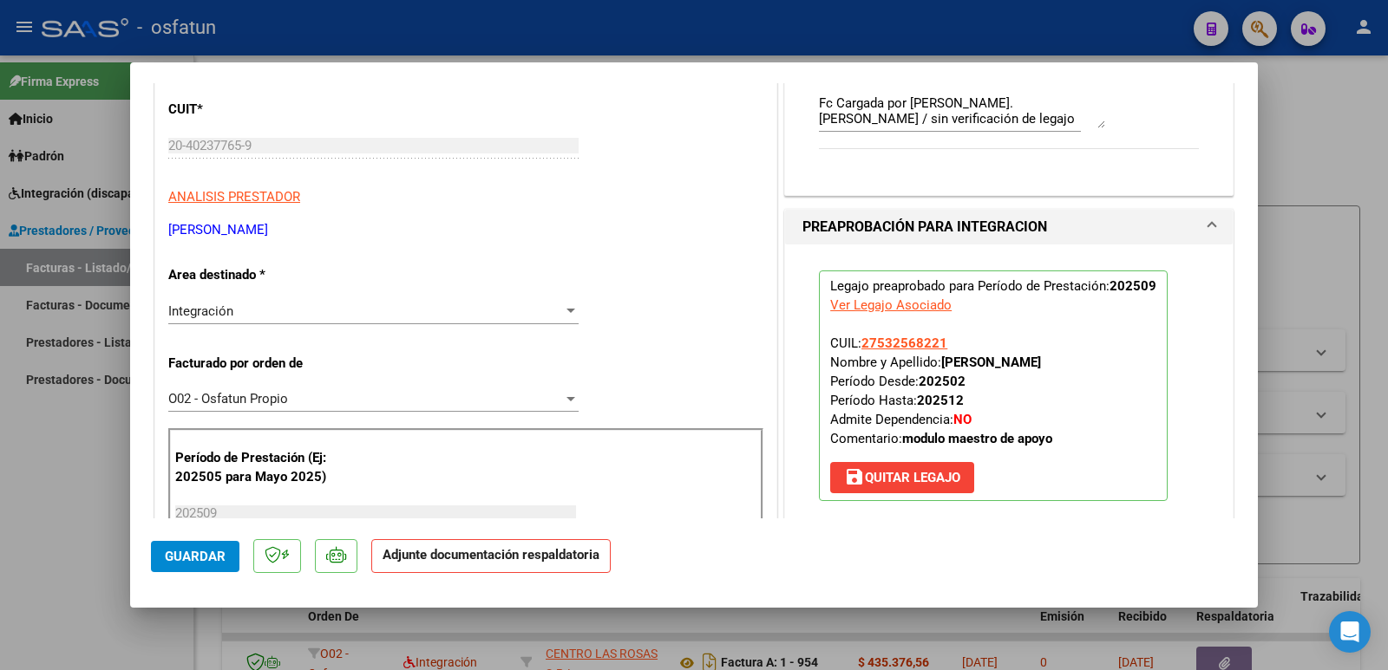
scroll to position [607, 0]
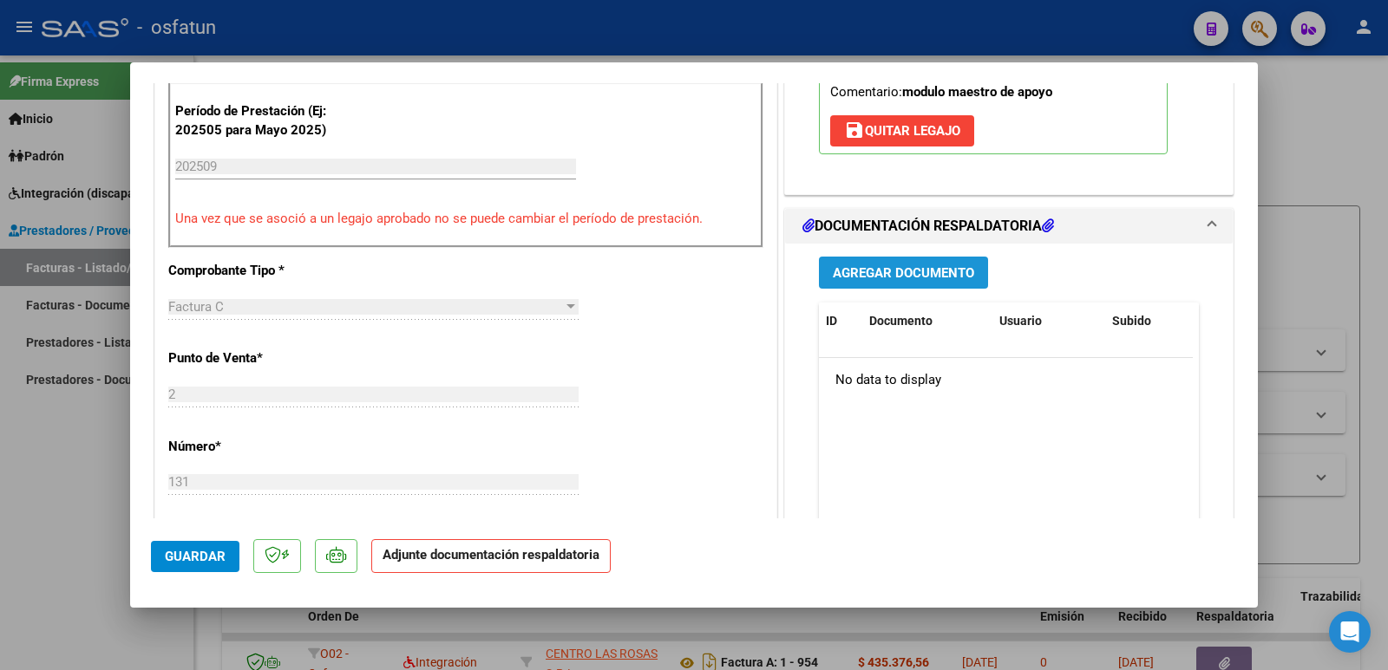
click at [855, 269] on span "Agregar Documento" at bounding box center [903, 273] width 141 height 16
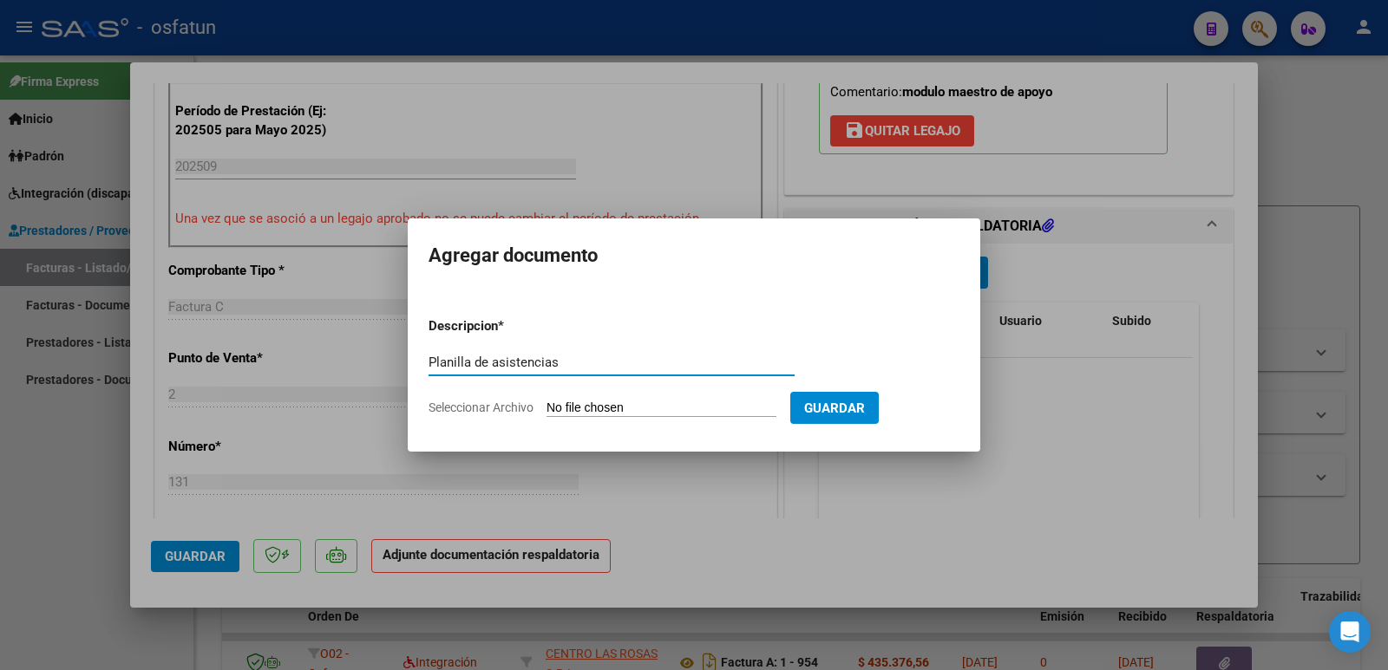
type input "Planilla de asistencias"
click at [635, 411] on input "Seleccionar Archivo" at bounding box center [661, 409] width 230 height 16
type input "C:\fakepath\ASISTENCIA-SEPTIEMBRE.pdf"
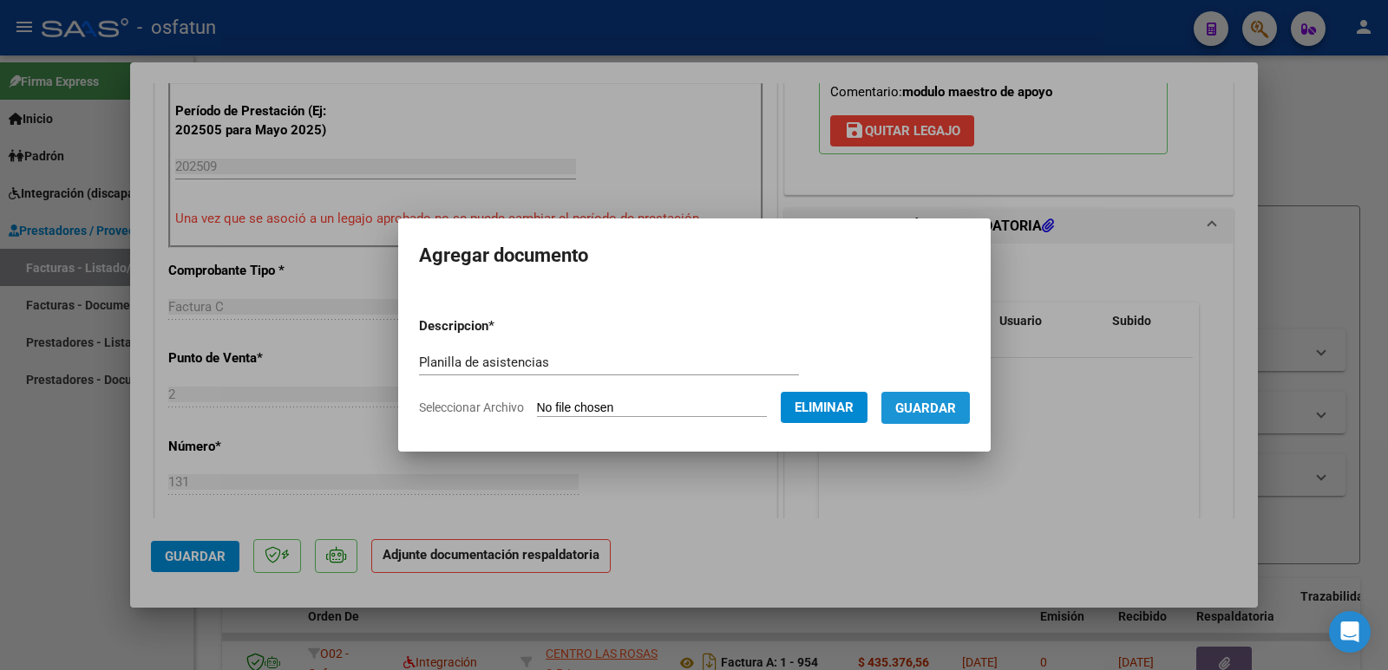
click at [946, 409] on span "Guardar" at bounding box center [925, 409] width 61 height 16
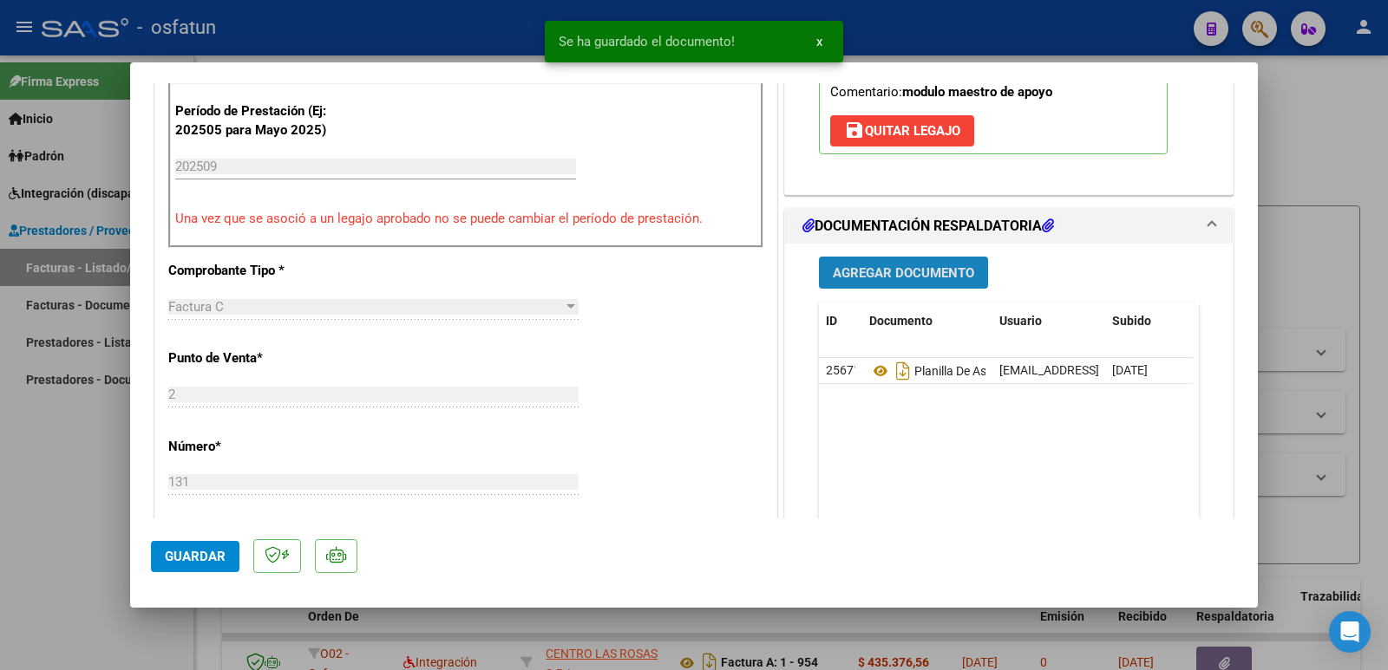
click at [864, 265] on span "Agregar Documento" at bounding box center [903, 273] width 141 height 16
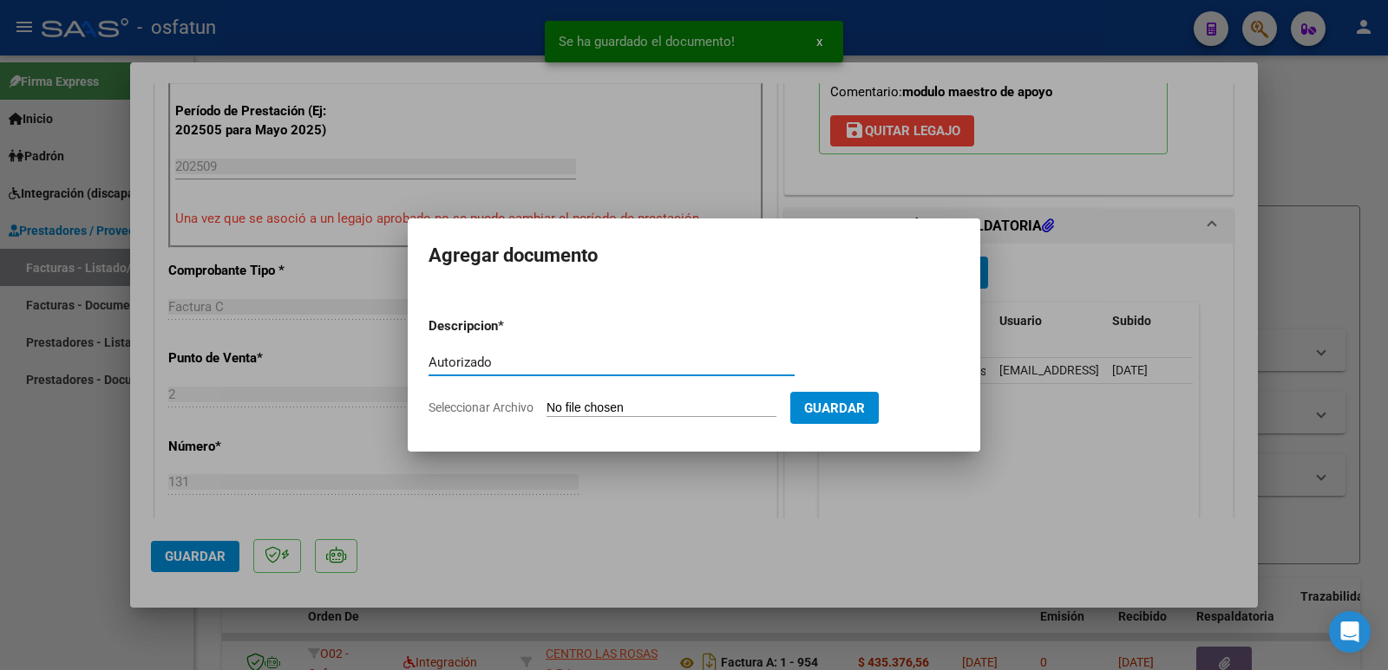
type input "Autorizado"
click at [678, 406] on input "Seleccionar Archivo" at bounding box center [661, 409] width 230 height 16
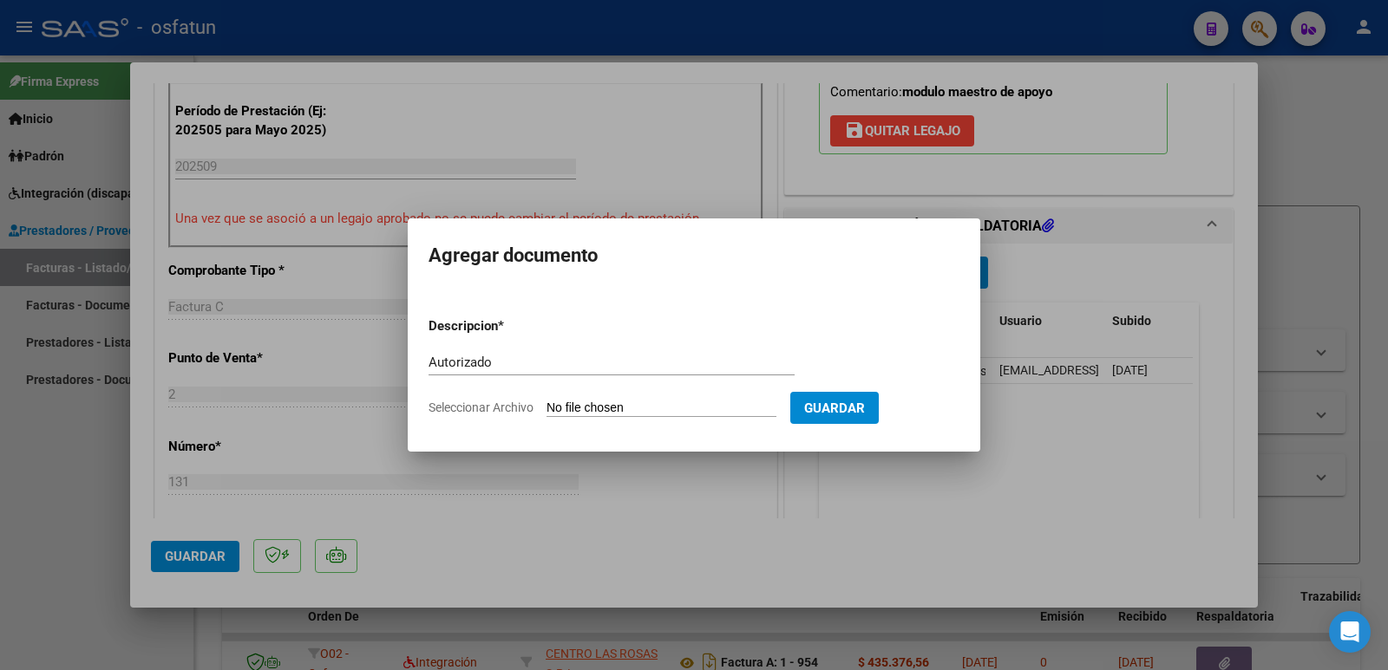
type input "C:\fakepath\MMA autorizado 2025 (1).pdf"
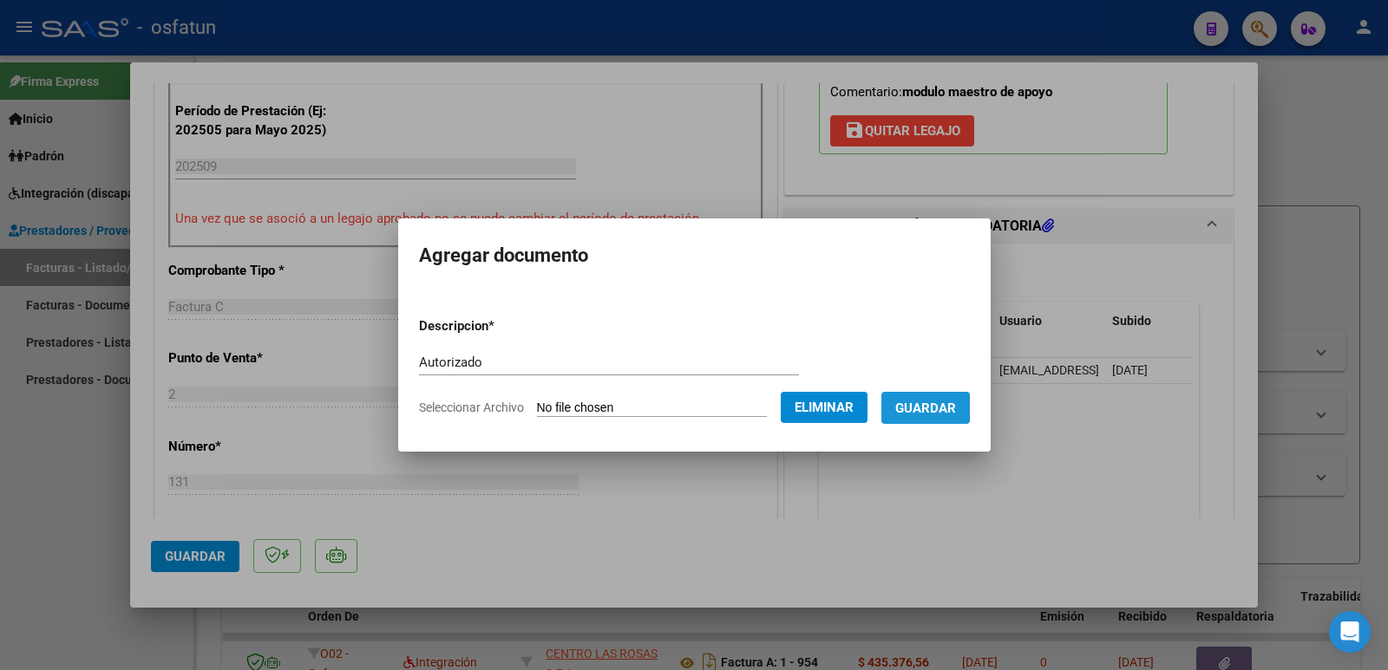
click at [956, 408] on span "Guardar" at bounding box center [925, 409] width 61 height 16
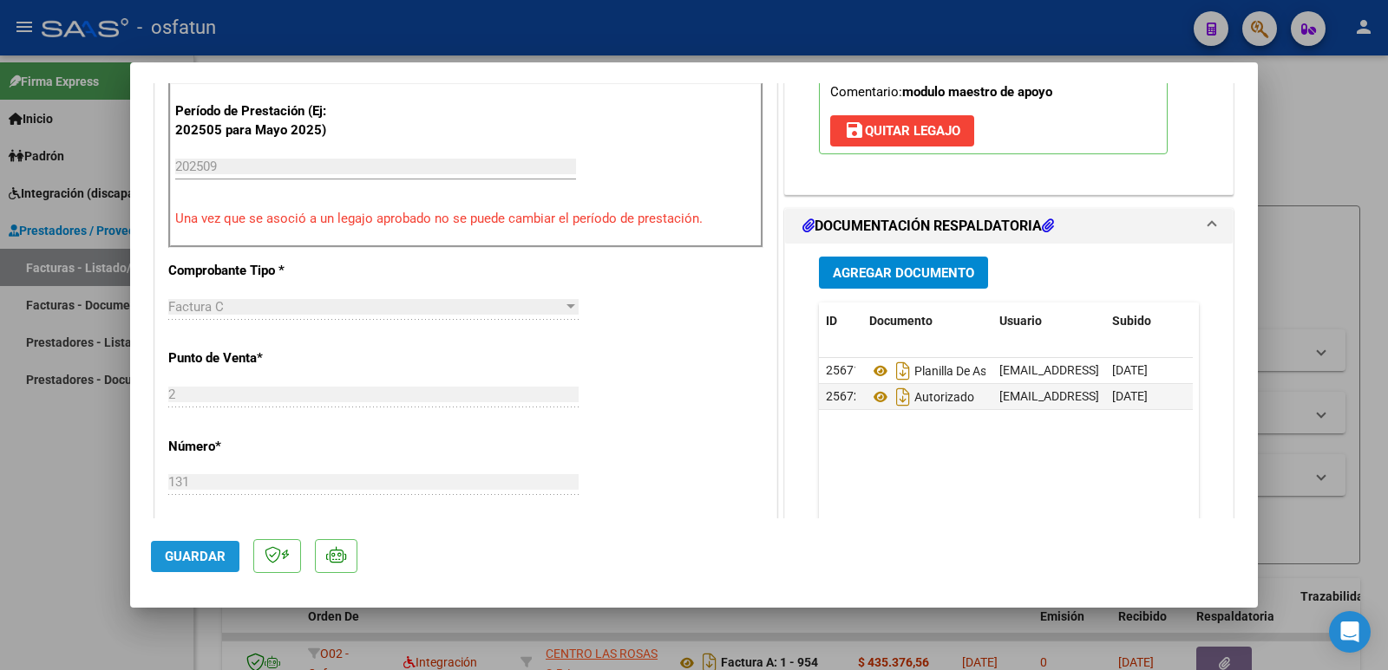
click at [200, 556] on span "Guardar" at bounding box center [195, 557] width 61 height 16
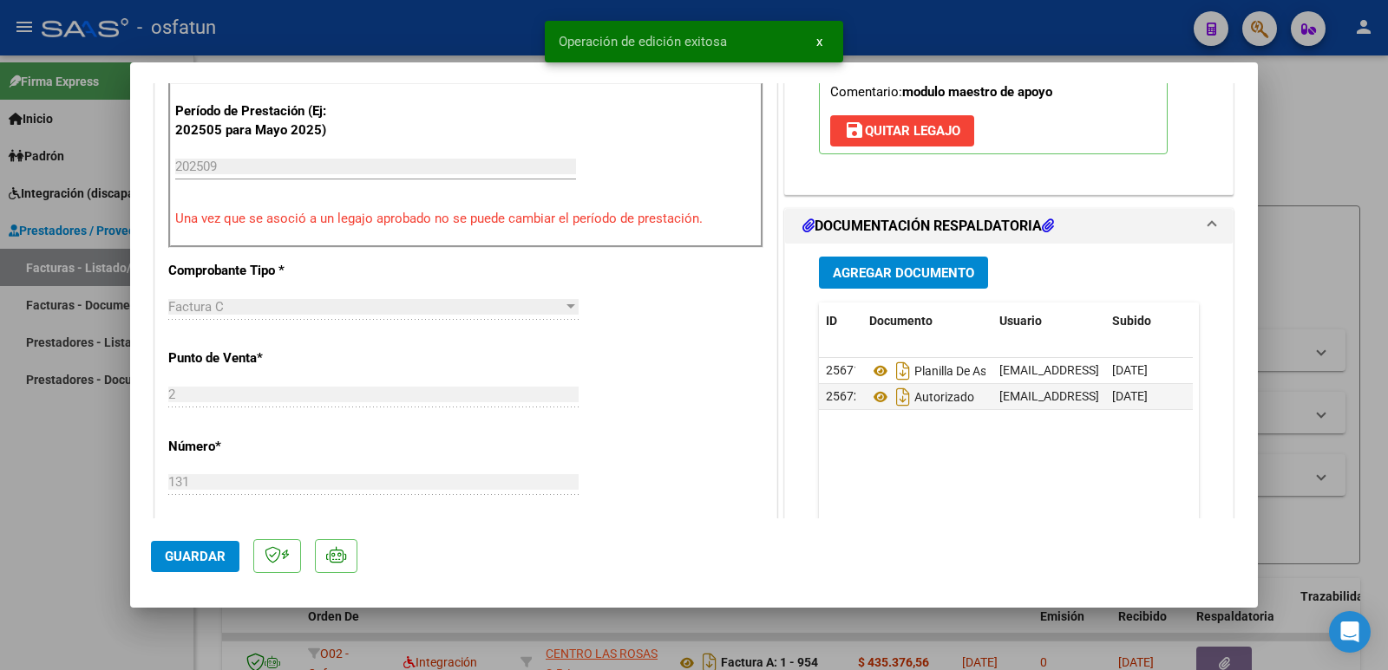
scroll to position [347, 0]
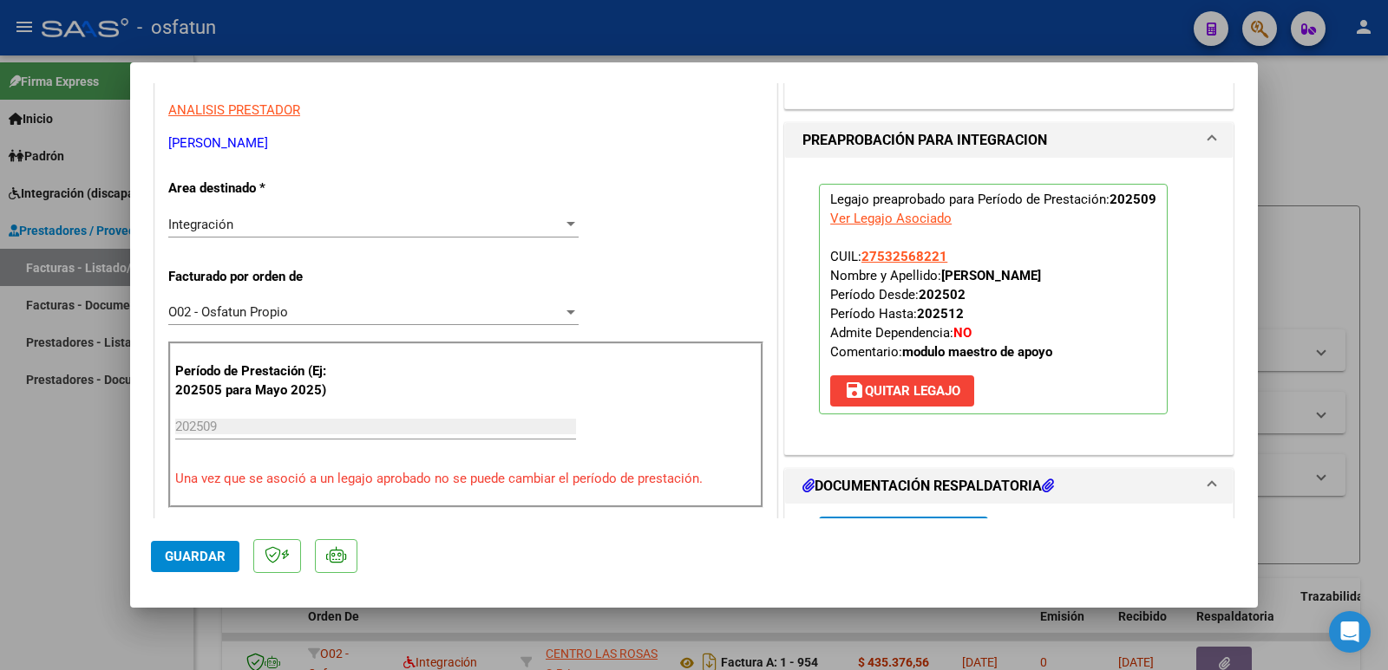
drag, startPoint x: 938, startPoint y: 270, endPoint x: 1138, endPoint y: 272, distance: 200.4
click at [1138, 272] on p "Legajo preaprobado para Período de Prestación: 202509 Ver Legajo Asociado CUIL:…" at bounding box center [993, 299] width 349 height 231
copy strong "[PERSON_NAME]"
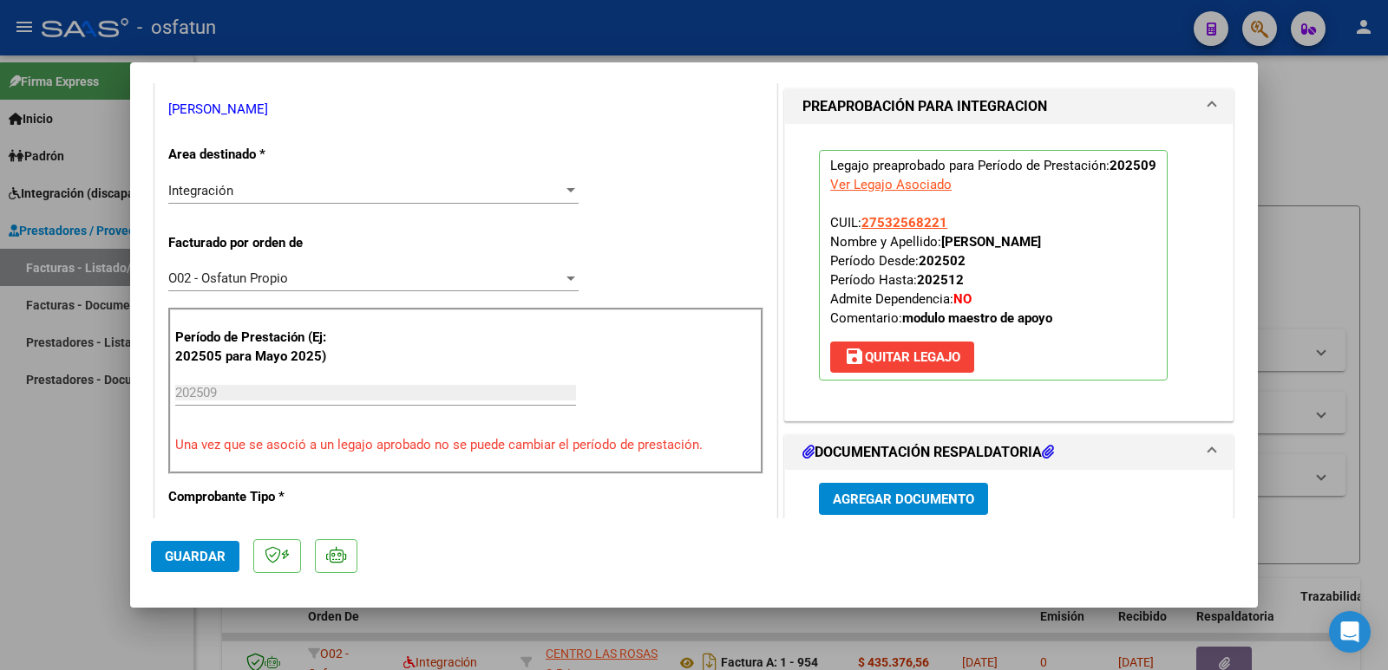
scroll to position [260, 0]
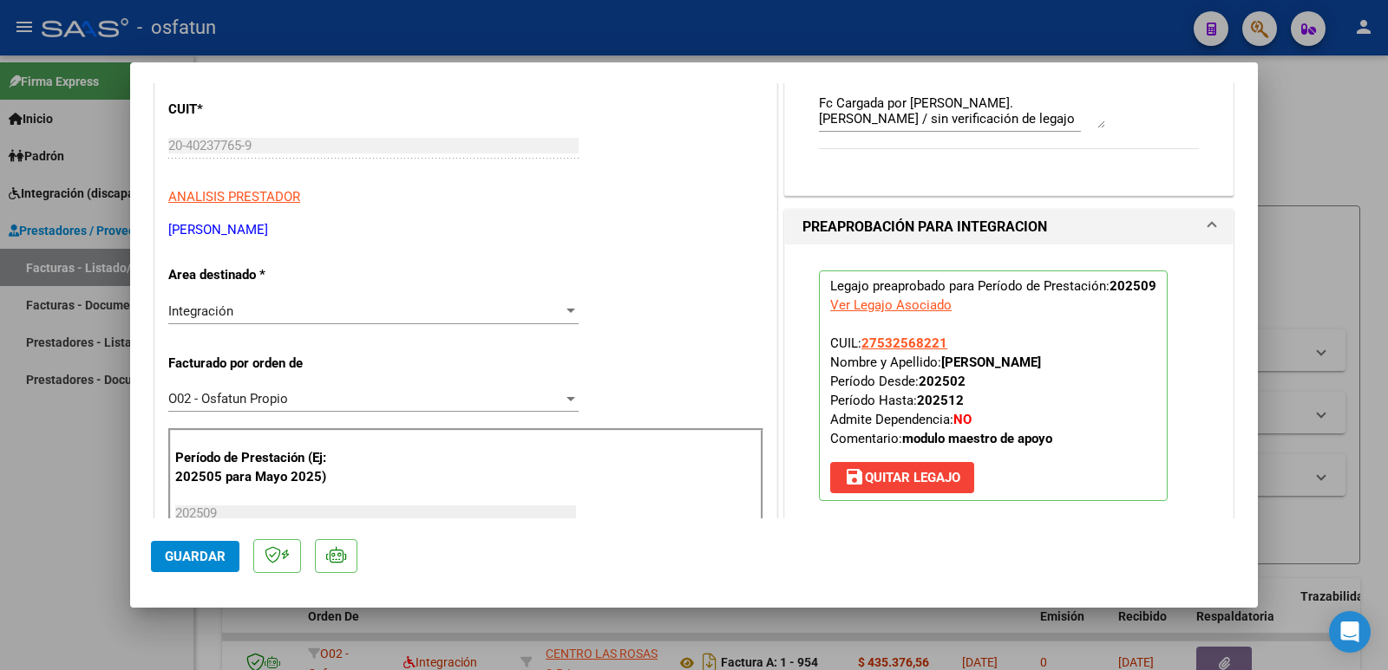
click at [131, 147] on mat-dialog-content "COMPROBANTE VER COMPROBANTE ESTADO: Recibida. En proceso de confirmacion/acepta…" at bounding box center [693, 300] width 1127 height 435
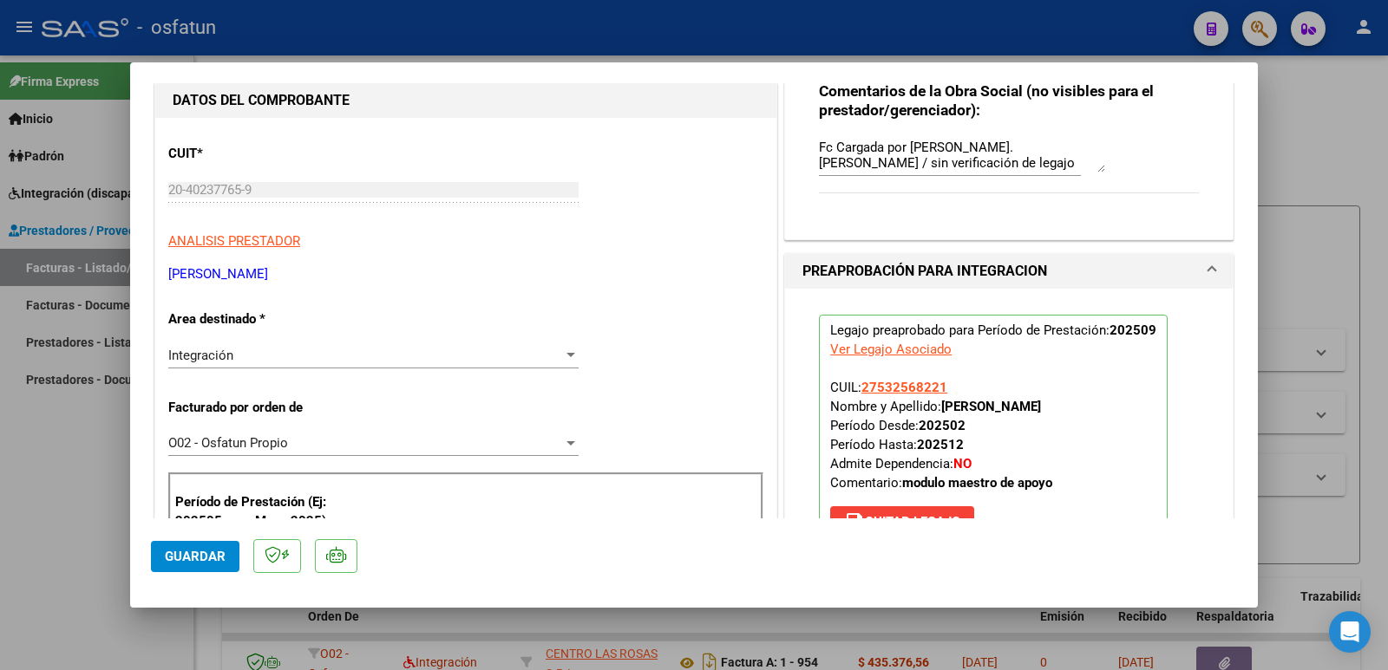
scroll to position [173, 0]
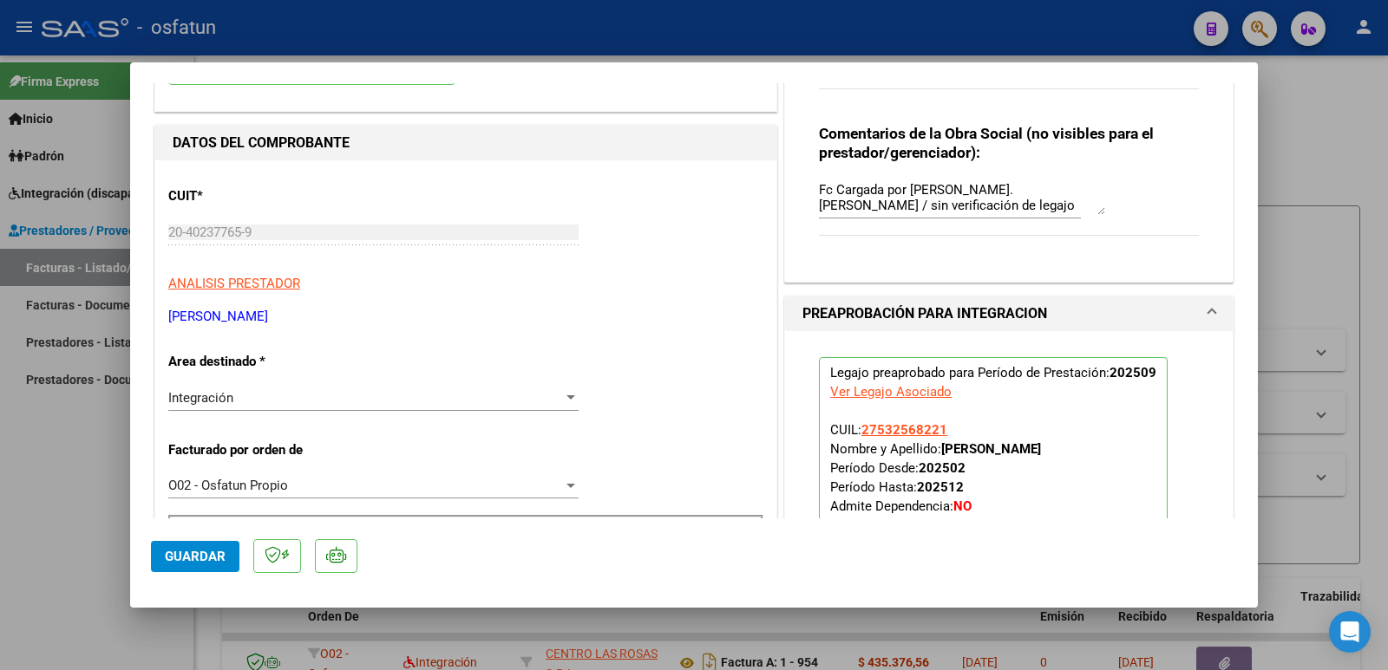
drag, startPoint x: 357, startPoint y: 317, endPoint x: 162, endPoint y: 312, distance: 195.2
copy p "[PERSON_NAME]"
click at [191, 554] on span "Guardar" at bounding box center [195, 557] width 61 height 16
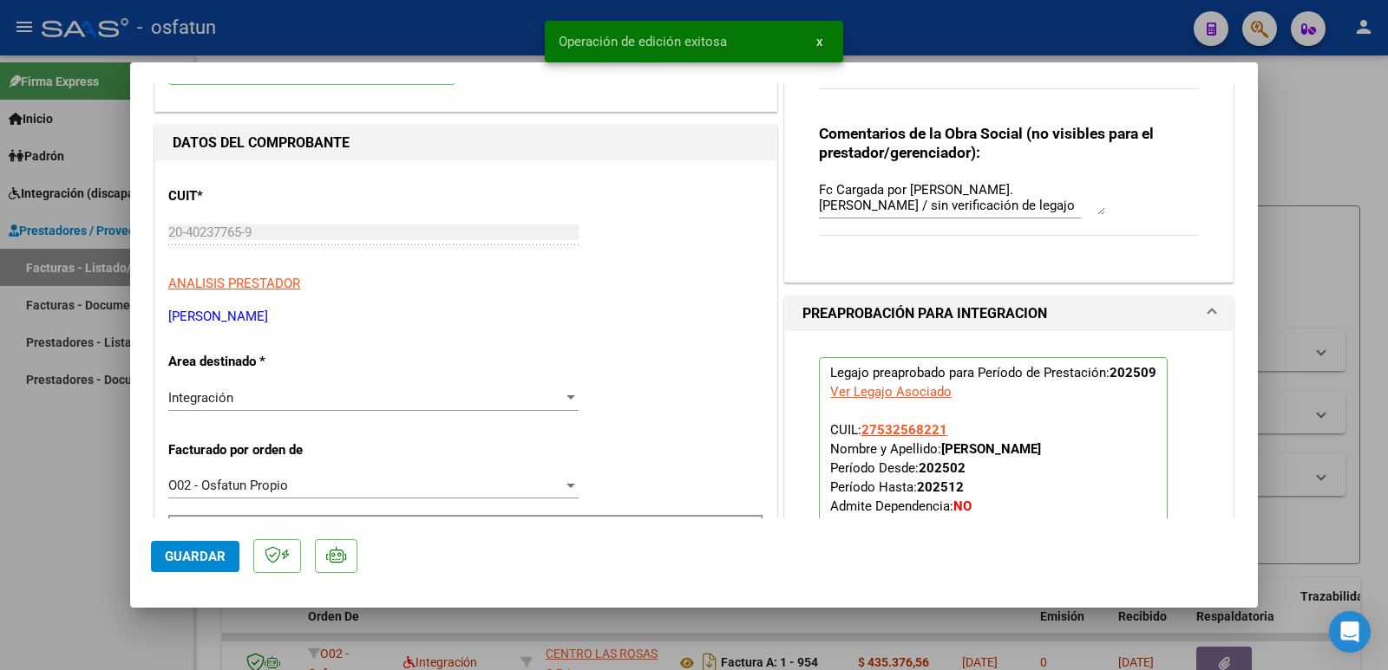
click at [28, 528] on div at bounding box center [694, 335] width 1388 height 670
type input "$ 0,00"
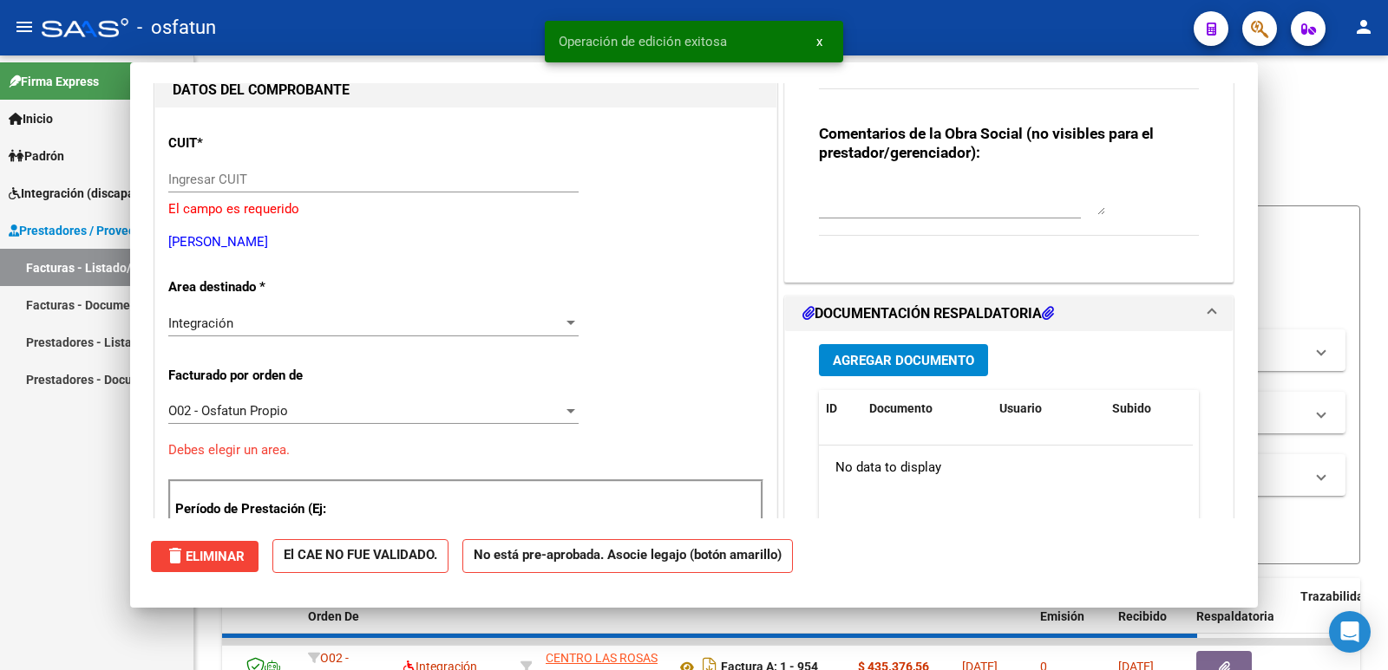
scroll to position [184, 0]
